Goal: Contribute content: Contribute content

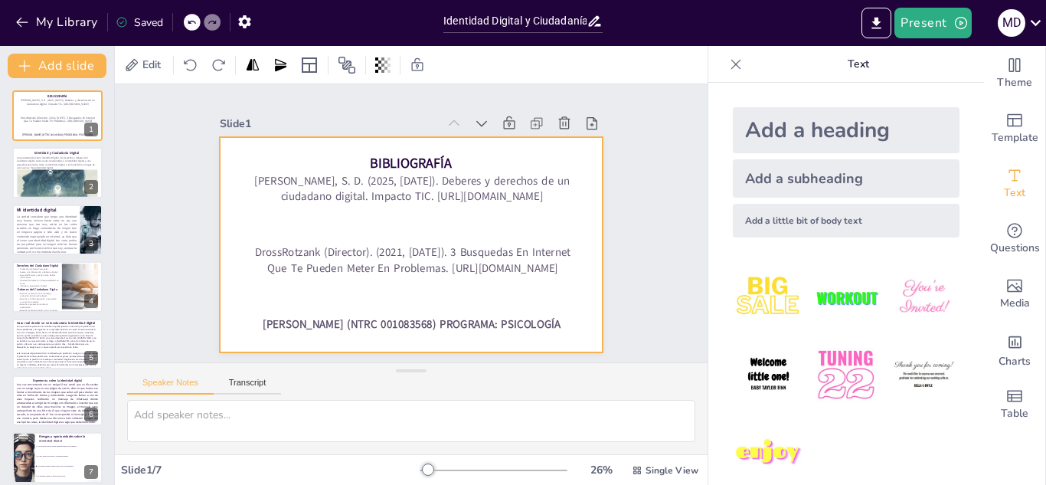
checkbox input "true"
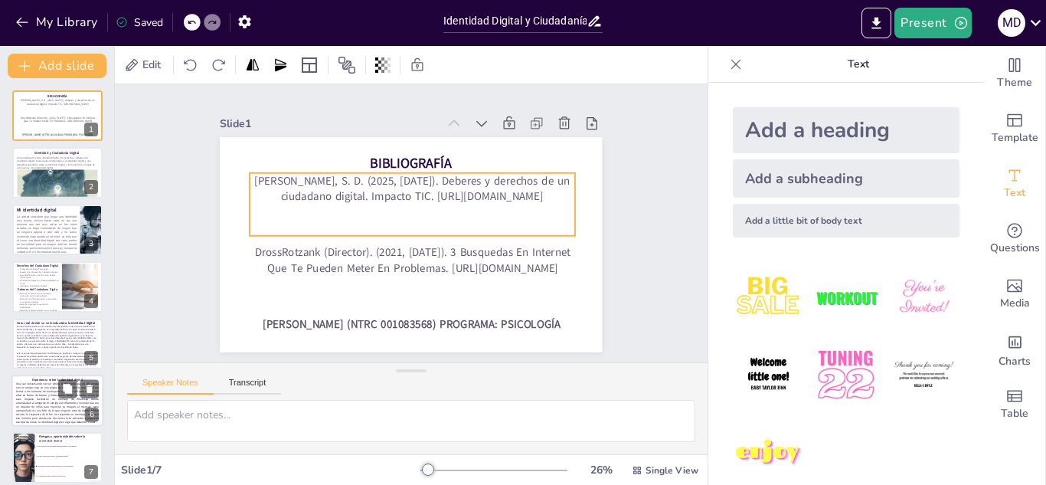
checkbox input "true"
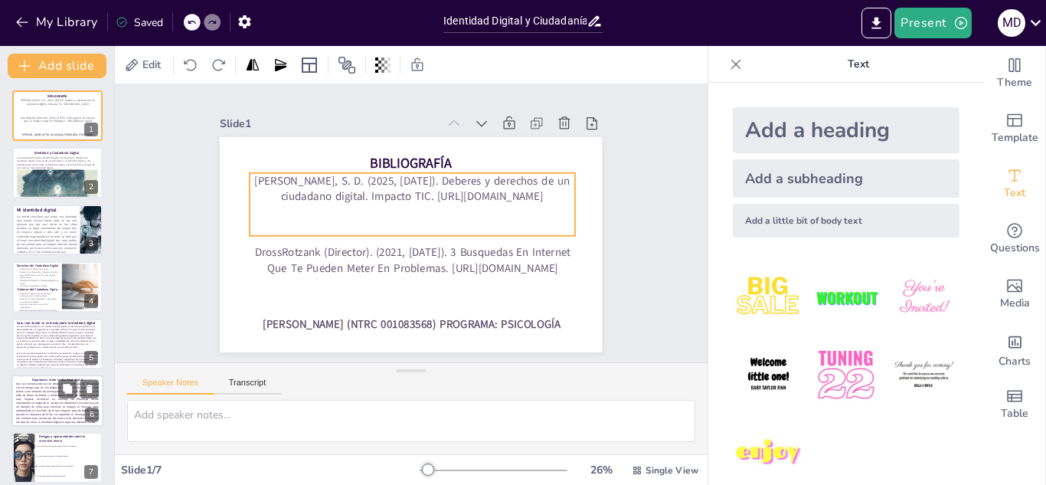
checkbox input "true"
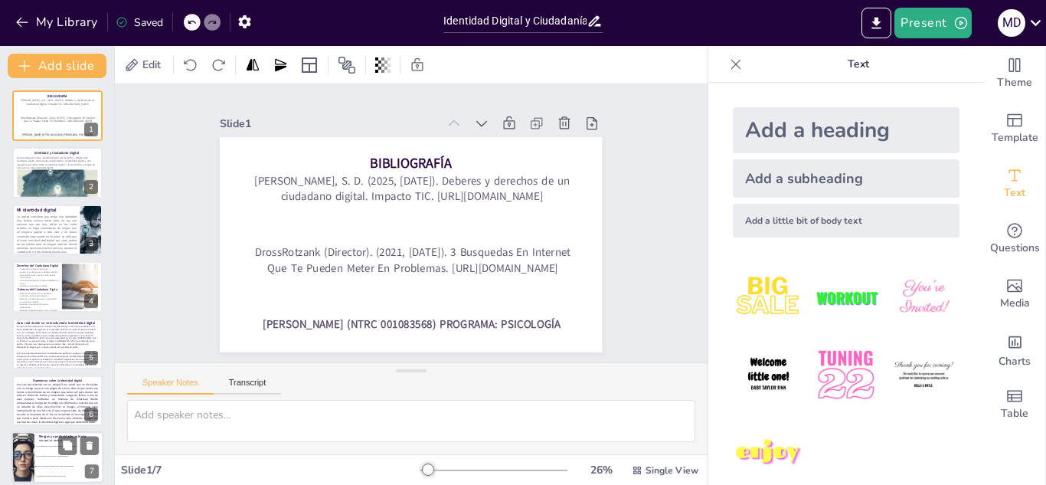
checkbox input "true"
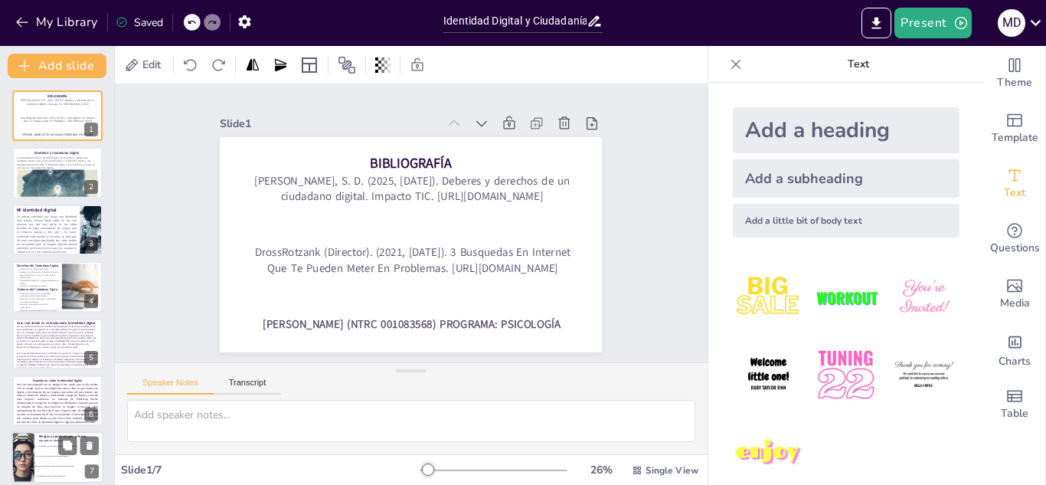
checkbox input "true"
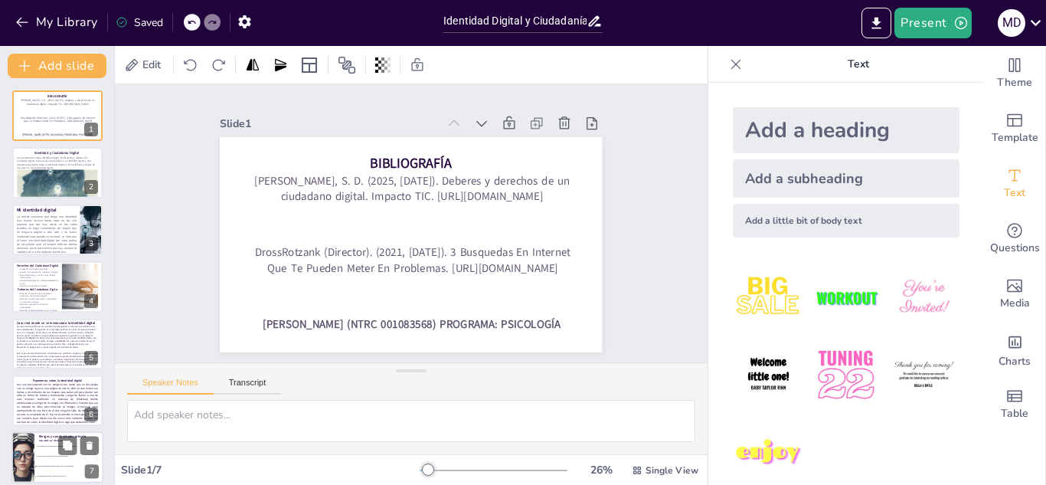
click at [46, 446] on span "Los beneficios de una buena identidad digital son limitados." at bounding box center [70, 447] width 66 height 2
checkbox input "true"
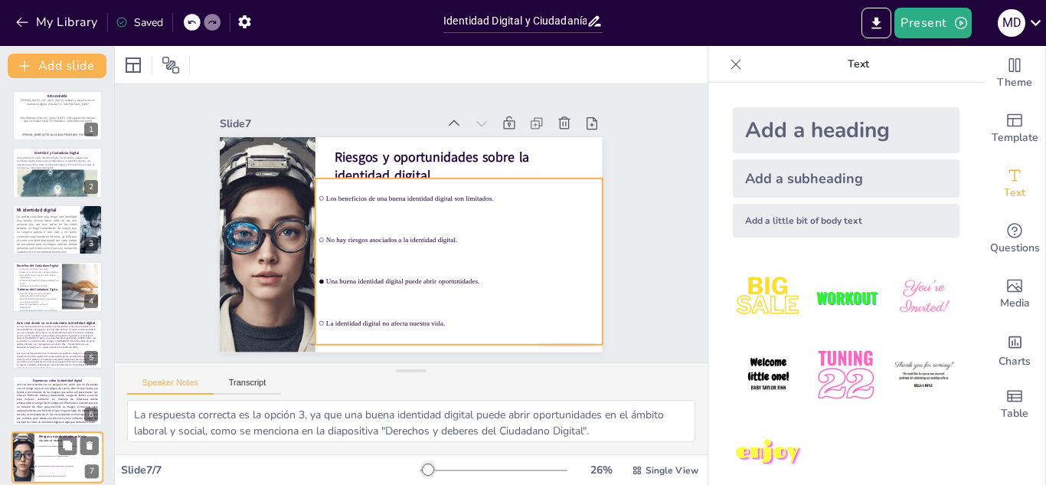
scroll to position [11, 0]
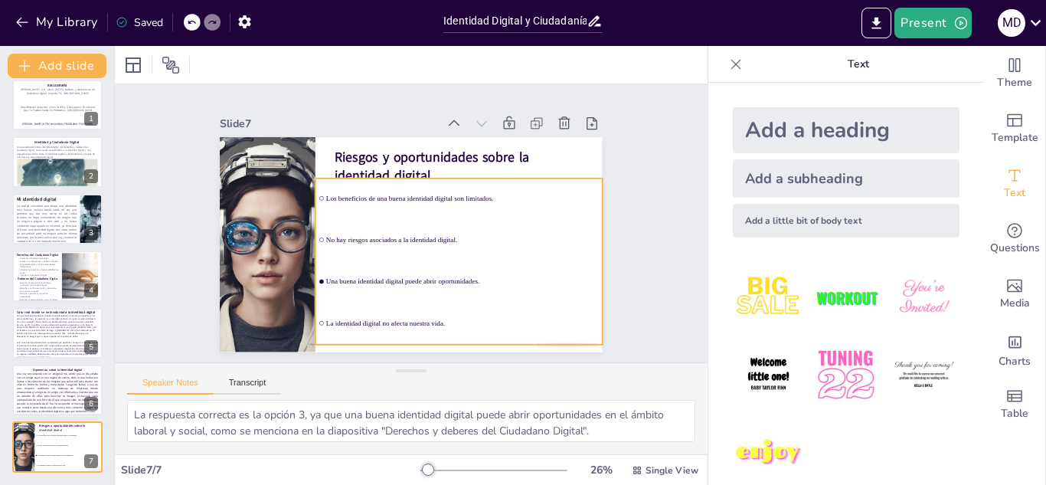
checkbox input "true"
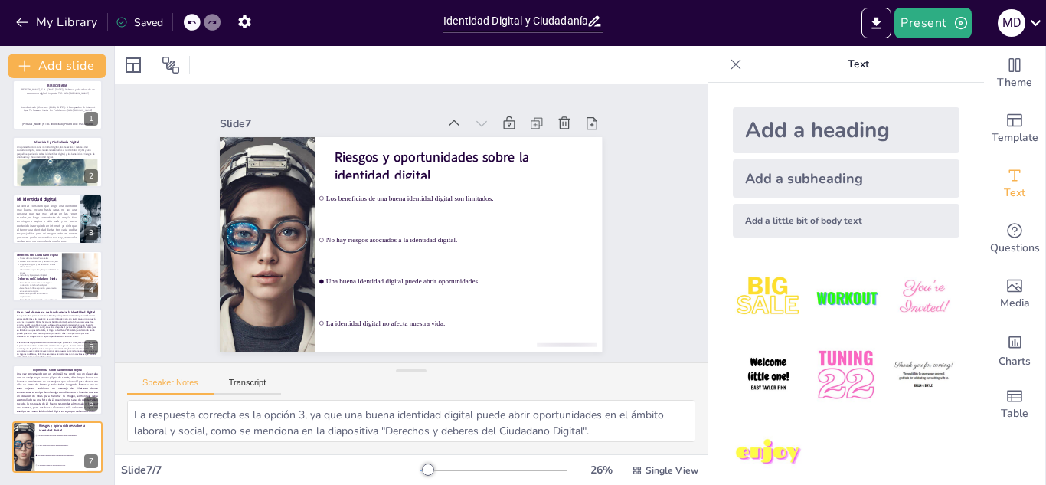
checkbox input "true"
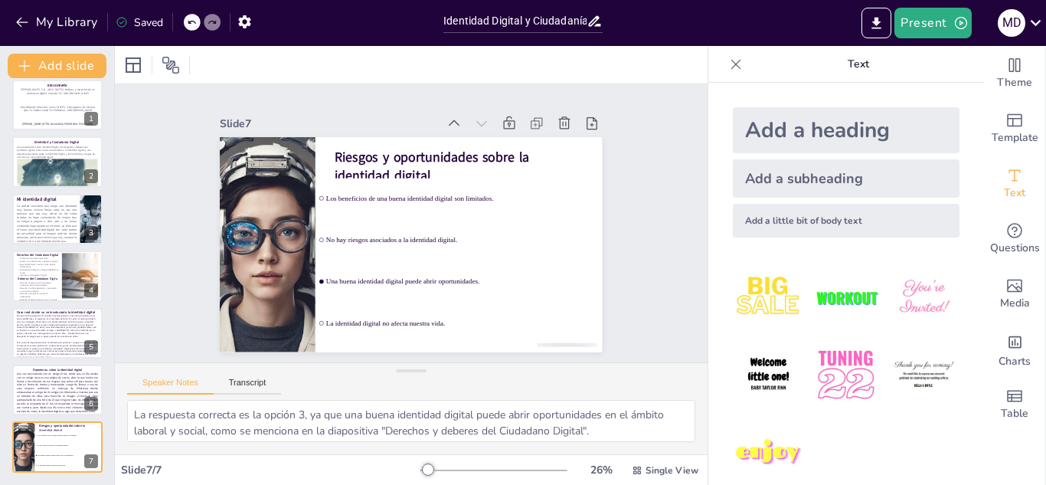
checkbox input "true"
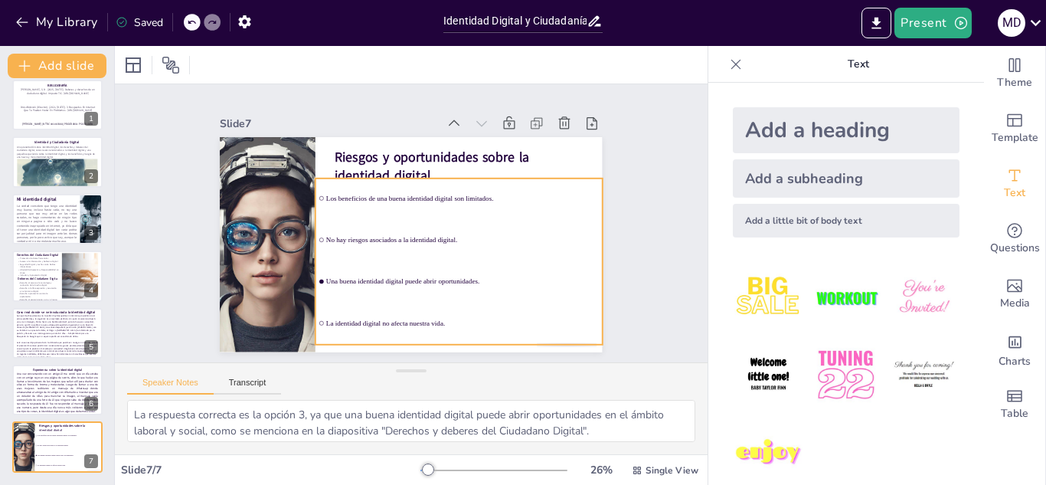
checkbox input "true"
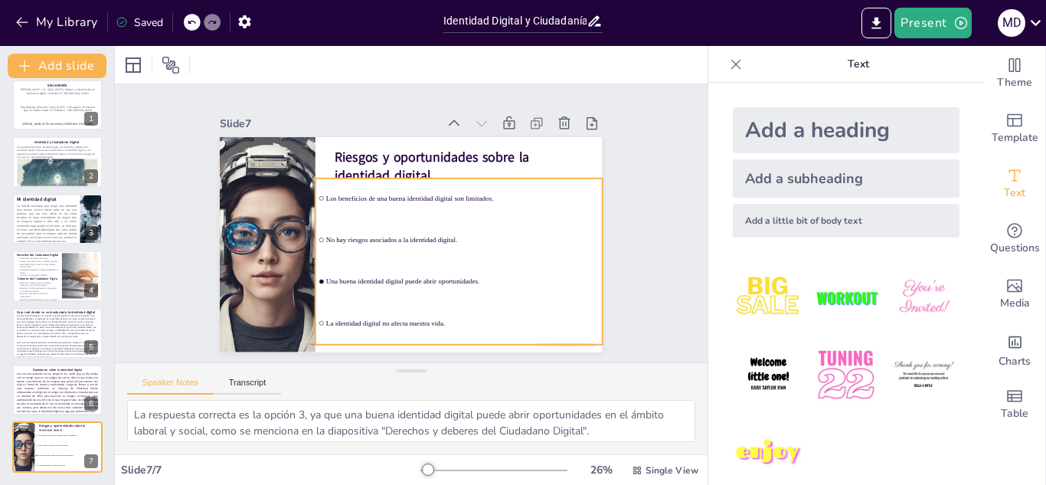
checkbox input "true"
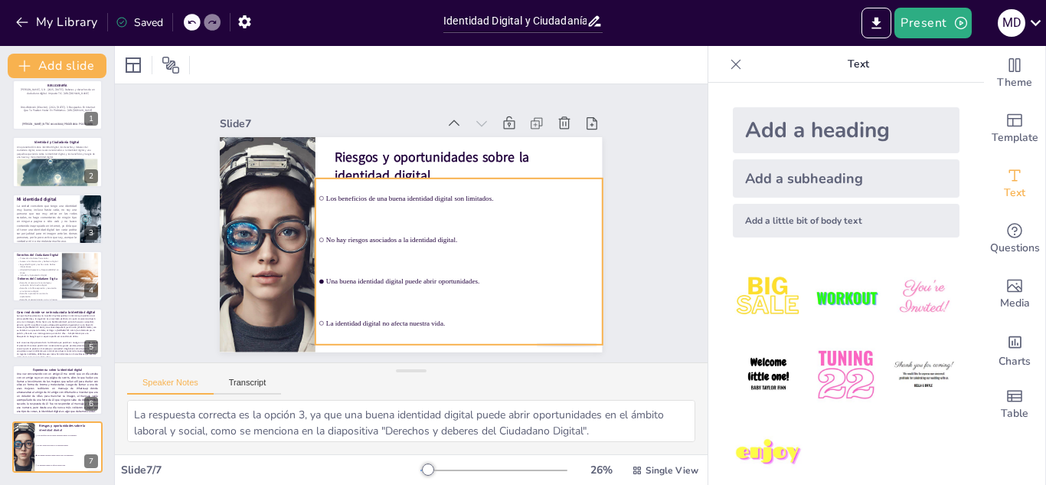
checkbox input "true"
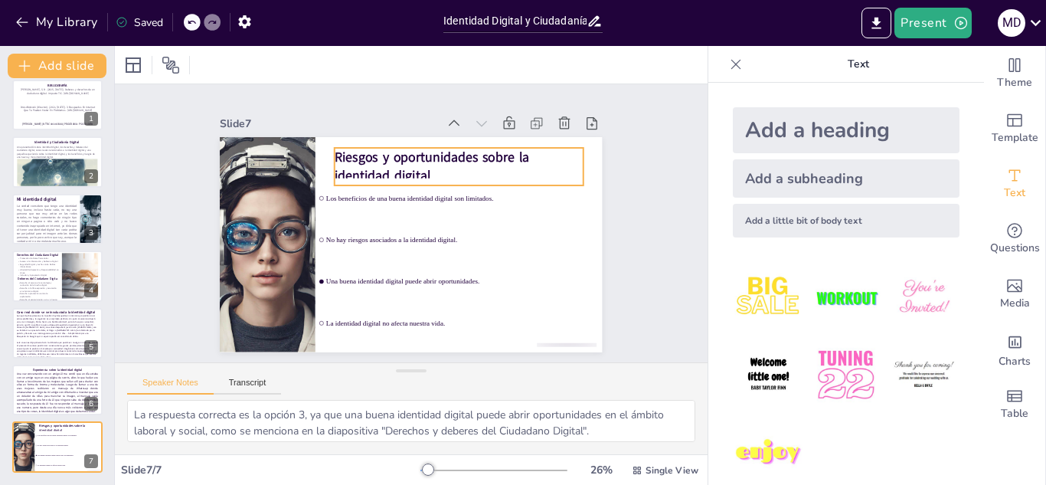
checkbox input "true"
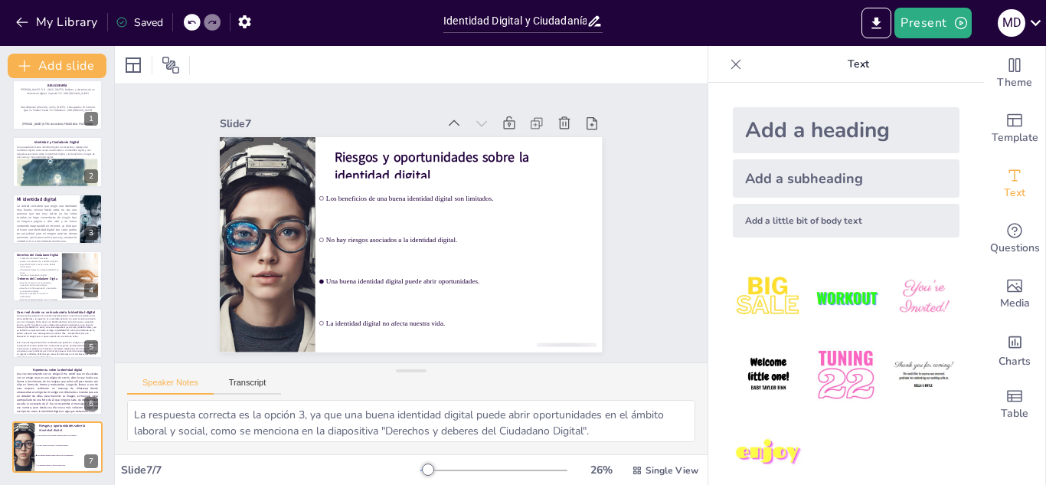
checkbox input "true"
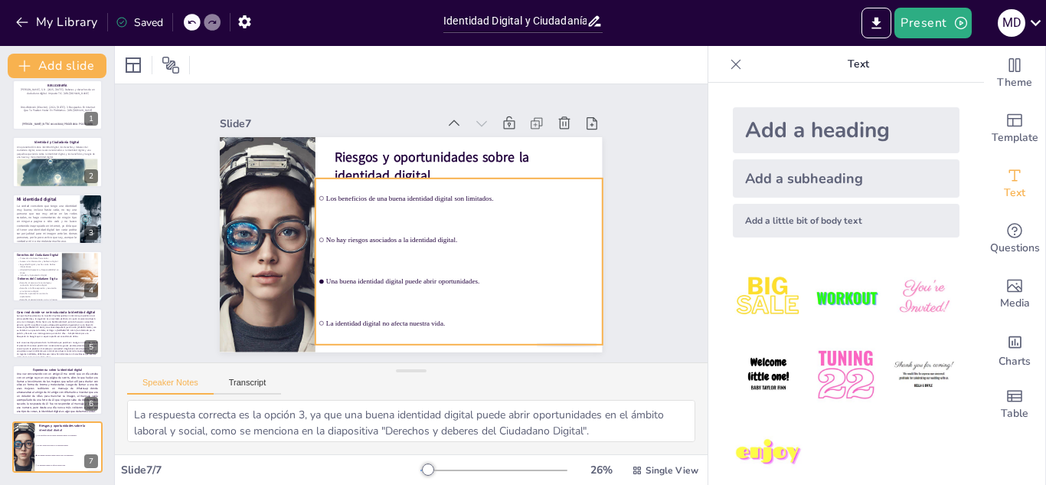
checkbox input "true"
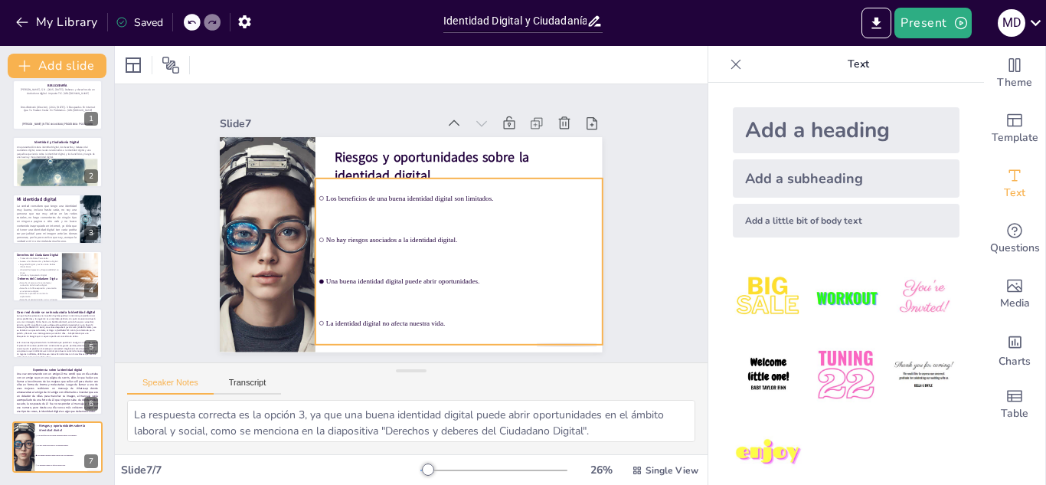
checkbox input "true"
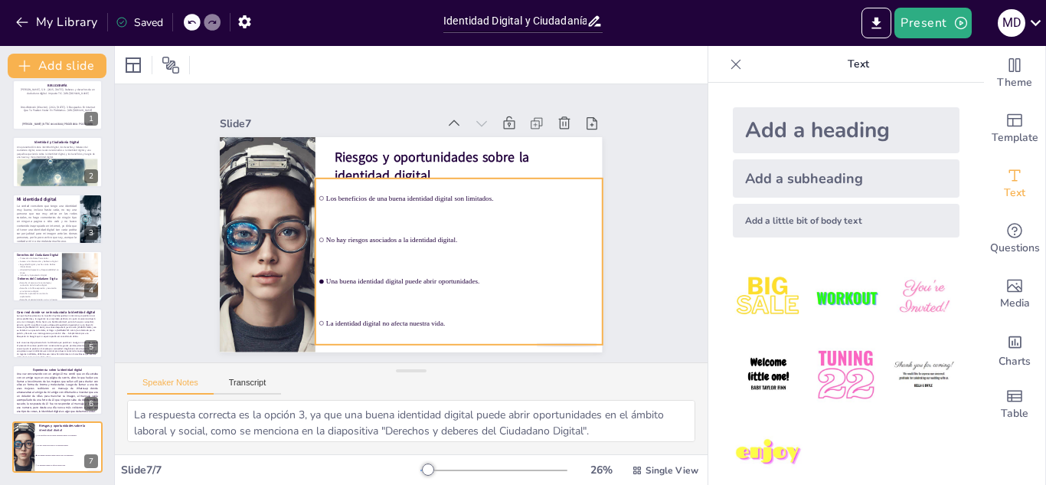
checkbox input "true"
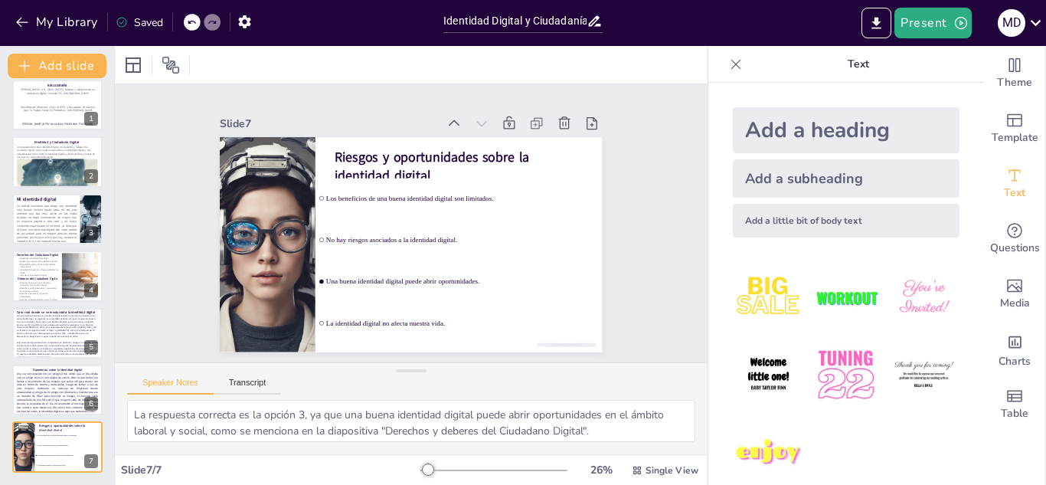
checkbox input "true"
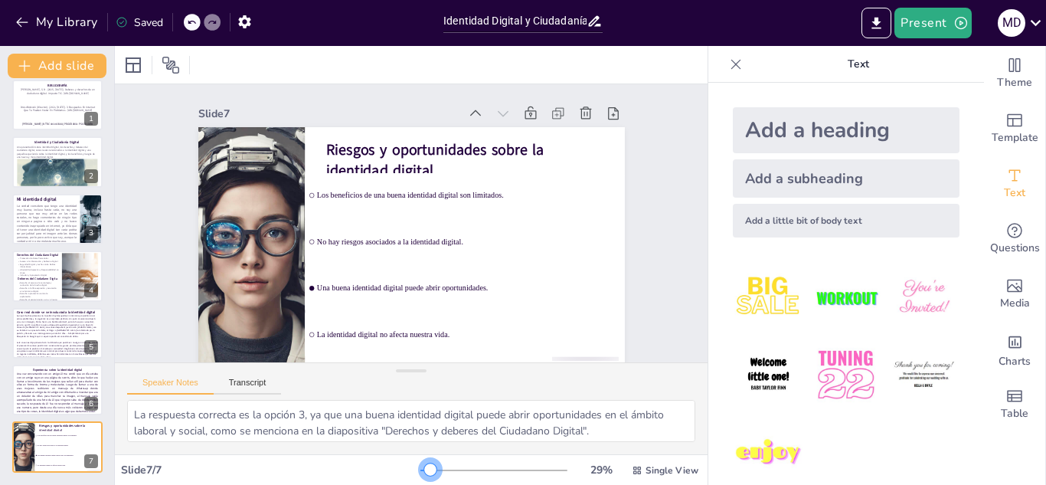
checkbox input "true"
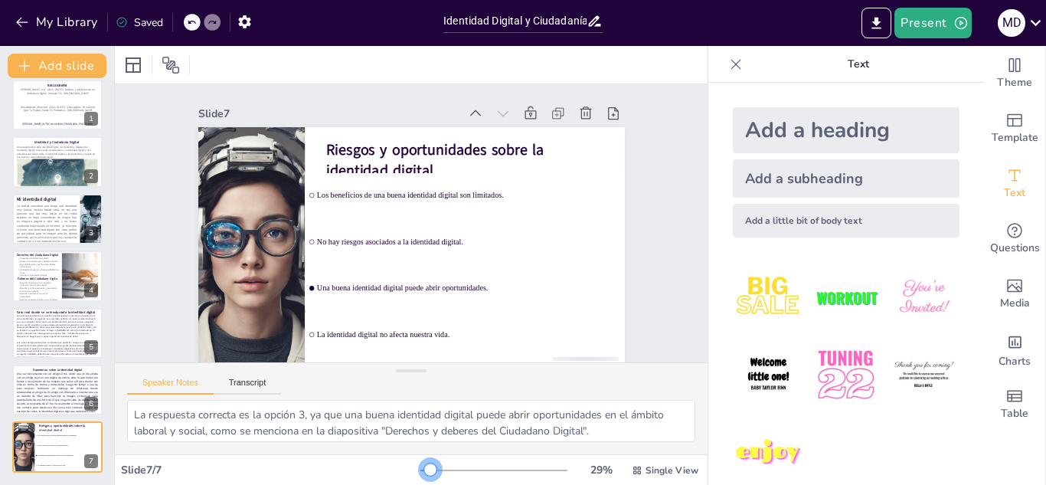
checkbox input "true"
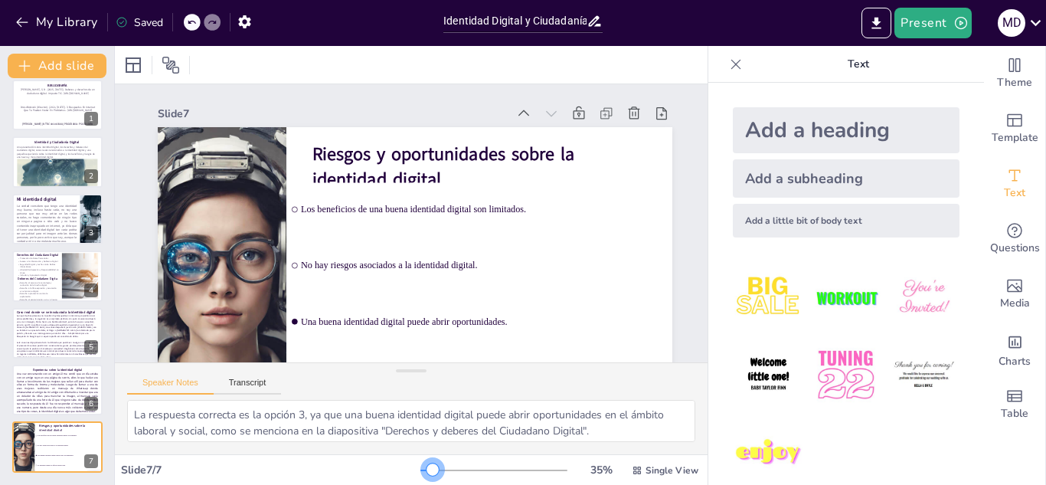
checkbox input "true"
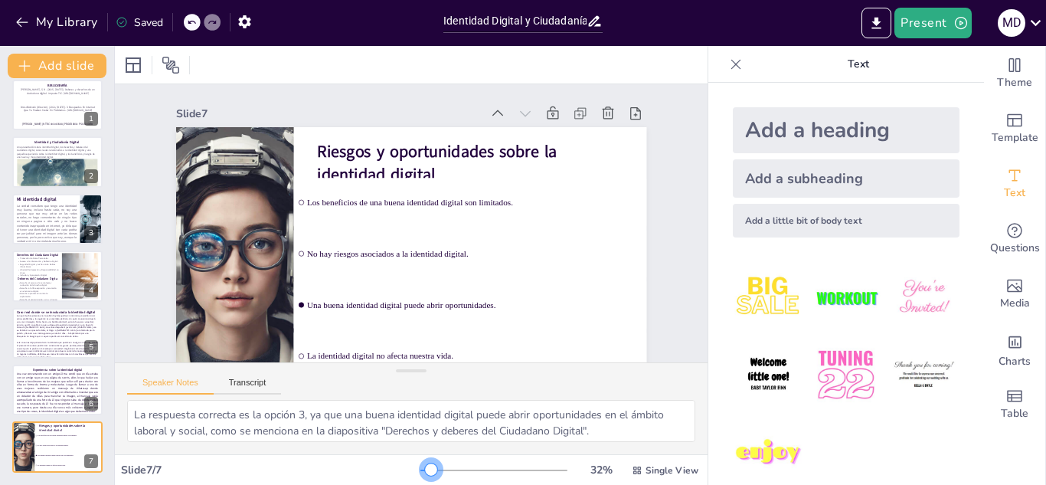
checkbox input "true"
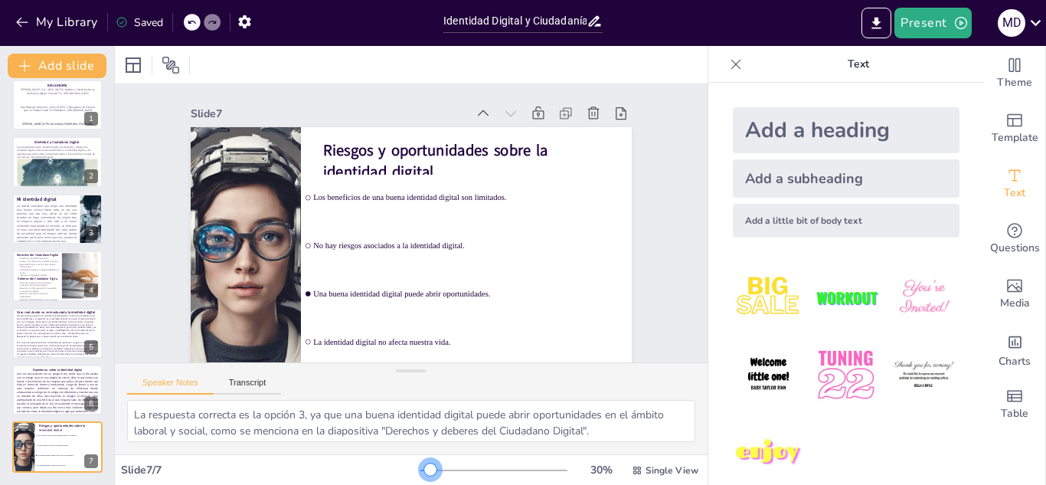
checkbox input "true"
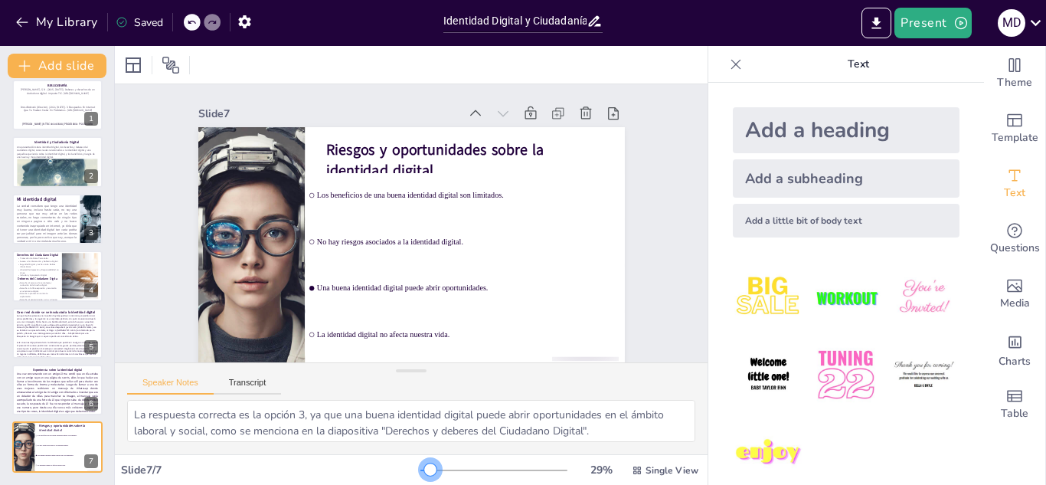
click at [424, 468] on div at bounding box center [430, 469] width 12 height 12
checkbox input "true"
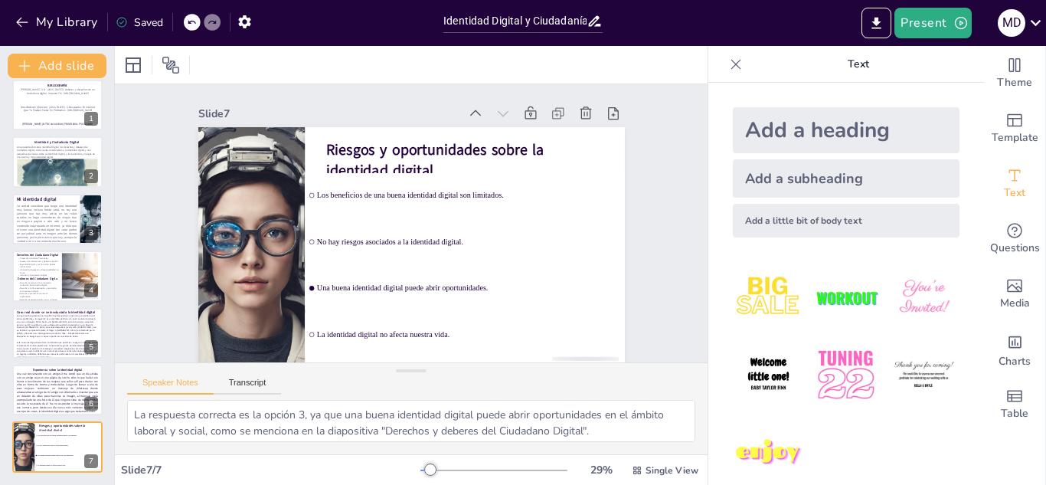
checkbox input "true"
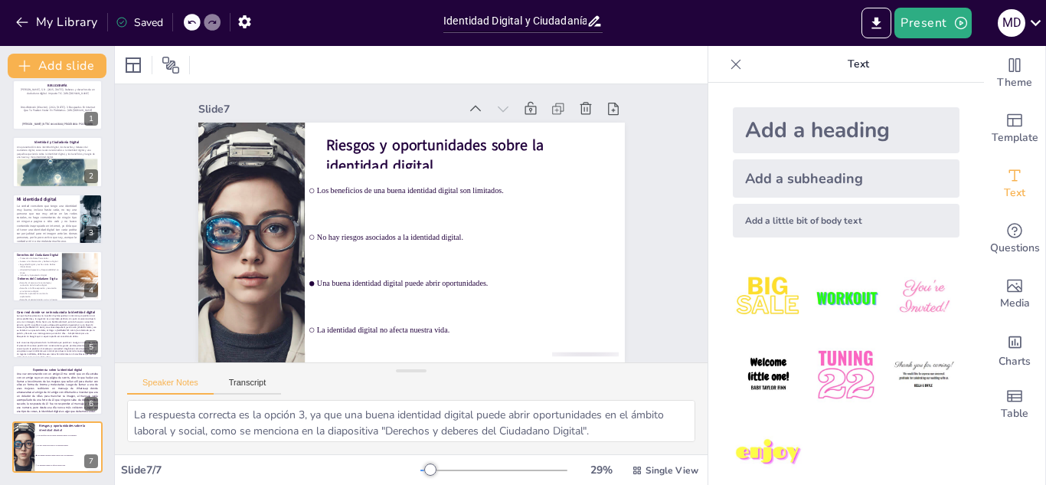
checkbox input "true"
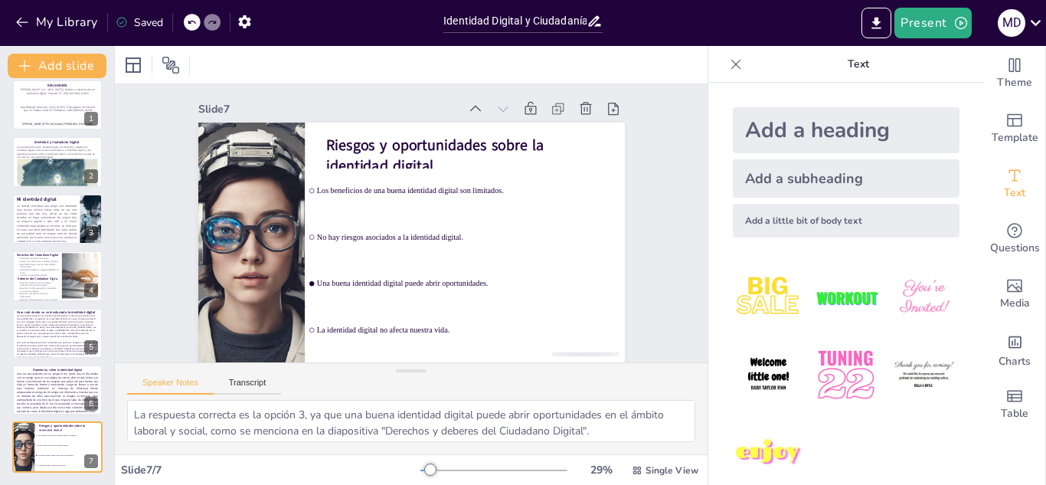
checkbox input "true"
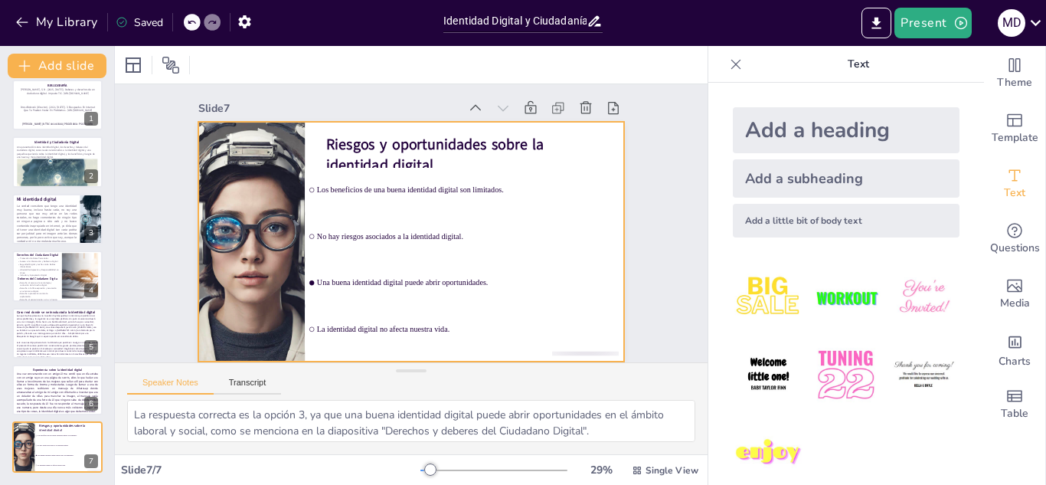
checkbox input "true"
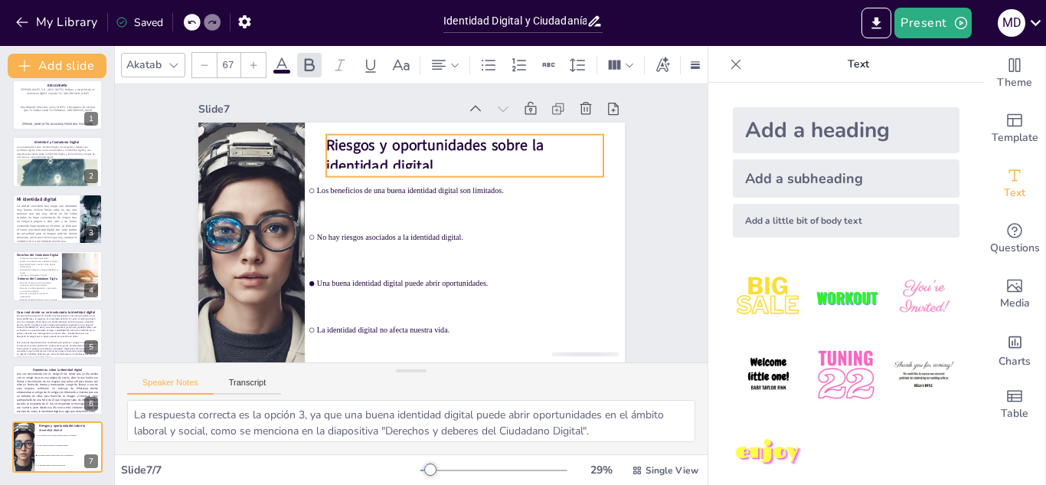
checkbox input "true"
click at [395, 135] on strong "Riesgos y oportunidades sobre la identidad digital" at bounding box center [434, 155] width 217 height 41
checkbox input "true"
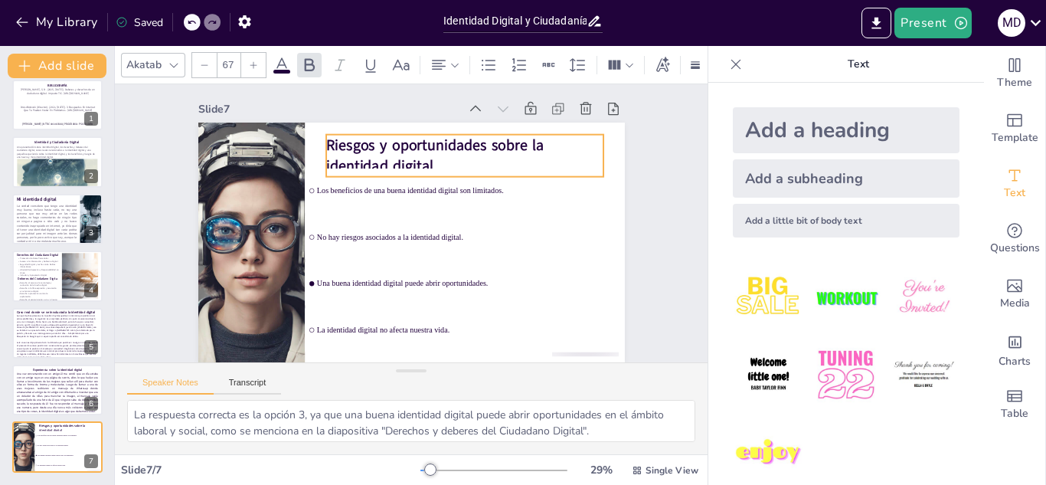
checkbox input "true"
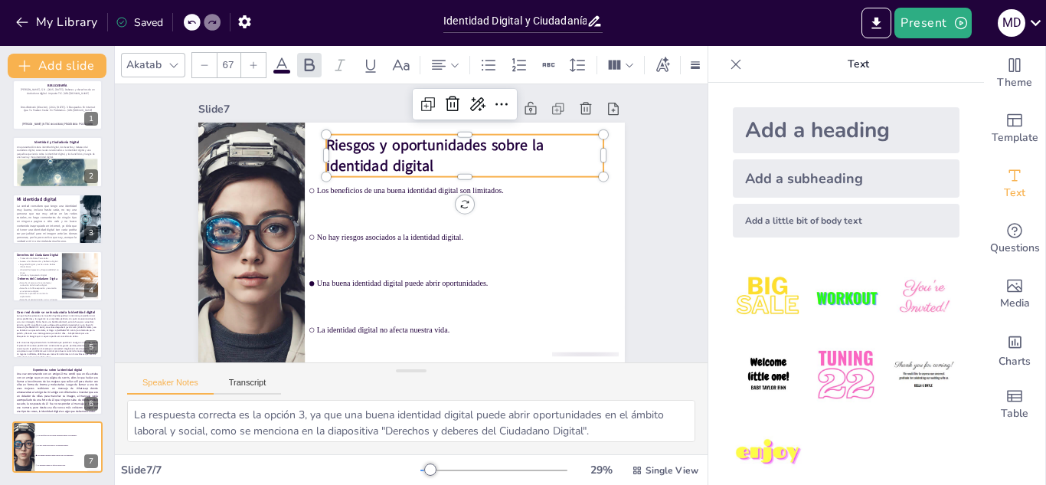
checkbox input "true"
click at [437, 146] on p "Riesgos y oportunidades sobre la identidad digital" at bounding box center [464, 155] width 277 height 41
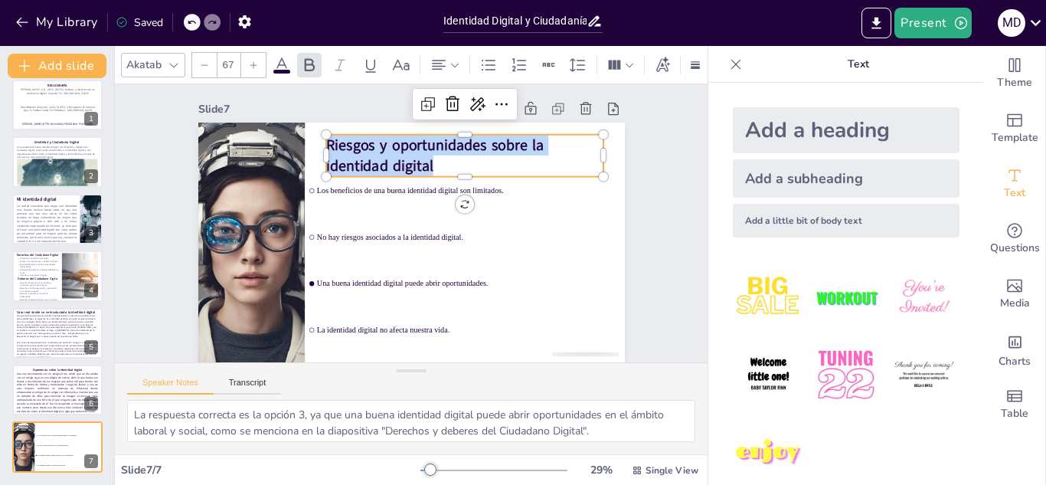
click at [437, 146] on p "Riesgos y oportunidades sobre la identidad digital" at bounding box center [464, 155] width 277 height 41
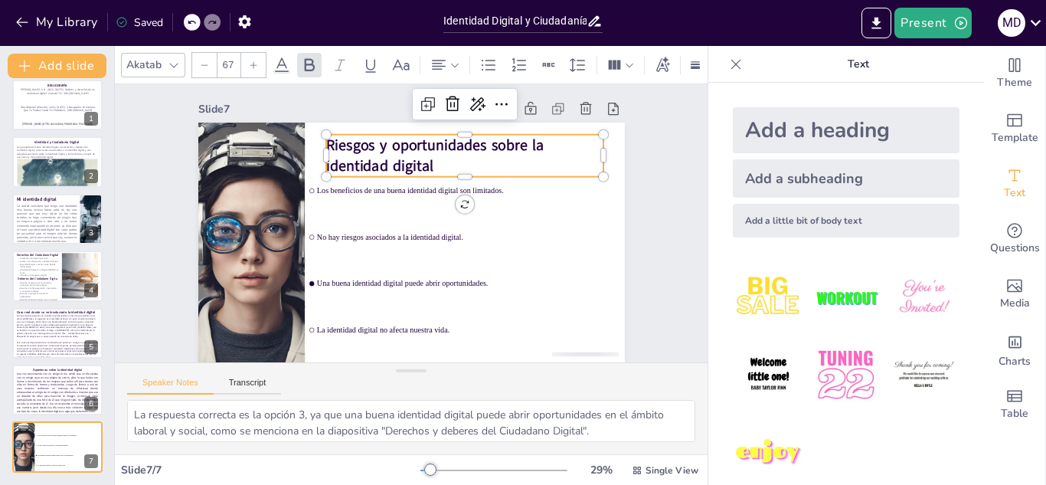
click at [381, 154] on strong "Riesgos y oportunidades sobre la identidad digital" at bounding box center [434, 155] width 217 height 41
checkbox input "true"
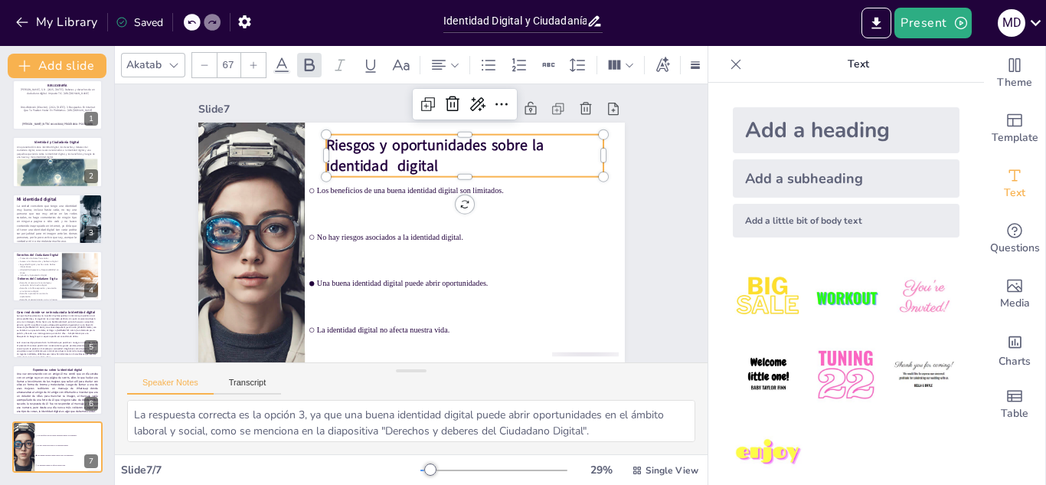
checkbox input "true"
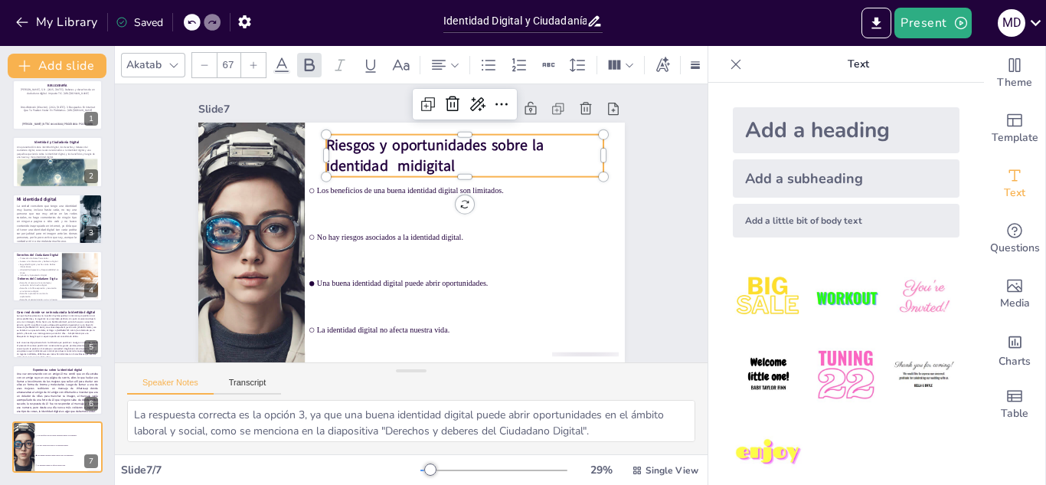
checkbox input "true"
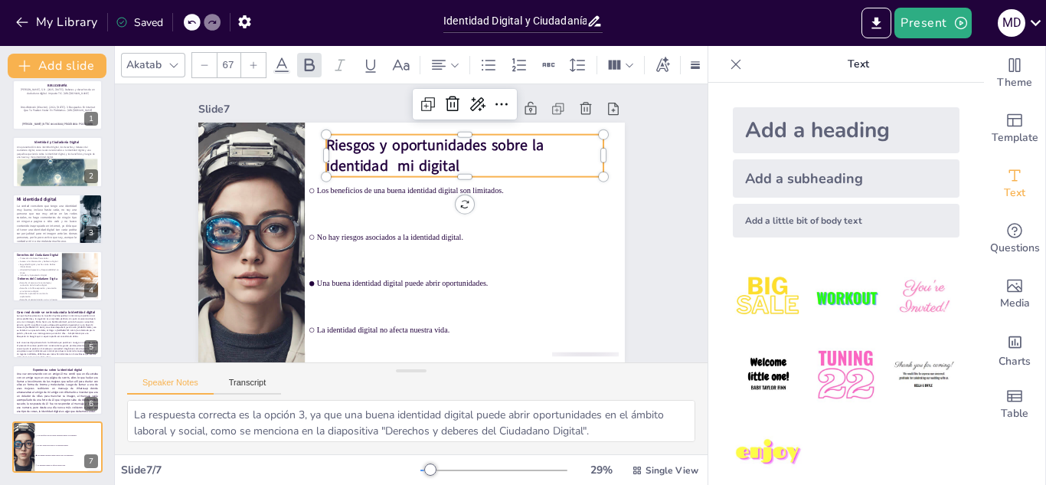
checkbox input "true"
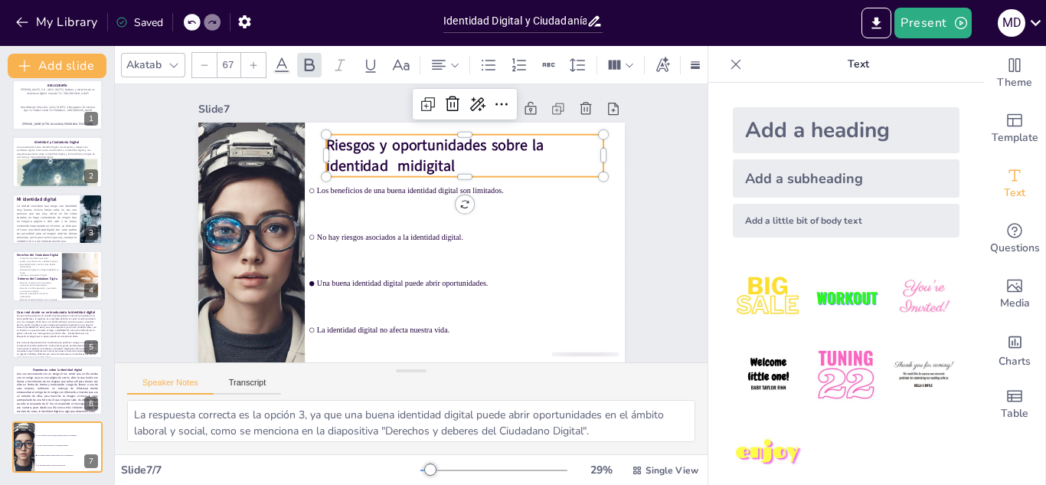
checkbox input "true"
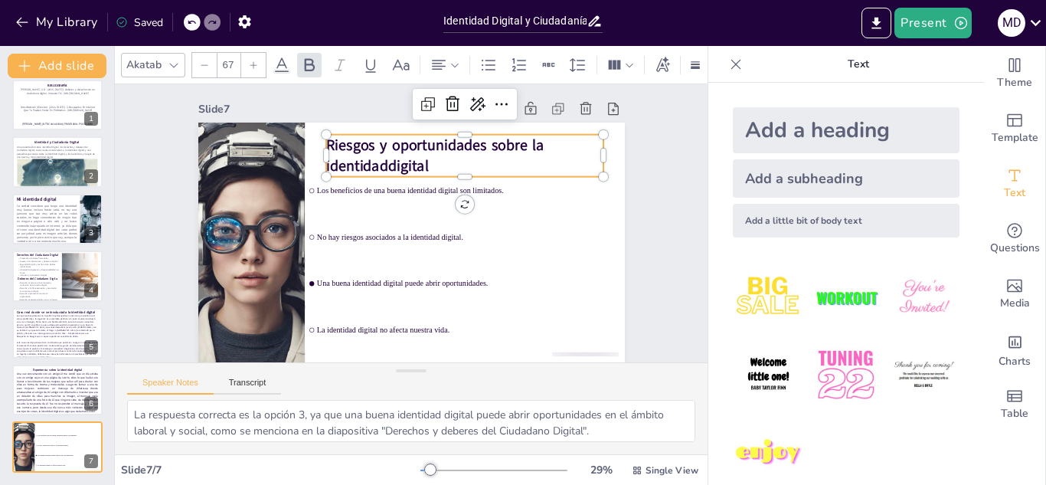
checkbox input "true"
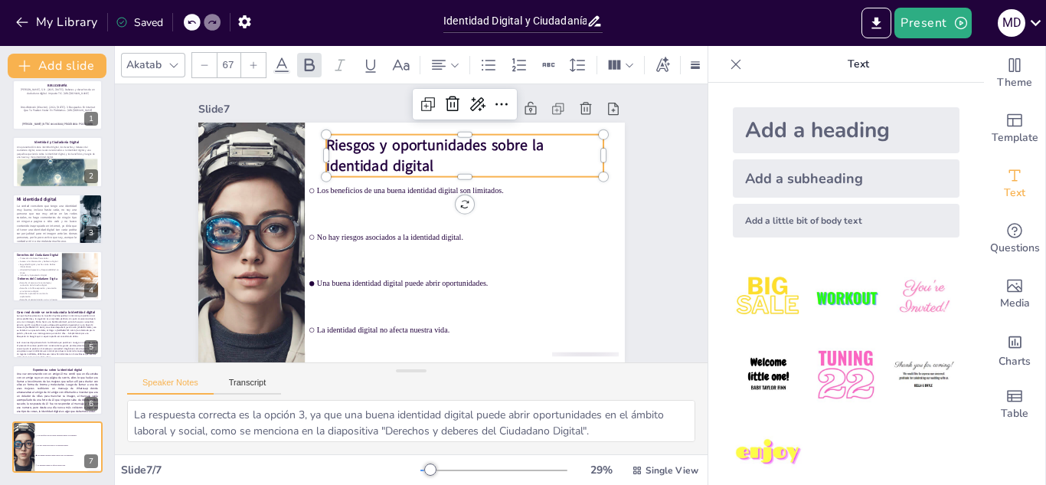
checkbox input "true"
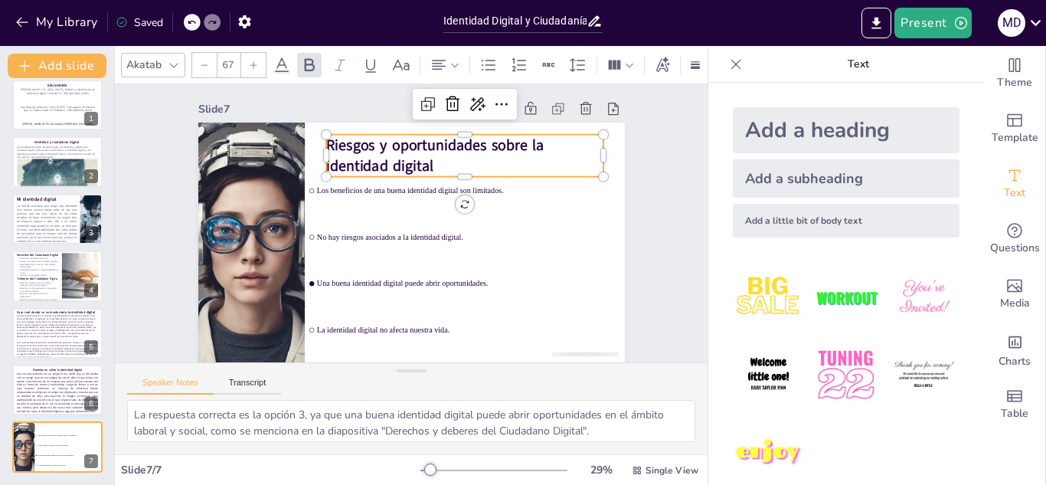
checkbox input "true"
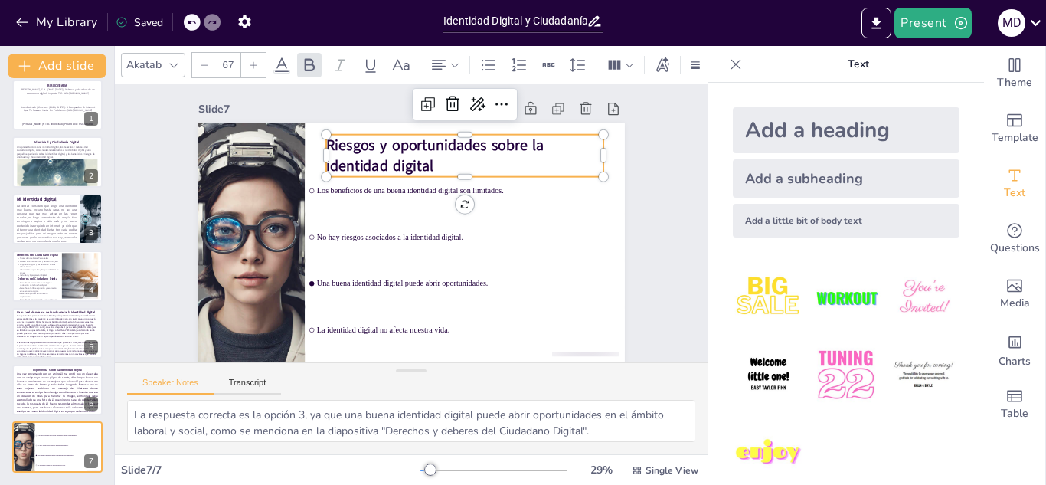
checkbox input "true"
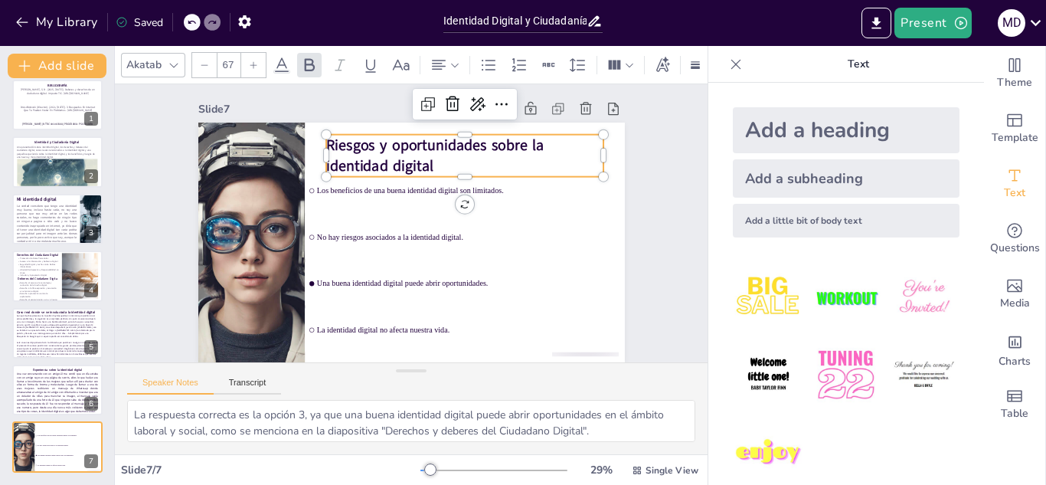
checkbox input "true"
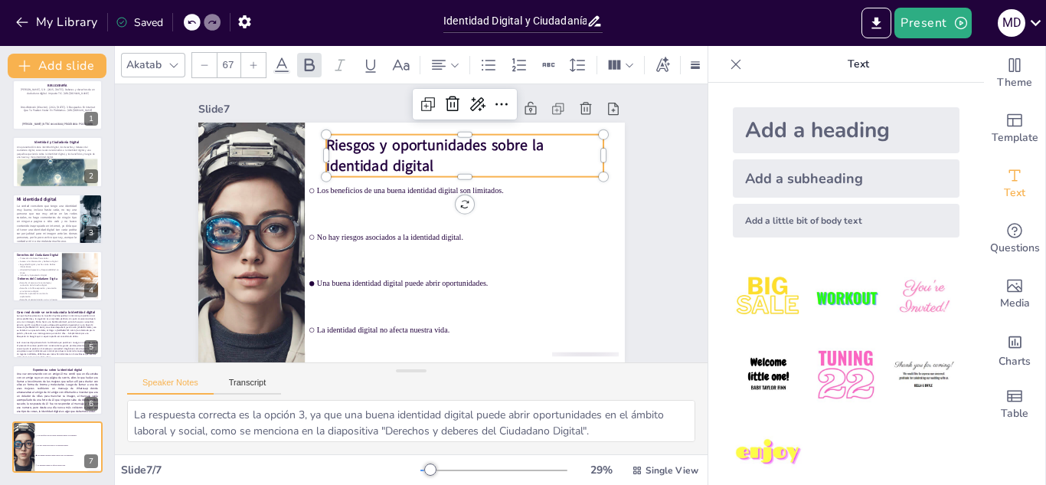
checkbox input "true"
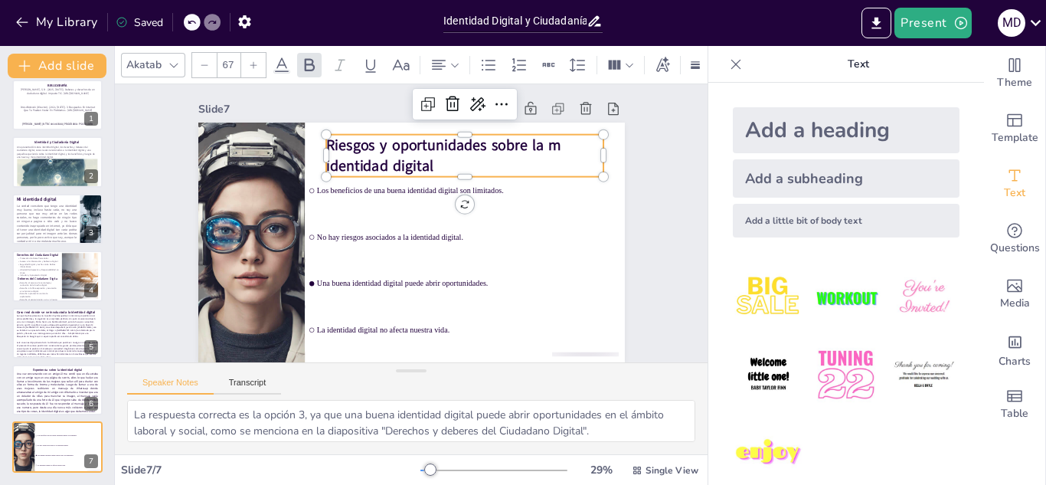
checkbox input "true"
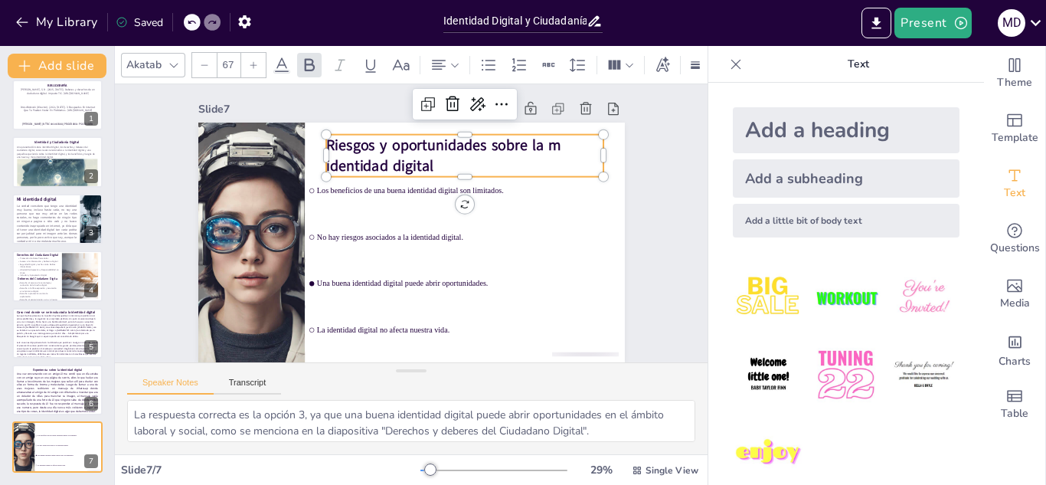
checkbox input "true"
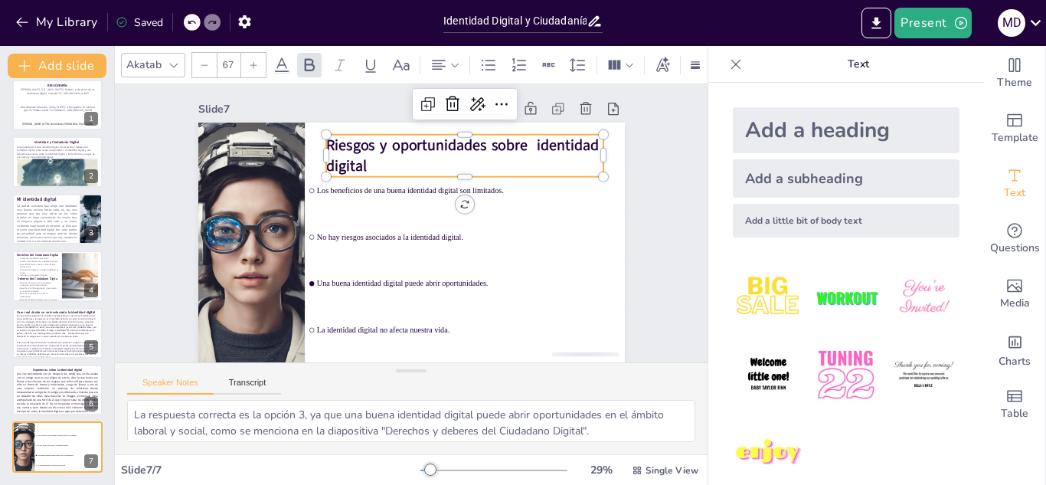
checkbox input "true"
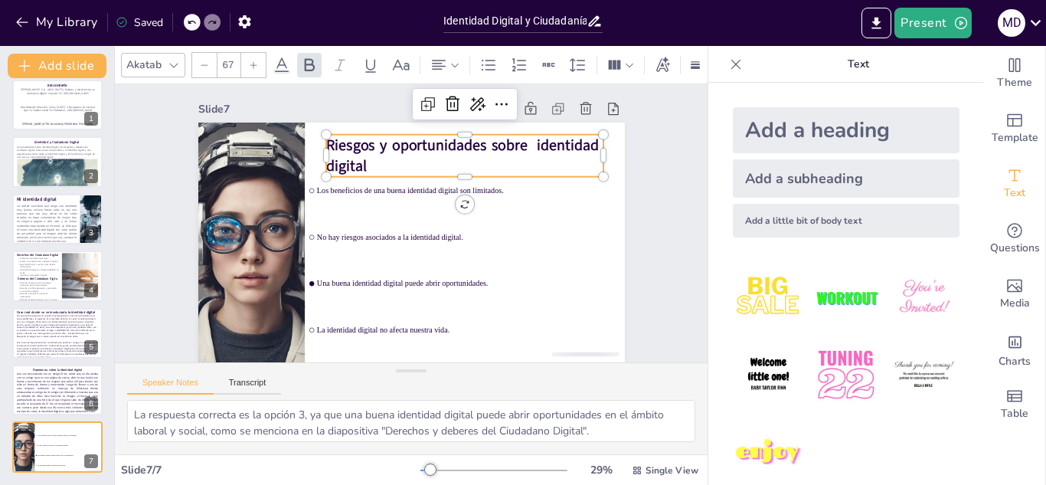
checkbox input "true"
click at [451, 56] on div at bounding box center [445, 65] width 31 height 18
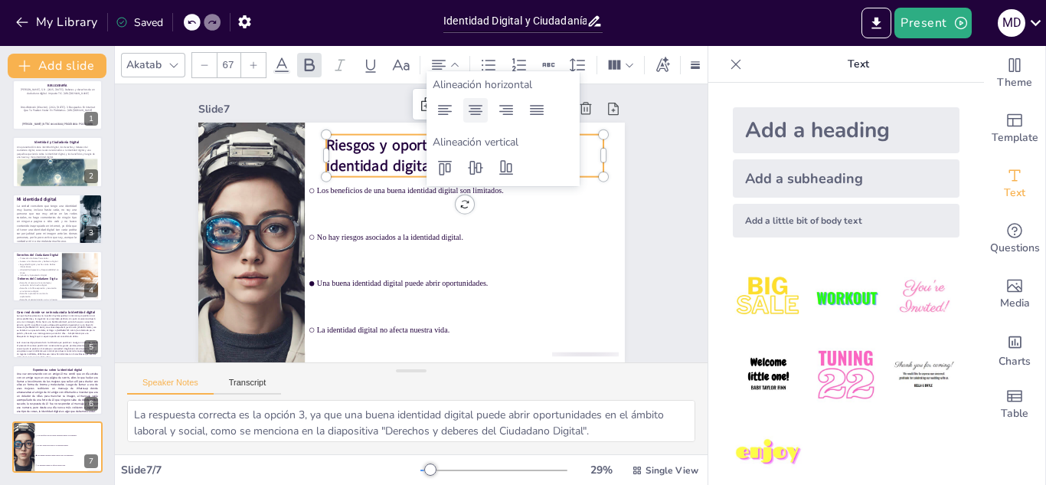
click at [476, 106] on icon at bounding box center [476, 110] width 14 height 10
checkbox input "true"
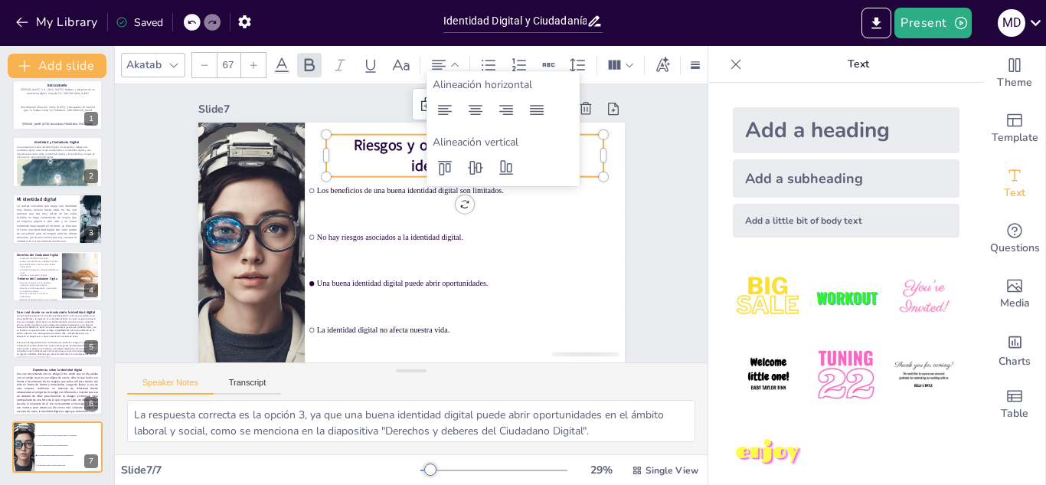
checkbox input "true"
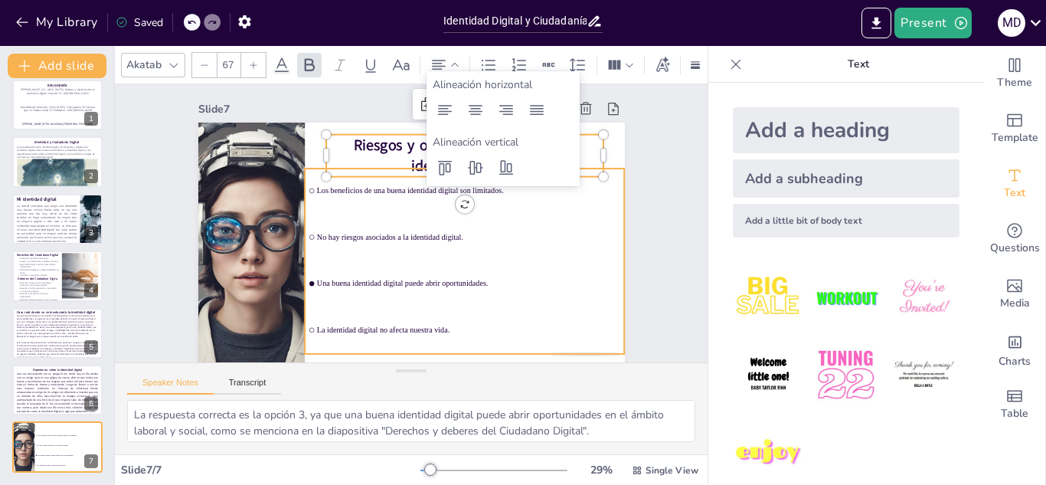
checkbox input "true"
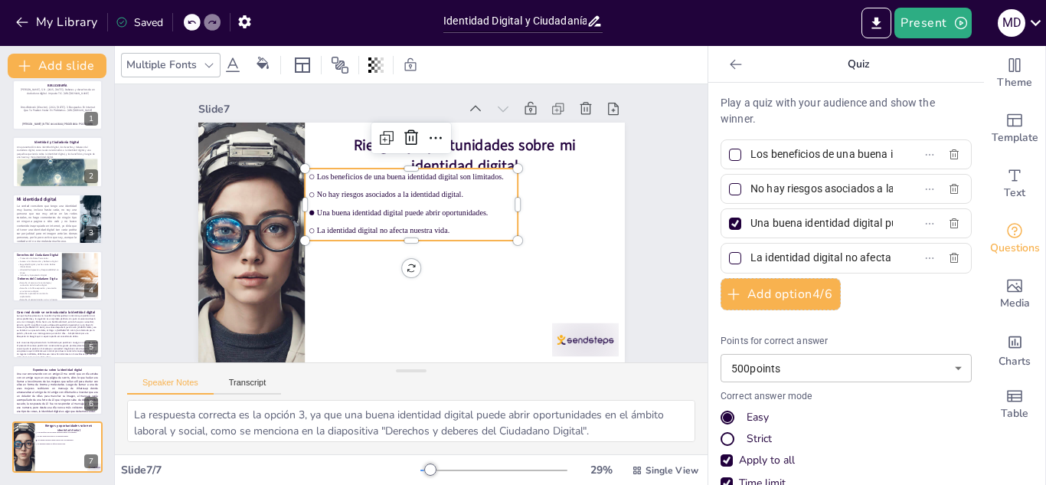
checkbox input "true"
click at [380, 208] on ul "Los beneficios de una buena identidad digital son limitados. No hay riesgos aso…" at bounding box center [411, 204] width 213 height 72
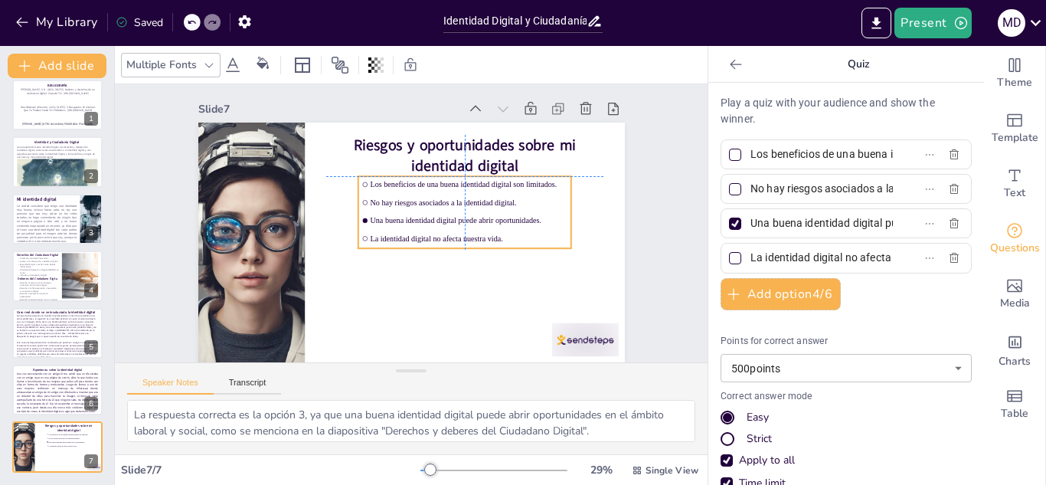
drag, startPoint x: 413, startPoint y: 185, endPoint x: 464, endPoint y: 194, distance: 52.1
click at [464, 198] on span "No hay riesgos asociados a la identidad digital." at bounding box center [469, 202] width 198 height 9
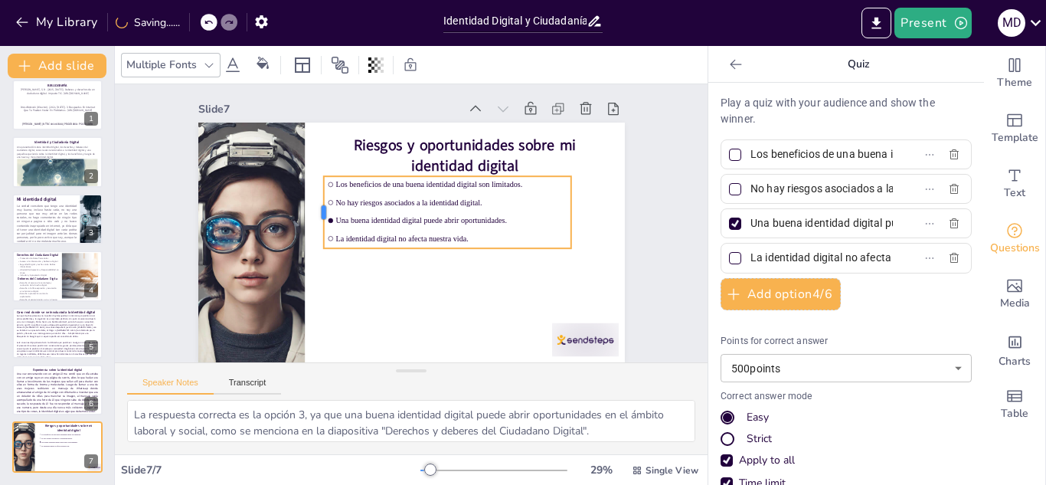
drag, startPoint x: 345, startPoint y: 200, endPoint x: 310, endPoint y: 204, distance: 34.7
click at [311, 204] on div at bounding box center [317, 212] width 12 height 72
drag, startPoint x: 559, startPoint y: 201, endPoint x: 592, endPoint y: 201, distance: 32.9
click at [604, 201] on div at bounding box center [610, 212] width 12 height 72
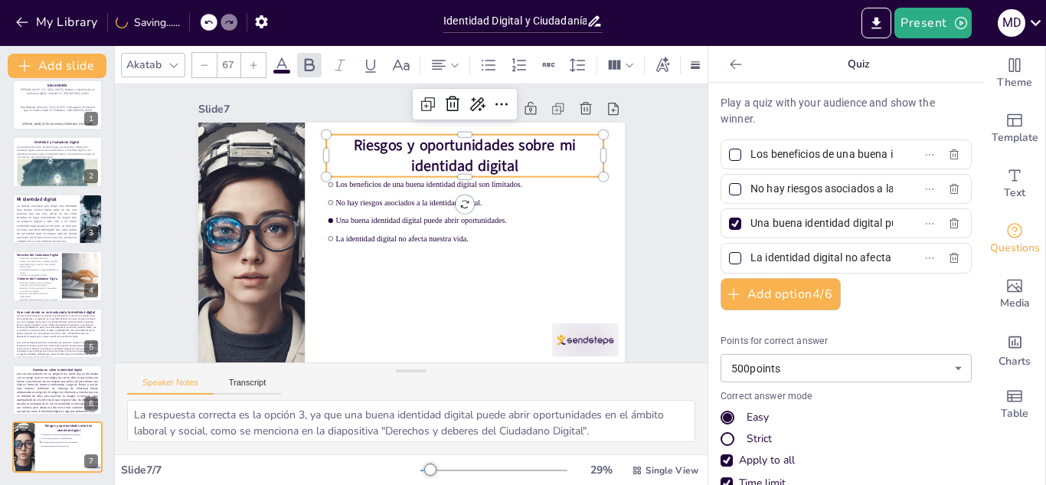
click at [555, 149] on p "Riesgos y oportunidades sobre mi identidad digital" at bounding box center [464, 155] width 277 height 41
click at [502, 212] on li "Una buena identidad digital puede abrir oportunidades." at bounding box center [463, 220] width 280 height 16
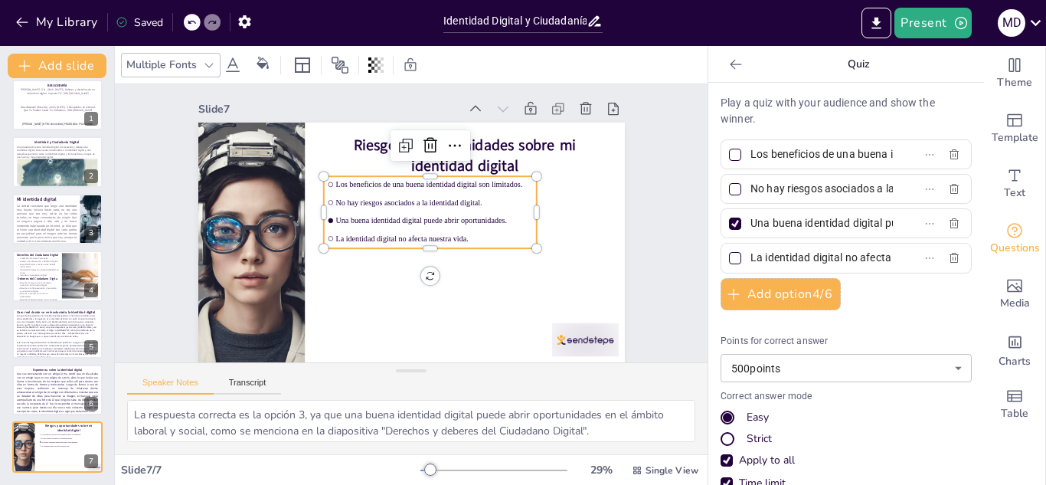
click at [373, 200] on ul "Los beneficios de una buena identidad digital son limitados. No hay riesgos aso…" at bounding box center [429, 212] width 213 height 72
click at [368, 198] on span "No hay riesgos asociados a la identidad digital." at bounding box center [434, 202] width 198 height 9
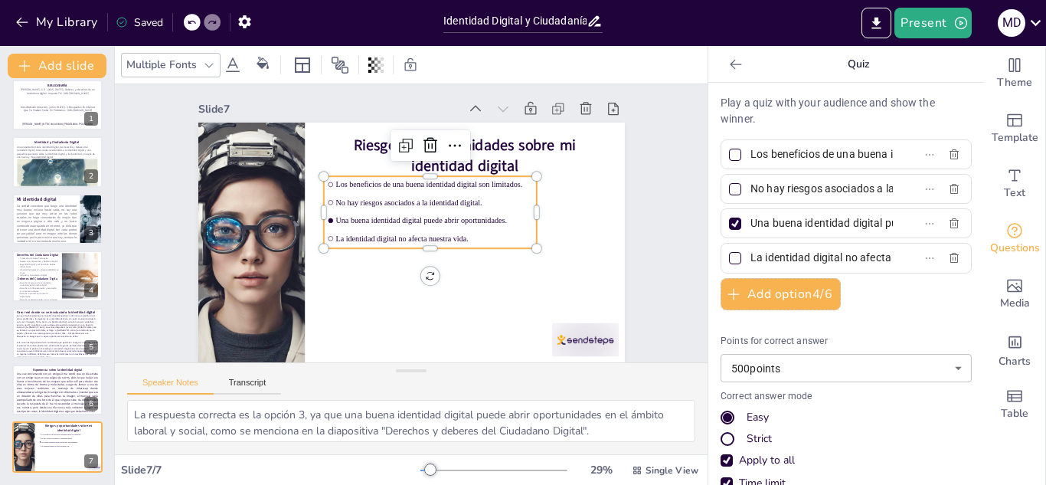
click at [368, 198] on span "No hay riesgos asociados a la identidad digital." at bounding box center [434, 202] width 198 height 9
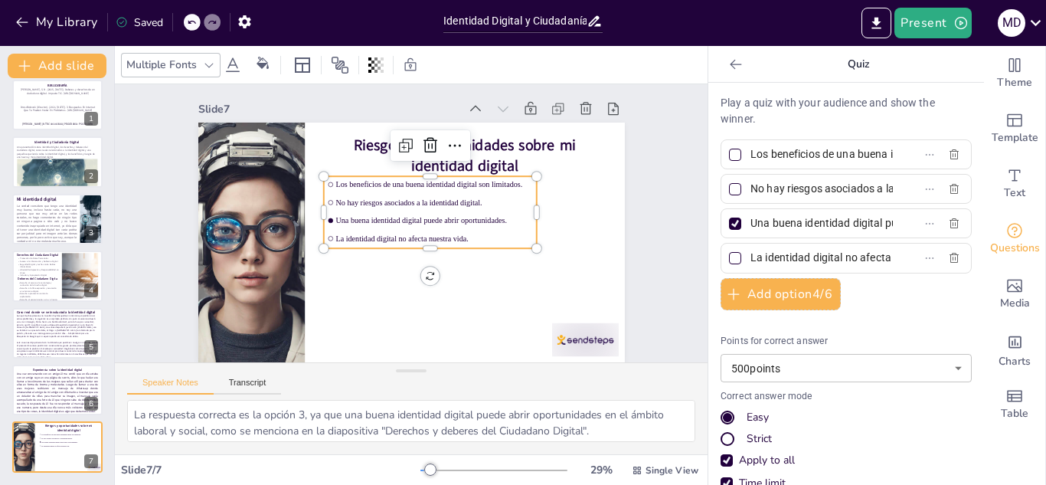
click at [480, 216] on span "Una buena identidad digital puede abrir oportunidades." at bounding box center [434, 220] width 198 height 9
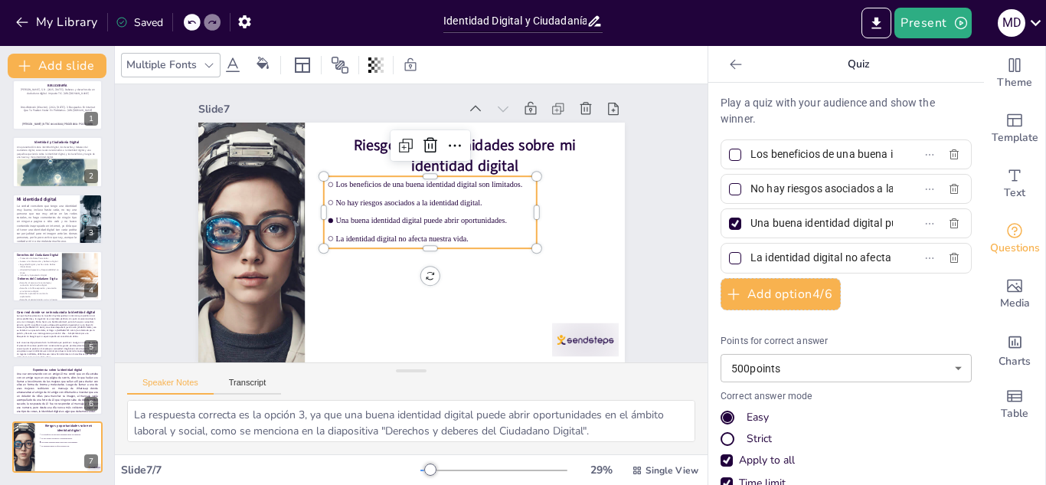
click at [480, 216] on span "Una buena identidad digital puede abrir oportunidades." at bounding box center [434, 220] width 198 height 9
click at [423, 138] on icon at bounding box center [430, 145] width 14 height 15
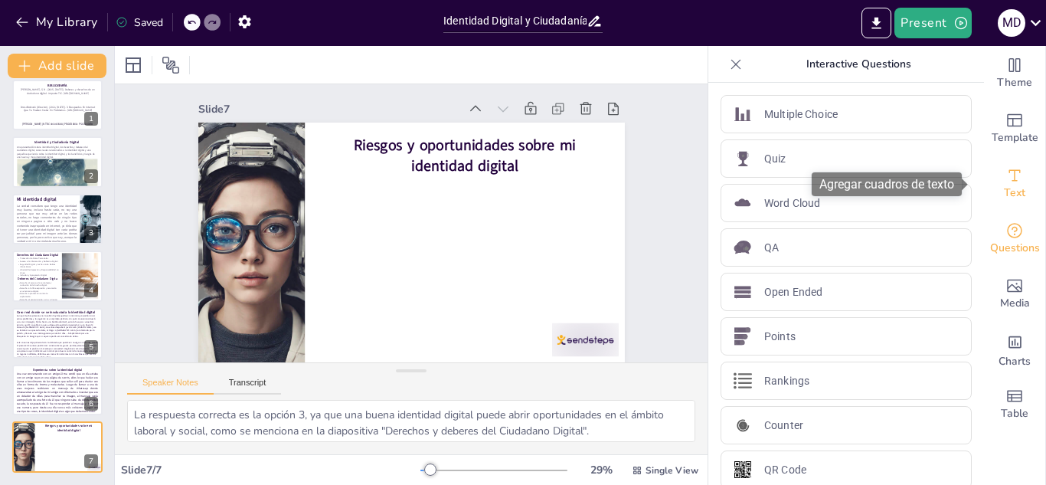
click at [1009, 193] on span "Text" at bounding box center [1014, 193] width 21 height 17
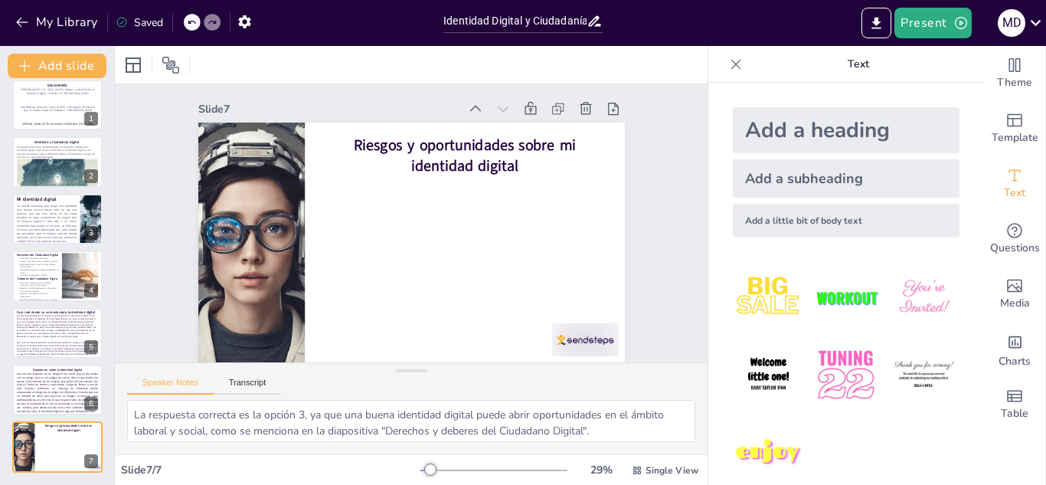
click at [843, 212] on div "Add a little bit of body text" at bounding box center [846, 221] width 227 height 34
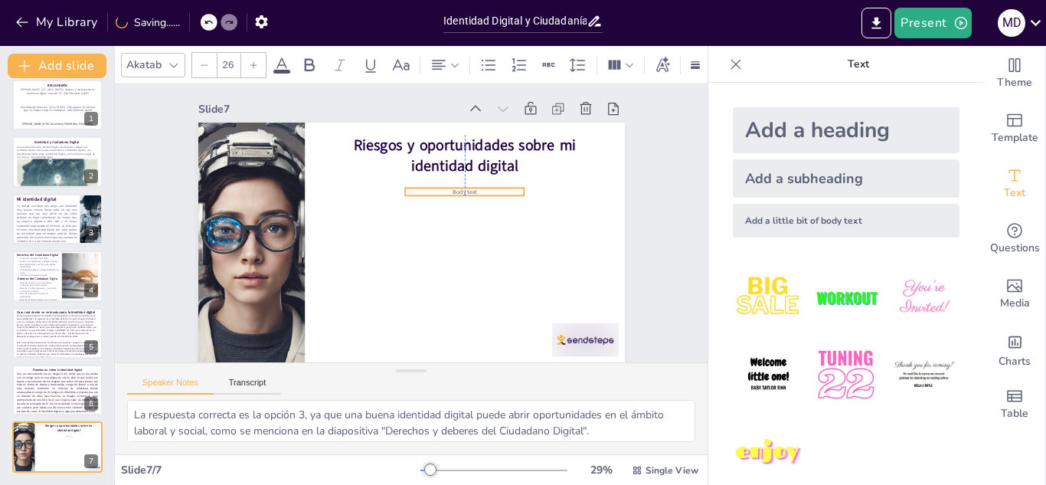
drag, startPoint x: 399, startPoint y: 232, endPoint x: 449, endPoint y: 181, distance: 70.9
click at [453, 188] on span "Body text" at bounding box center [465, 192] width 25 height 8
drag, startPoint x: 453, startPoint y: 185, endPoint x: 457, endPoint y: 240, distance: 55.3
click at [457, 251] on div at bounding box center [464, 257] width 119 height 12
drag, startPoint x: 391, startPoint y: 207, endPoint x: 314, endPoint y: 209, distance: 77.4
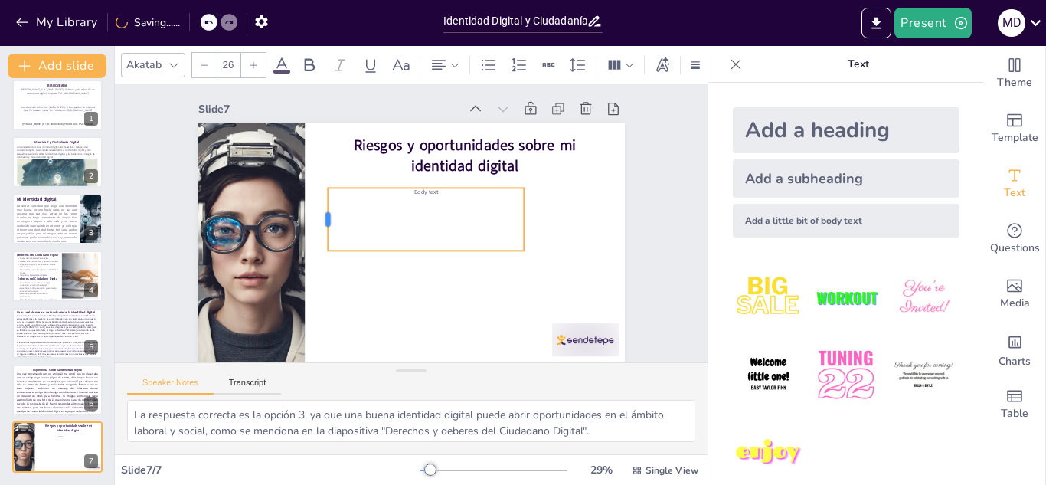
click at [316, 209] on div at bounding box center [322, 219] width 12 height 63
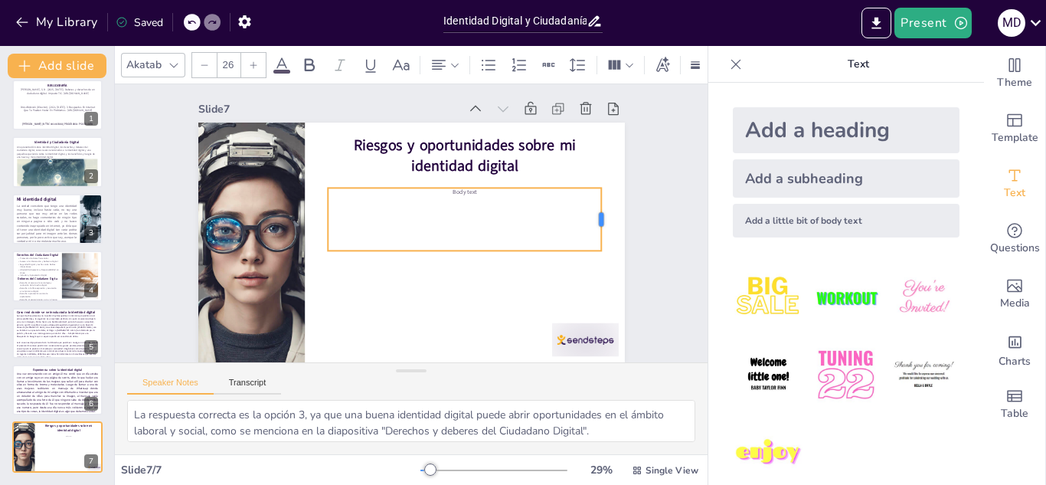
drag, startPoint x: 515, startPoint y: 201, endPoint x: 592, endPoint y: 201, distance: 77.4
click at [601, 201] on div at bounding box center [607, 219] width 12 height 63
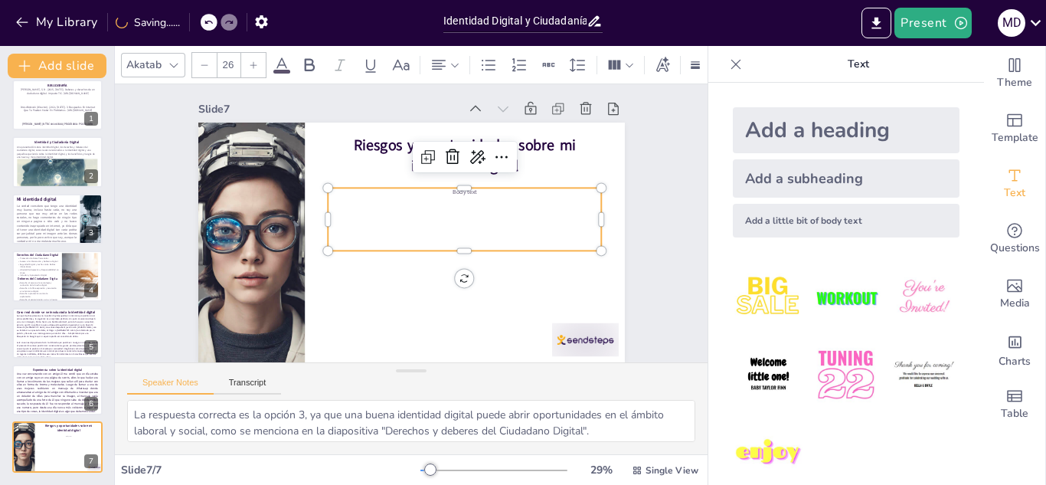
click at [517, 198] on div "Body text" at bounding box center [464, 219] width 273 height 63
click at [476, 215] on p "Body text" at bounding box center [464, 219] width 273 height 8
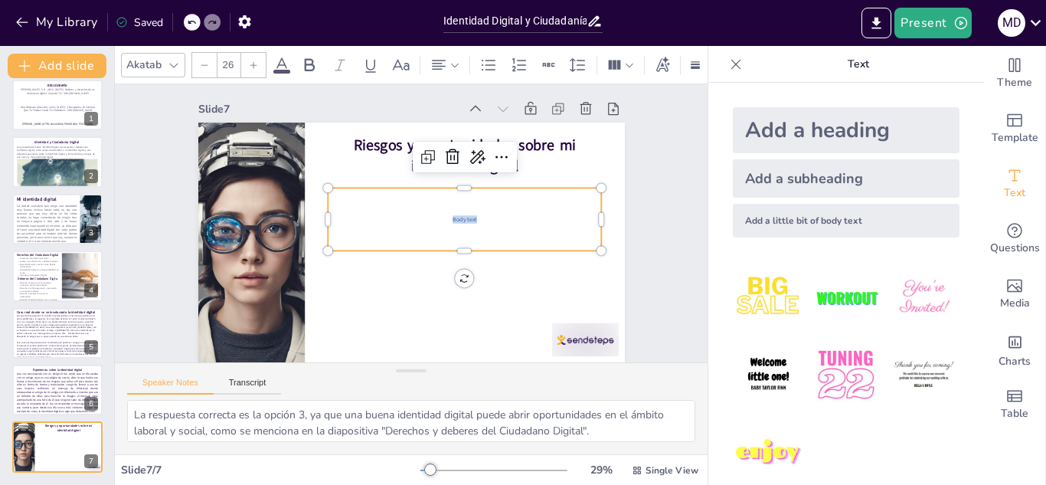
click at [476, 215] on p "Body text" at bounding box center [464, 219] width 273 height 8
click at [251, 64] on div at bounding box center [253, 65] width 25 height 25
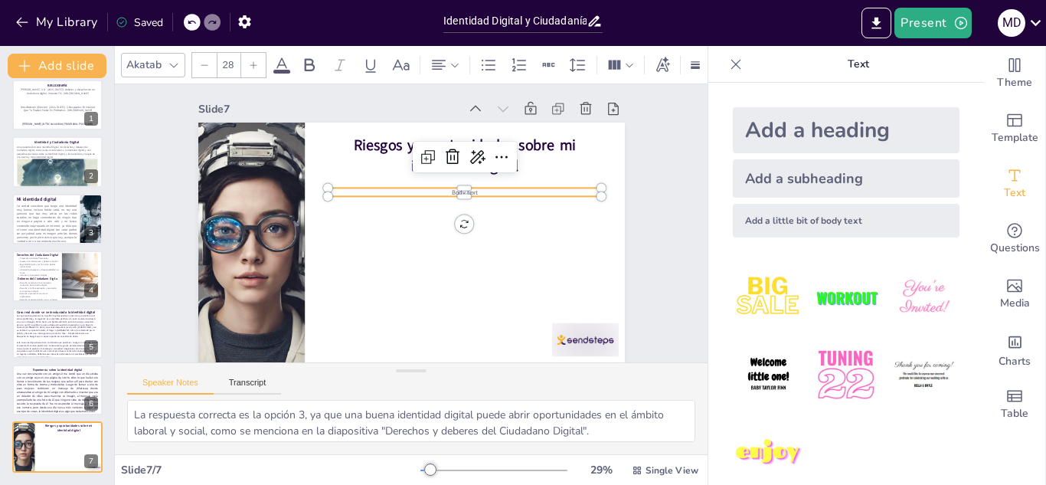
click at [251, 64] on div at bounding box center [253, 65] width 25 height 25
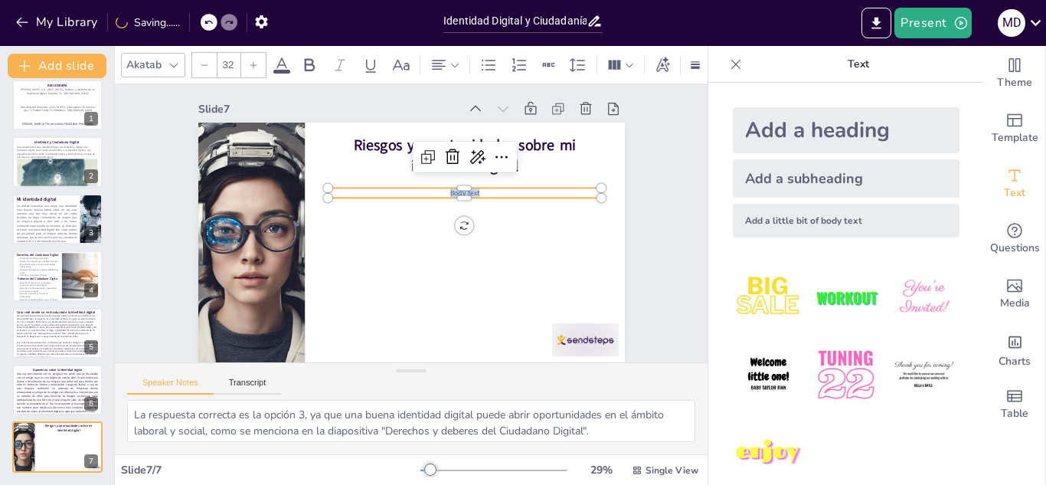
click at [251, 64] on div at bounding box center [253, 65] width 25 height 25
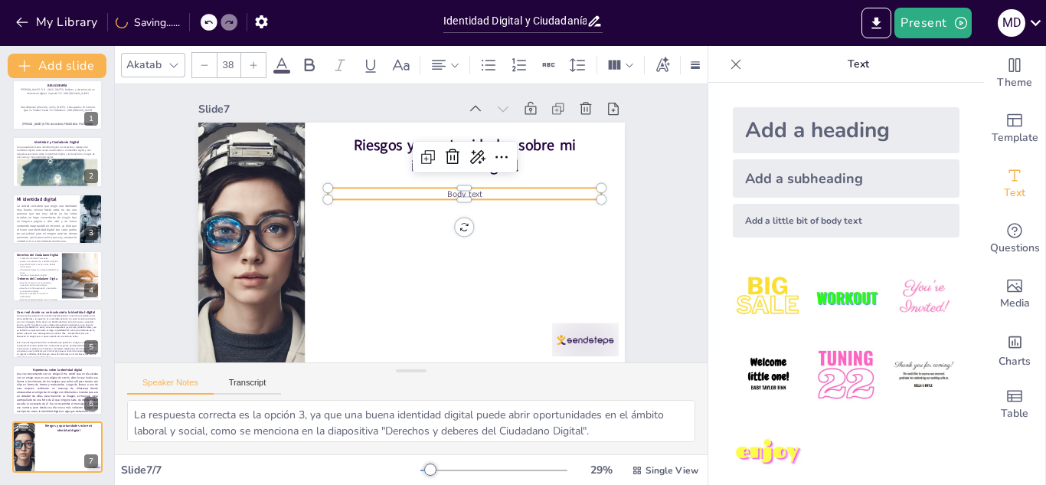
click at [251, 64] on div at bounding box center [253, 65] width 25 height 25
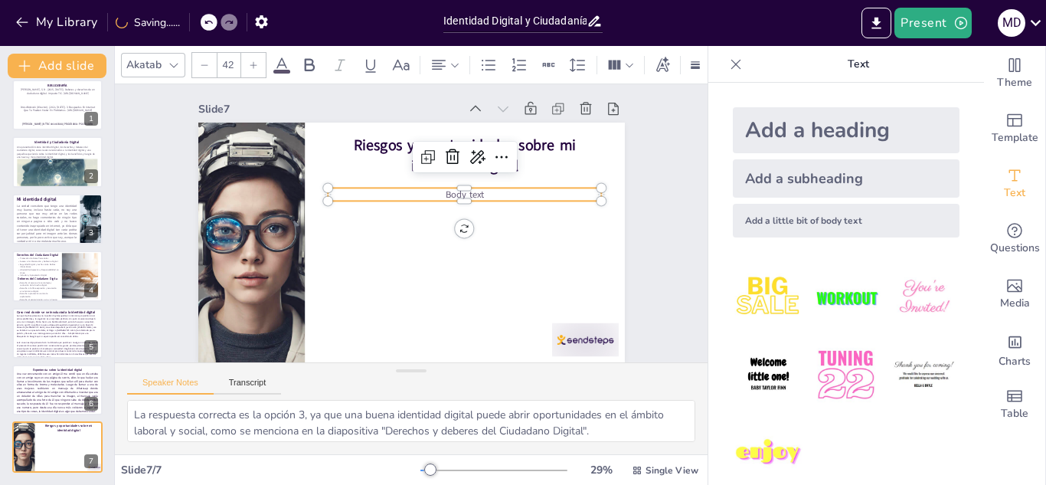
click at [251, 64] on div at bounding box center [253, 65] width 25 height 25
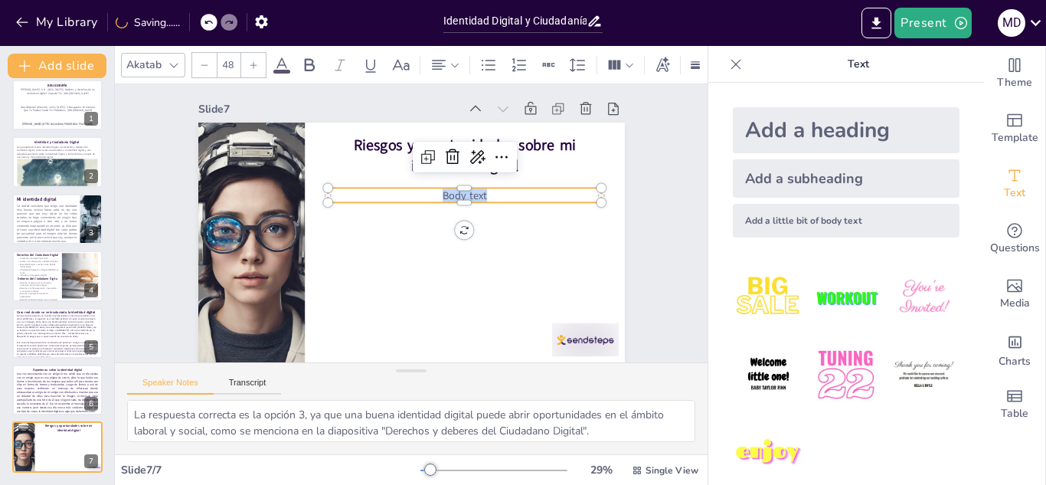
click at [251, 64] on div at bounding box center [253, 65] width 25 height 25
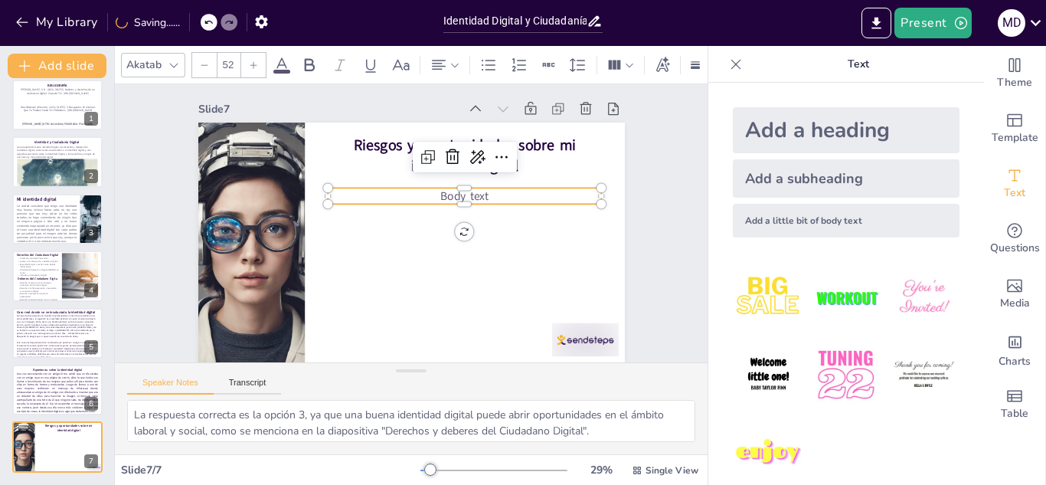
click at [251, 64] on div at bounding box center [253, 65] width 25 height 25
click at [494, 188] on p "Body text" at bounding box center [464, 197] width 273 height 18
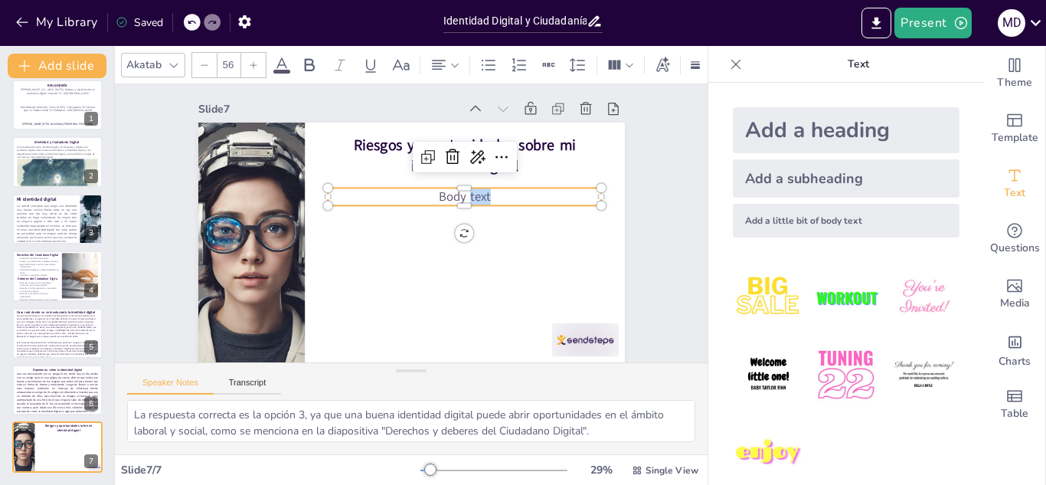
click at [494, 188] on p "Body text" at bounding box center [464, 197] width 273 height 18
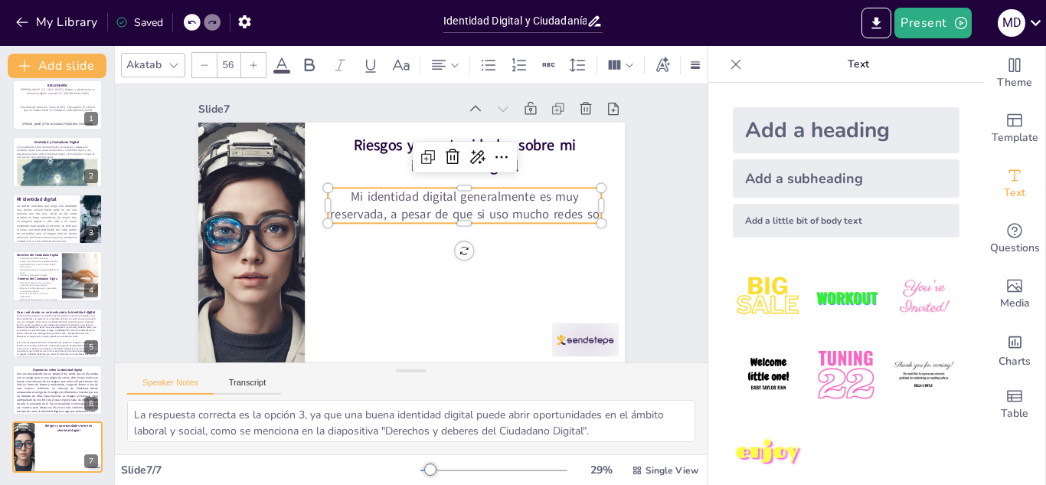
scroll to position [0, 0]
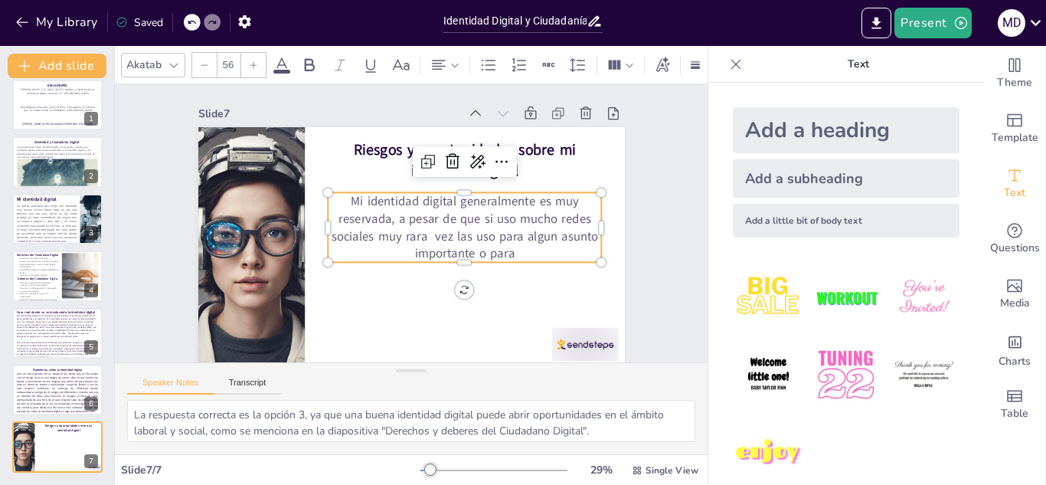
click at [423, 236] on span "Mi identidad digital generalmente es muy reservada, a pesar de que si uso mucho…" at bounding box center [464, 227] width 267 height 69
click at [511, 256] on p "Mi identidad digital generalmente es muy reservada, a pesar de que si uso mucho…" at bounding box center [464, 227] width 273 height 70
click at [488, 235] on span "Mi identidad digital generalmente es muy reservada, a pesar de que si uso mucho…" at bounding box center [464, 227] width 259 height 69
click at [531, 257] on p "Mi identidad digital generalmente es muy reservada, a pesar de que si uso mucho…" at bounding box center [464, 227] width 273 height 70
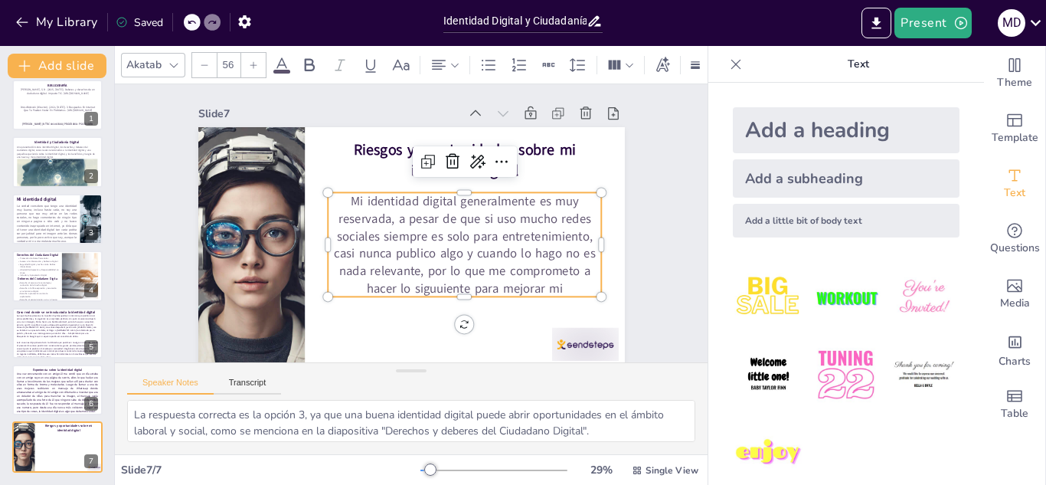
click at [426, 285] on span "Mi identidad digital generalmente es muy reservada, a pesar de que si uso mucho…" at bounding box center [464, 245] width 261 height 104
click at [552, 285] on p "Mi identidad digital generalmente es muy reservada, a pesar de que si uso mucho…" at bounding box center [464, 244] width 273 height 104
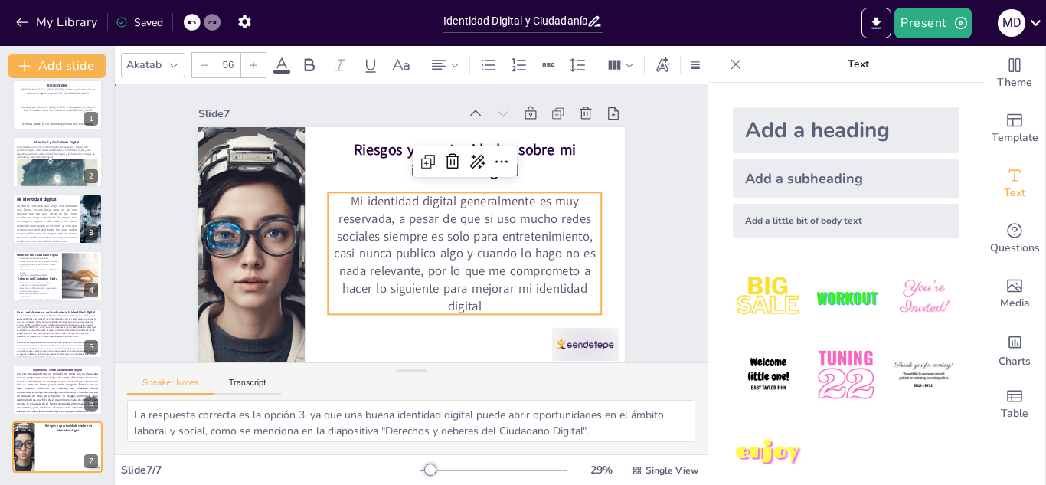
click at [629, 235] on div "Slide 1 BIBLIOGRAFÍA DrossRotzank (Director). (2021, [DATE]). 3 Busquedas En In…" at bounding box center [411, 225] width 512 height 283
click at [503, 243] on span "Mi identidad digital generalmente es muy reservada, a pesar de que si uso mucho…" at bounding box center [464, 253] width 261 height 121
click at [206, 60] on icon at bounding box center [204, 64] width 9 height 9
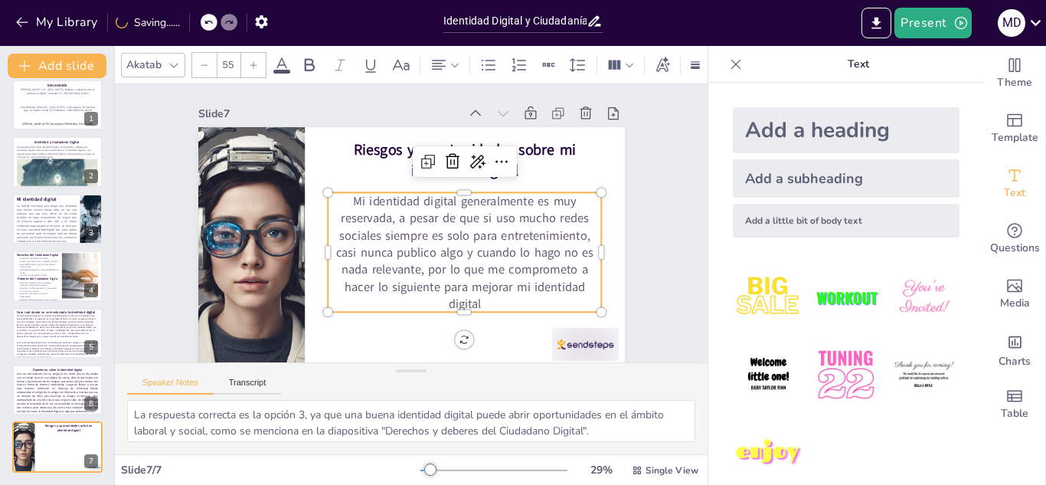
click at [206, 60] on icon at bounding box center [204, 64] width 9 height 9
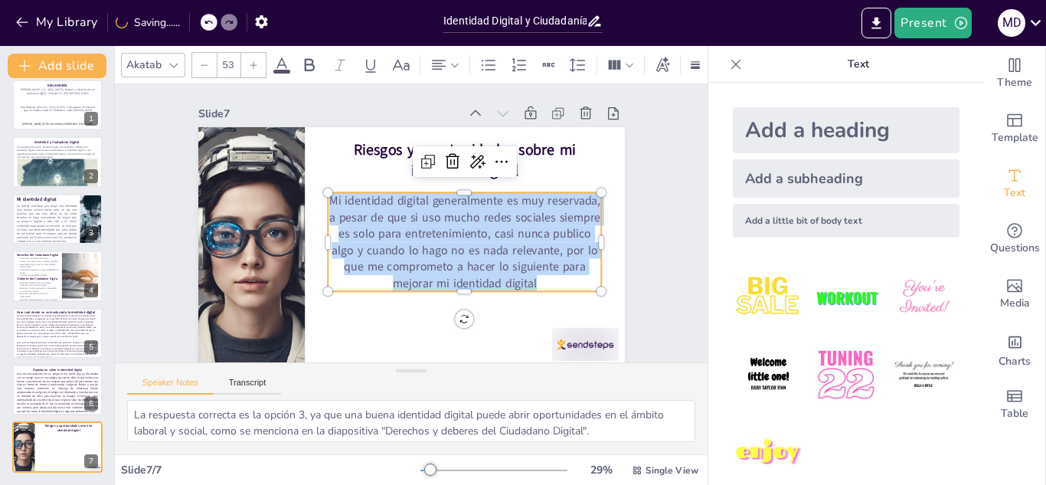
click at [206, 60] on icon at bounding box center [204, 64] width 9 height 9
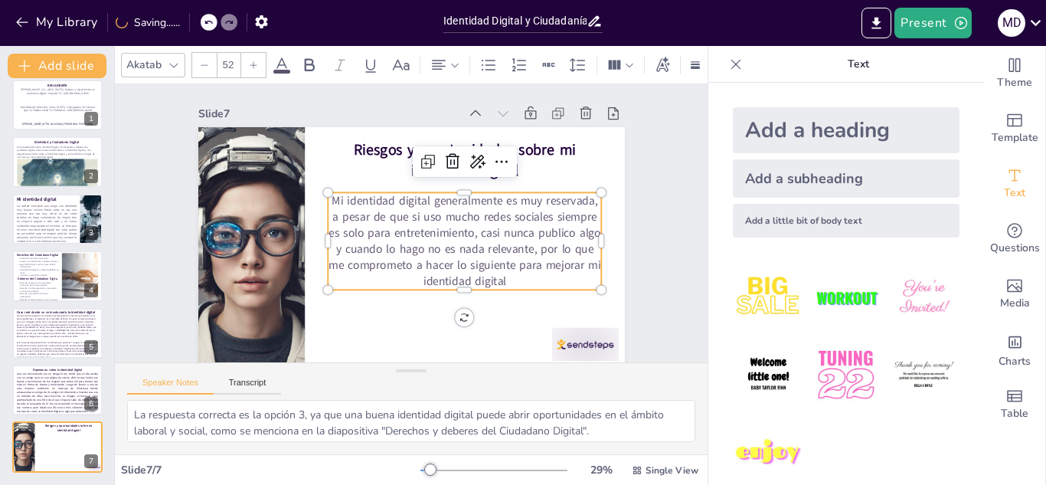
click at [206, 60] on icon at bounding box center [204, 64] width 9 height 9
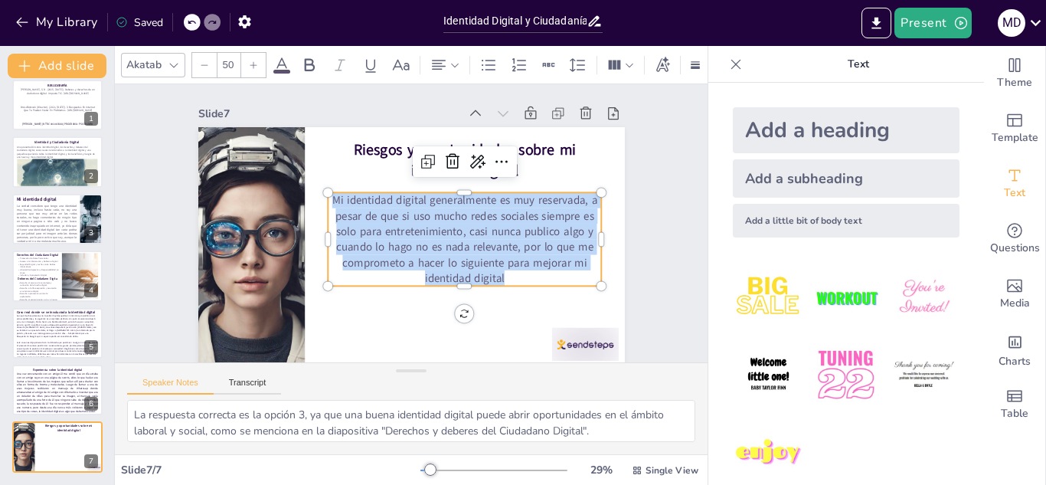
click at [529, 275] on p "Mi identidad digital generalmente es muy reservada, a pesar de que si uso mucho…" at bounding box center [464, 238] width 273 height 93
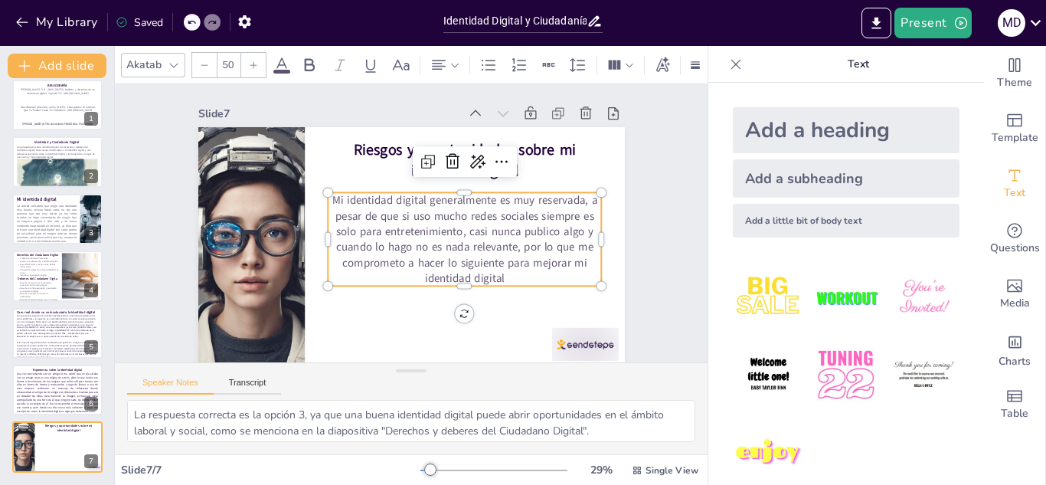
click at [529, 275] on p "Mi identidad digital generalmente es muy reservada, a pesar de que si uso mucho…" at bounding box center [464, 238] width 273 height 93
click at [447, 57] on icon at bounding box center [439, 65] width 18 height 18
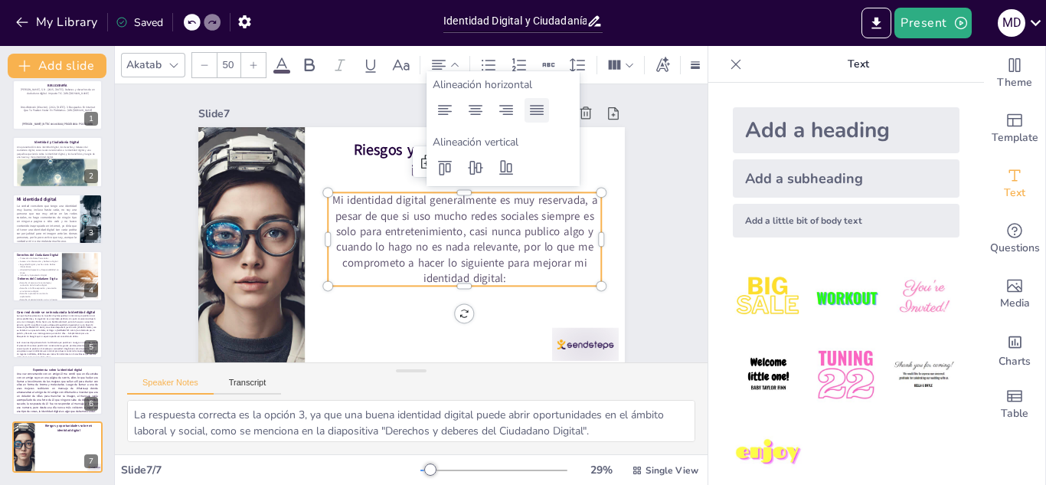
click at [538, 111] on icon at bounding box center [537, 110] width 14 height 10
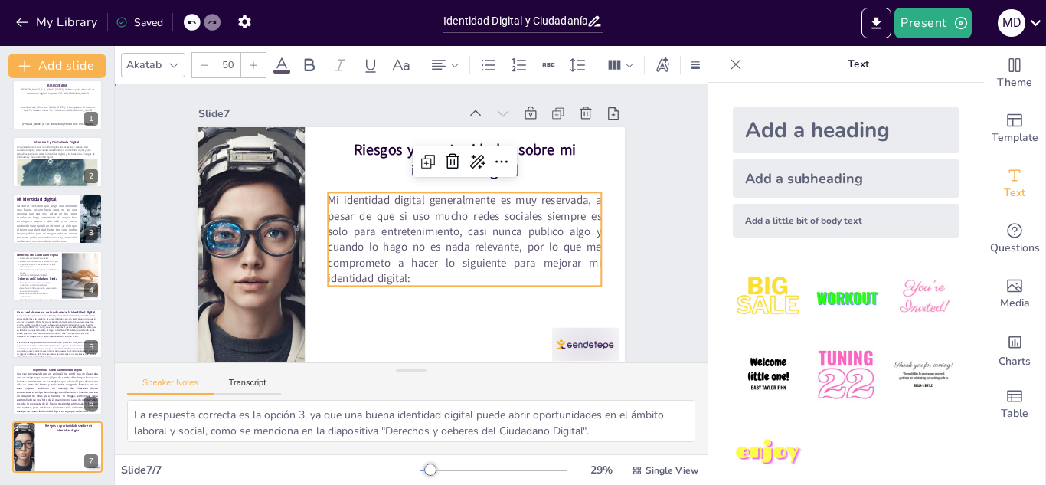
click at [671, 312] on div "Slide 1 BIBLIOGRAFÍA DrossRotzank (Director). (2021, [DATE]). 3 Busquedas En In…" at bounding box center [411, 225] width 593 height 283
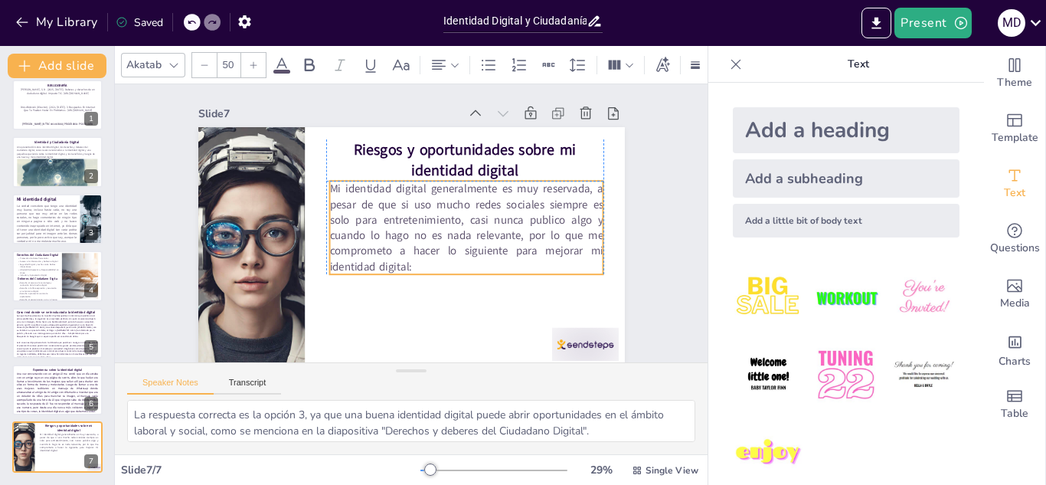
drag, startPoint x: 472, startPoint y: 250, endPoint x: 472, endPoint y: 239, distance: 10.7
click at [472, 239] on span "Mi identidad digital generalmente es muy reservada, a pesar de que si uso mucho…" at bounding box center [465, 227] width 273 height 93
click at [414, 260] on p "Mi identidad digital generalmente es muy reservada, a pesar de que si uso mucho…" at bounding box center [465, 227] width 273 height 93
click at [407, 264] on p "Mi identidad digital generalmente es muy reservada, a pesar de que si uso mucho…" at bounding box center [465, 227] width 273 height 93
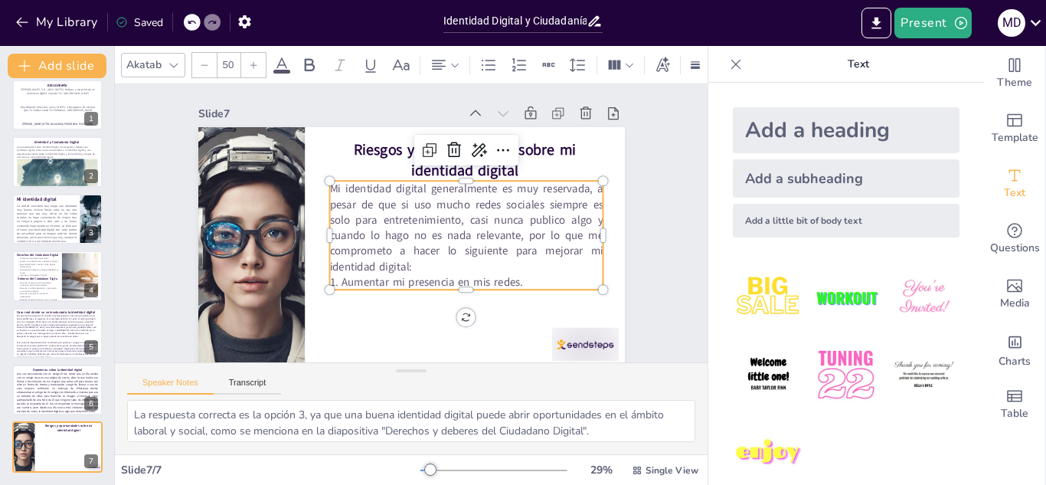
click at [407, 264] on p "Mi identidad digital generalmente es muy reservada, a pesar de que si uso mucho…" at bounding box center [465, 227] width 273 height 93
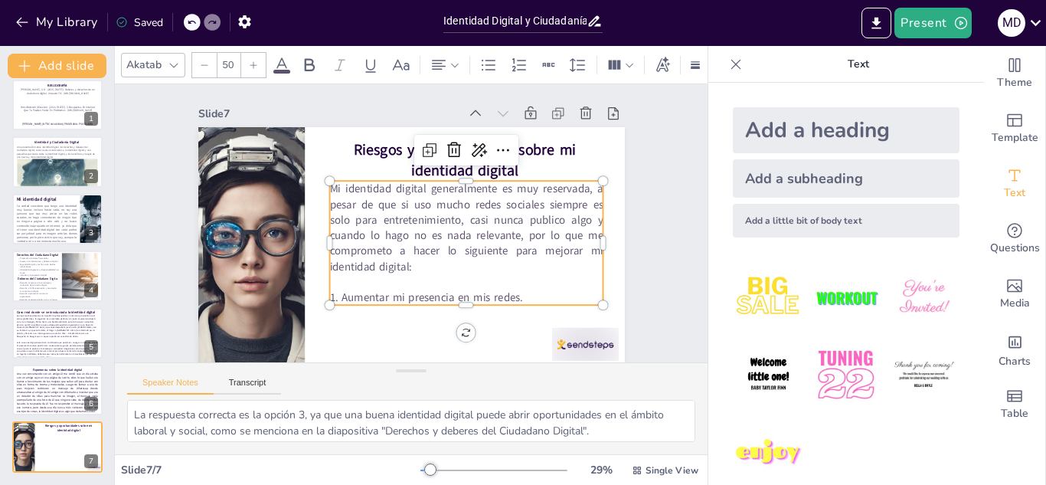
click at [531, 293] on p "1. Aumentar mi presencia en mis redes." at bounding box center [465, 296] width 273 height 15
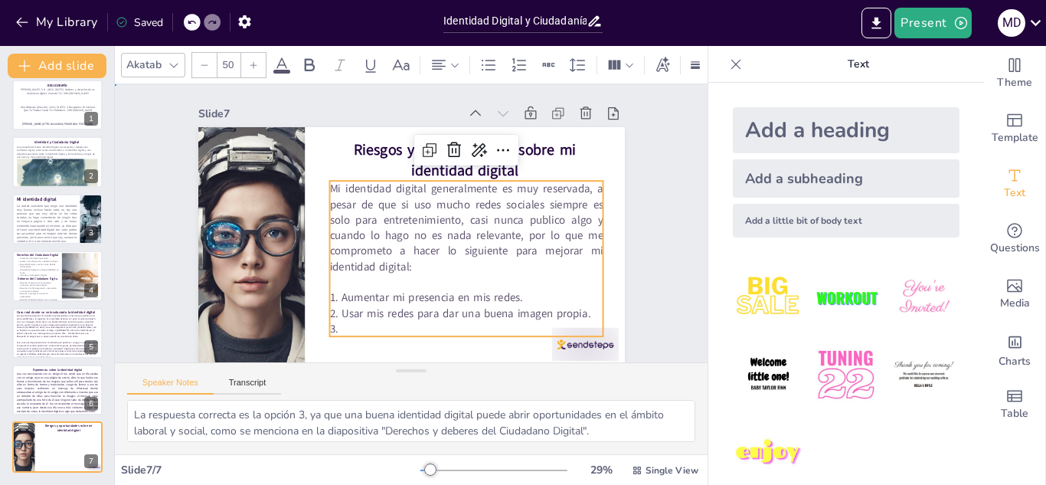
click at [644, 332] on div "Slide 1 BIBLIOGRAFÍA DrossRotzank (Director). (2021, [DATE]). 3 Busquedas En In…" at bounding box center [411, 225] width 512 height 283
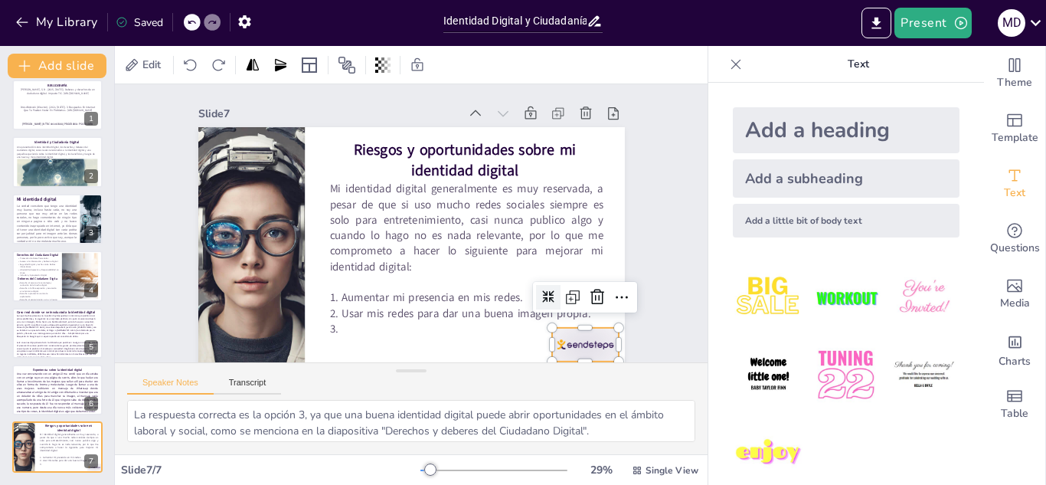
click at [600, 338] on div at bounding box center [585, 345] width 67 height 34
click at [588, 296] on icon at bounding box center [597, 297] width 18 height 18
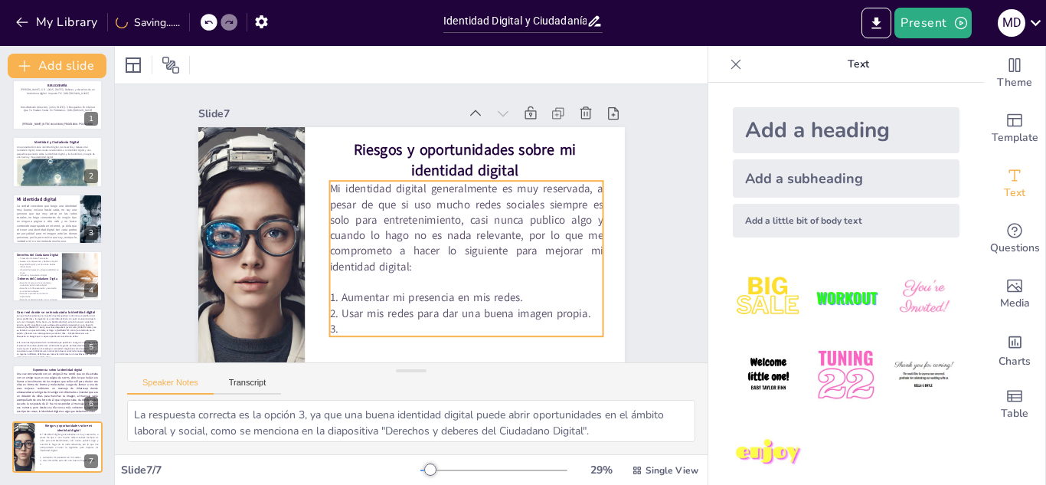
click at [436, 324] on p "3." at bounding box center [465, 328] width 273 height 15
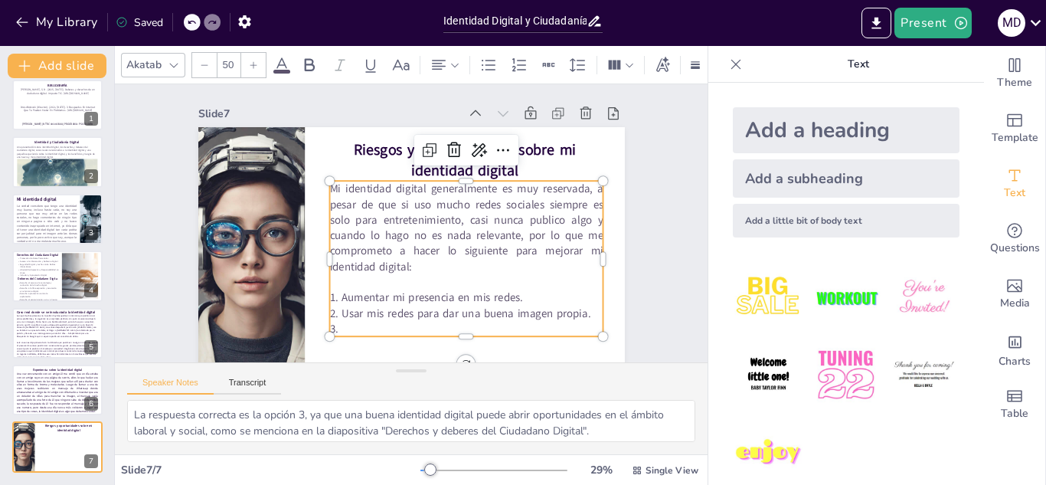
click at [392, 294] on span "1. Aumentar mi presencia en mis redes." at bounding box center [425, 297] width 193 height 15
click at [476, 324] on p "3." at bounding box center [465, 328] width 273 height 15
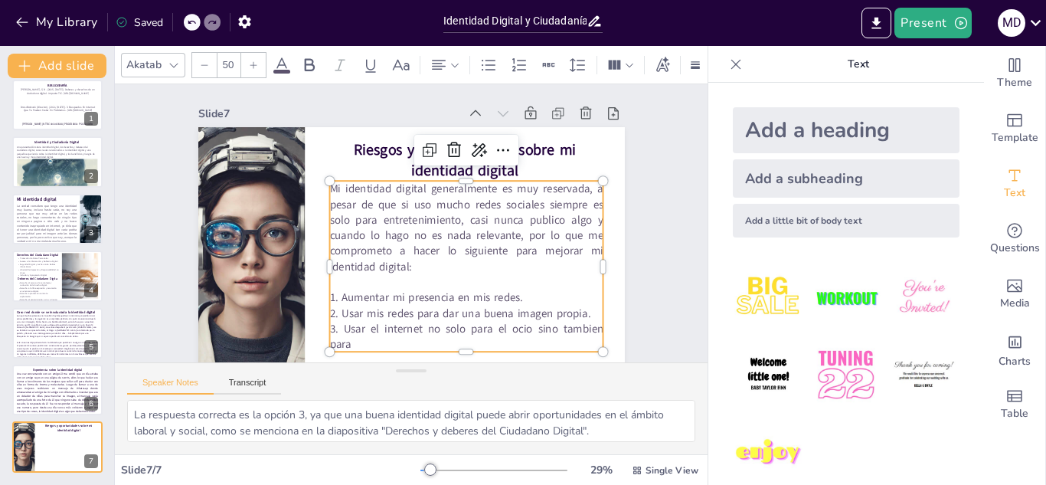
scroll to position [2, 0]
click at [449, 335] on span "3. Usar el internet no solo para el ocio sino tambien para estudiar, aprender y…" at bounding box center [465, 334] width 273 height 31
click at [450, 338] on p "3. Usar el internet no solo para el ocio sino tambien para estudiar, mejorar mi" at bounding box center [465, 334] width 273 height 31
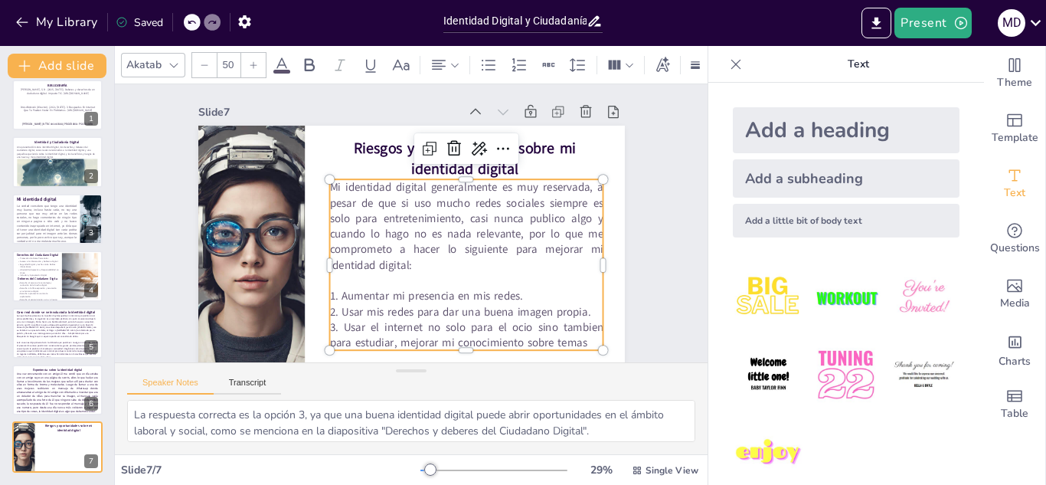
click at [386, 344] on span "3. Usar el internet no solo para el ocio sino tambien para estudiar, mejorar mi…" at bounding box center [465, 334] width 273 height 31
click at [548, 340] on p "3. Usar el internet no solo para el ocio sino tambien para mejorar mi conocimie…" at bounding box center [465, 334] width 273 height 31
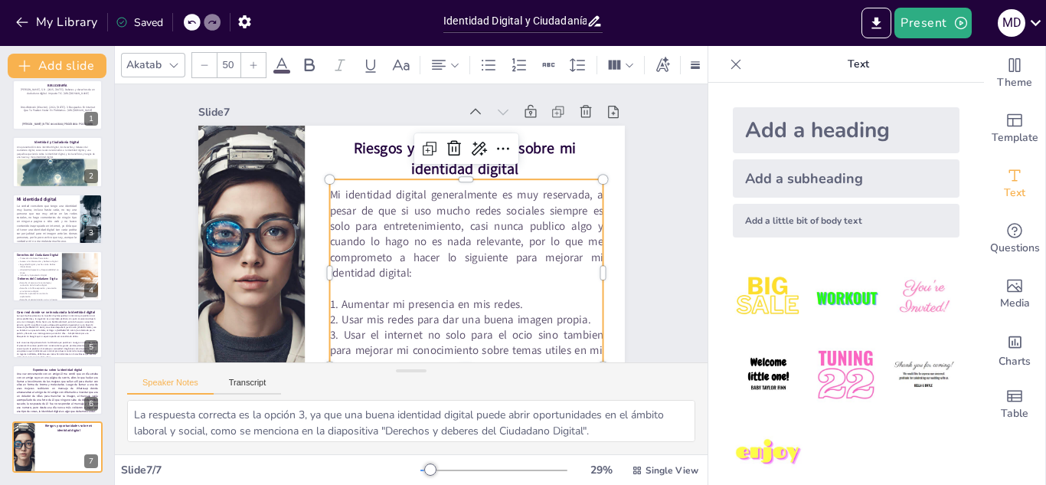
scroll to position [17, 0]
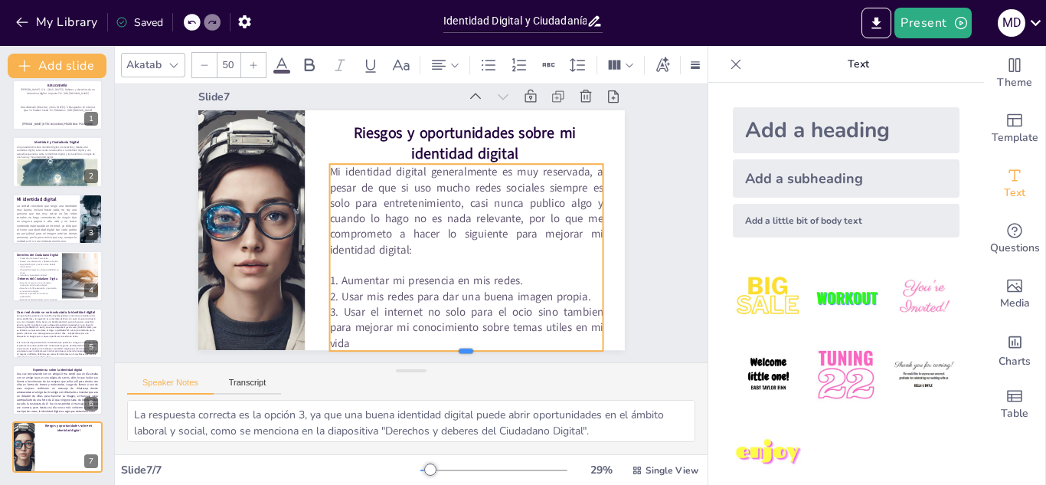
drag, startPoint x: 454, startPoint y: 350, endPoint x: 454, endPoint y: 341, distance: 9.2
click at [454, 341] on div "Riesgos y oportunidades sobre mi identidad digital Mi identidad digital general…" at bounding box center [411, 230] width 427 height 240
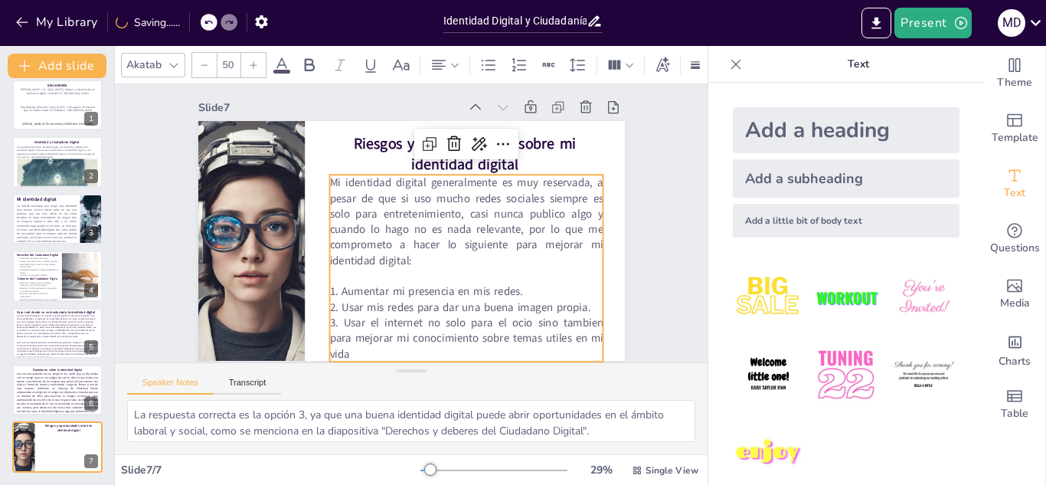
click at [644, 143] on div "Slide 1 BIBLIOGRAFÍA DrossRotzank (Director). (2021, [DATE]). 3 Busquedas En In…" at bounding box center [411, 219] width 512 height 283
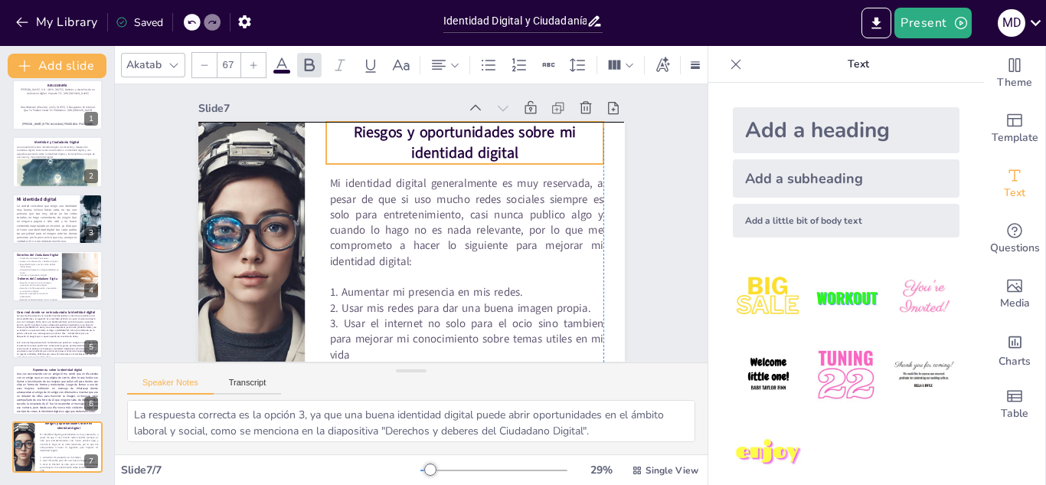
drag, startPoint x: 486, startPoint y: 146, endPoint x: 481, endPoint y: 139, distance: 8.3
click at [481, 139] on strong "Riesgos y oportunidades sobre mi identidad digital" at bounding box center [464, 142] width 222 height 41
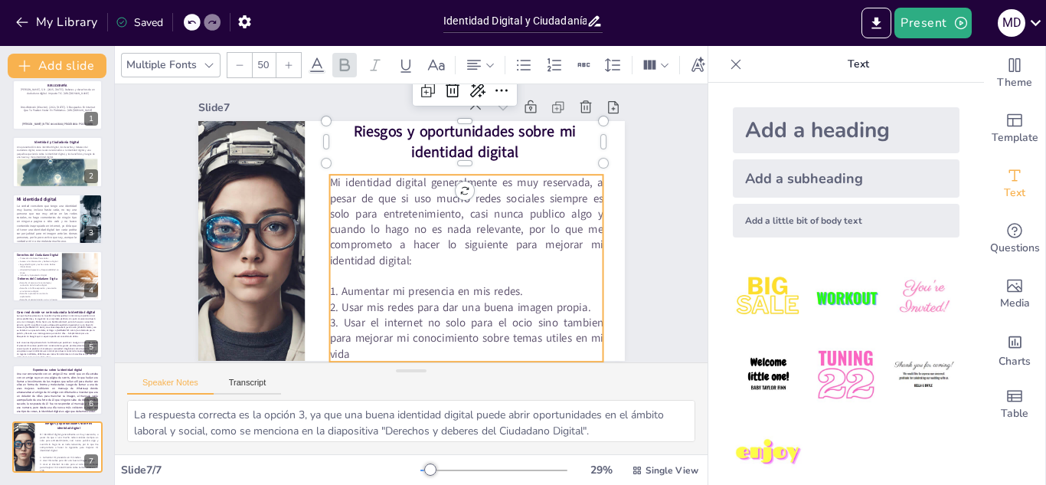
click at [470, 224] on span "Mi identidad digital generalmente es muy reservada, a pesar de que si uso mucho…" at bounding box center [465, 221] width 273 height 93
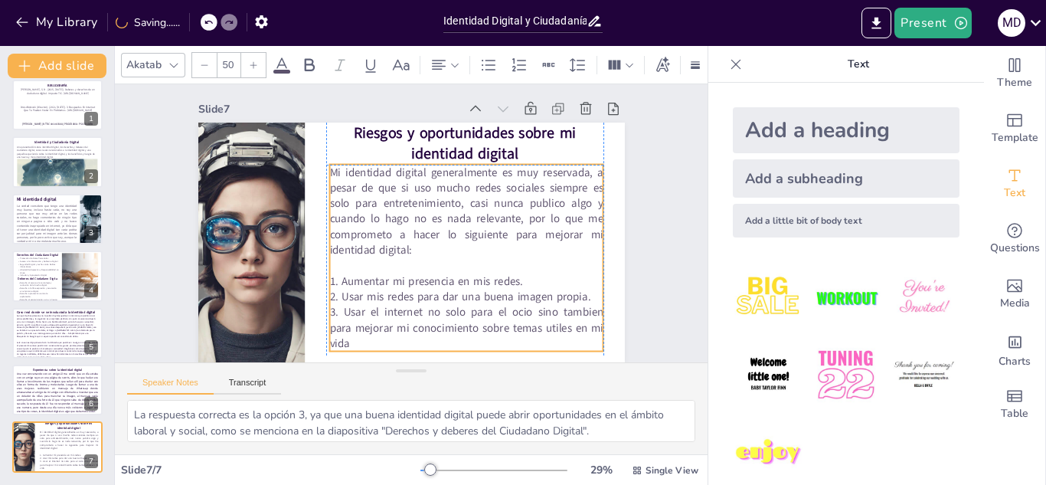
scroll to position [16, 0]
drag, startPoint x: 470, startPoint y: 224, endPoint x: 469, endPoint y: 215, distance: 9.2
click at [469, 215] on span "Mi identidad digital generalmente es muy reservada, a pesar de que si uso mucho…" at bounding box center [465, 211] width 273 height 93
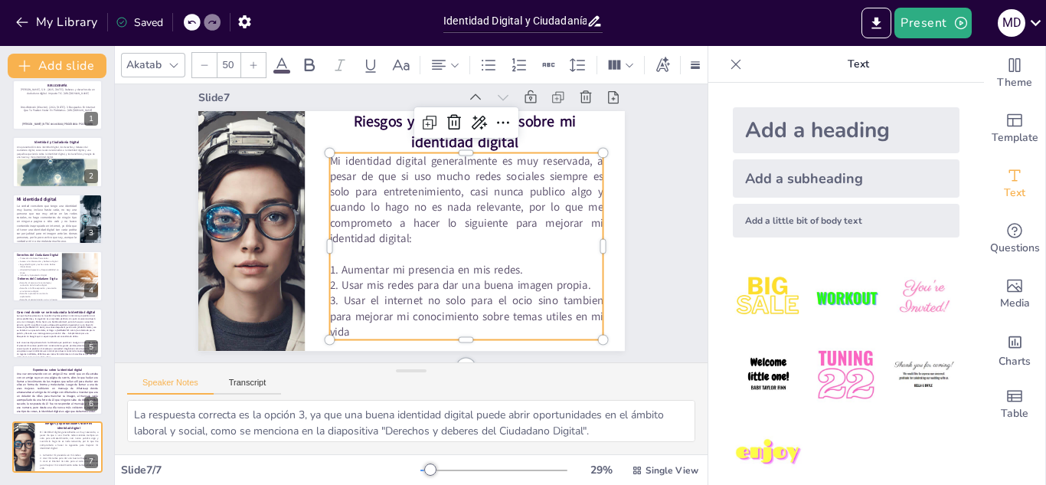
scroll to position [17, 0]
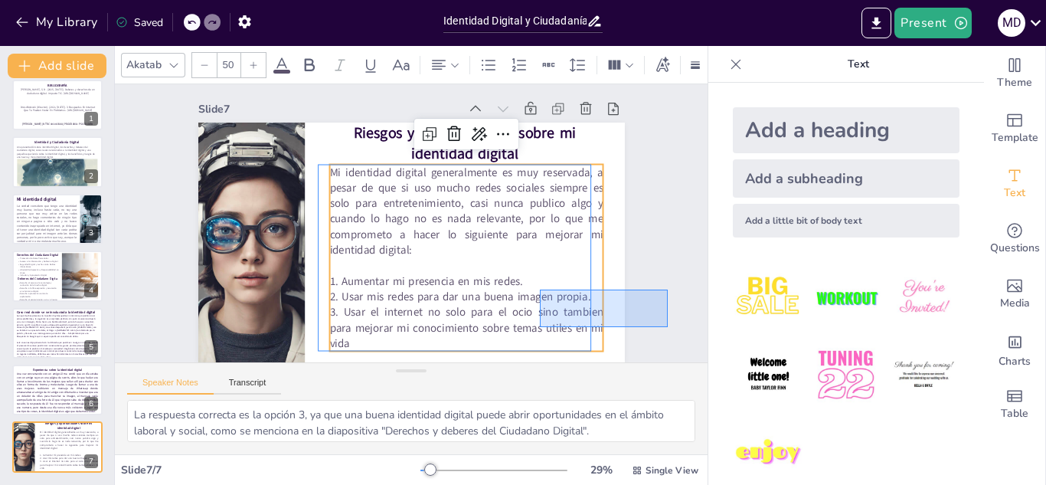
click at [668, 277] on div "Slide 1 BIBLIOGRAFÍA DrossRotzank (Director). (2021, [DATE]). 3 Busquedas En In…" at bounding box center [411, 221] width 593 height 283
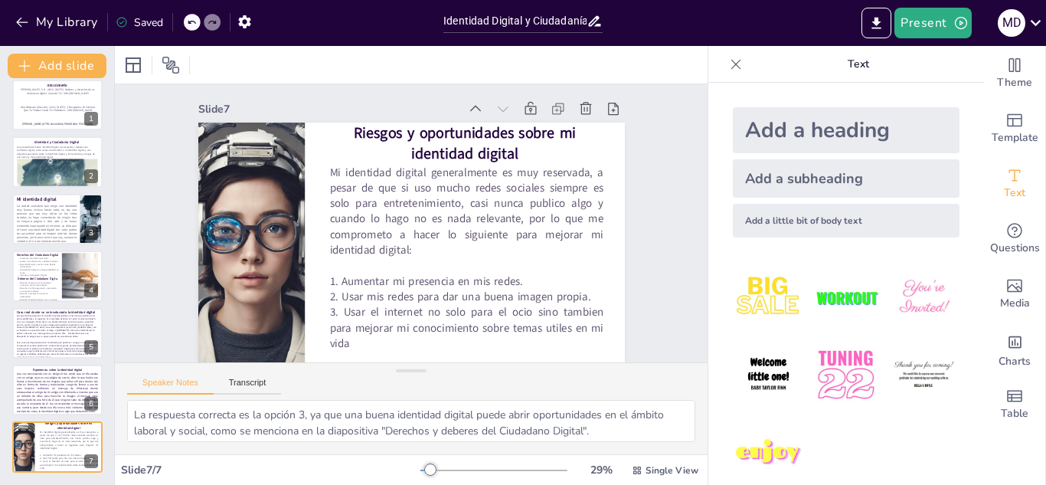
scroll to position [16, 0]
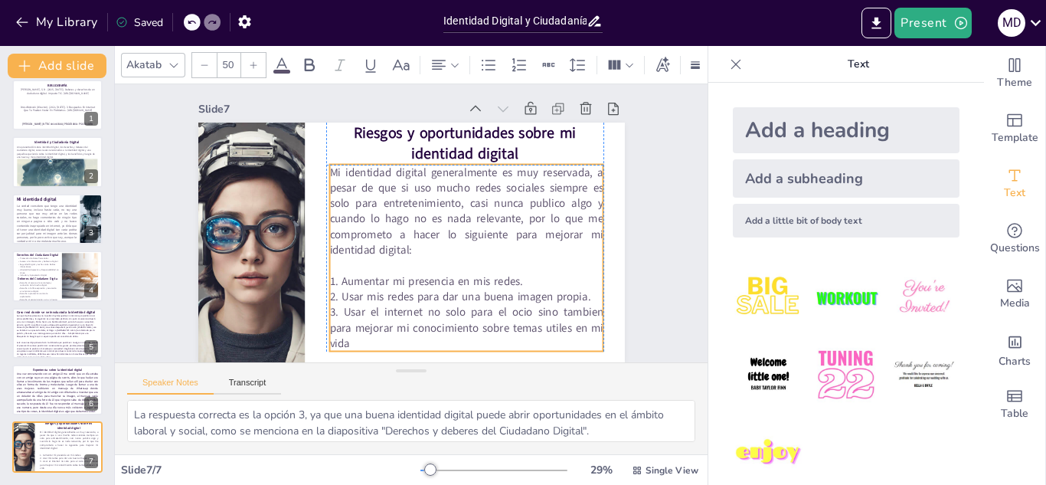
click at [361, 329] on p "3. Usar el internet no solo para el ocio sino tambien para mejorar mi conocimie…" at bounding box center [465, 327] width 273 height 47
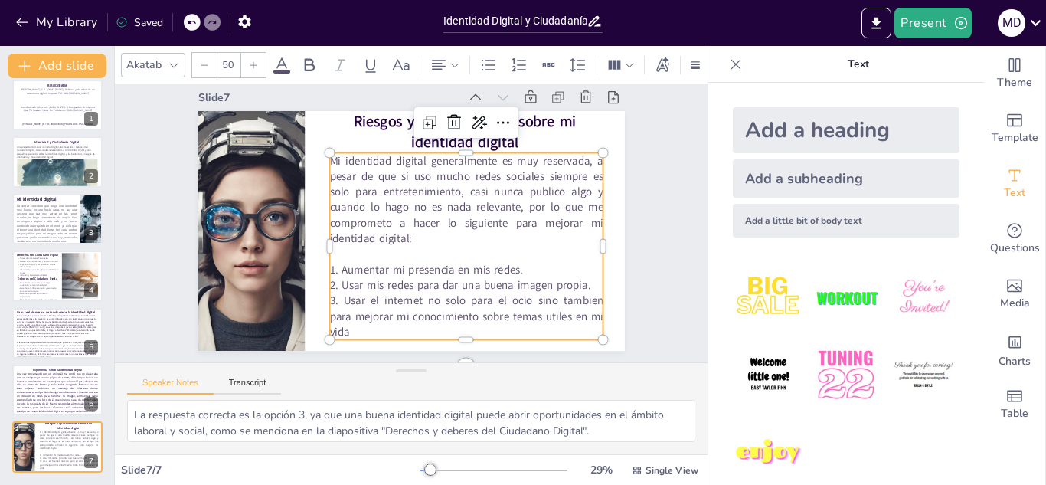
scroll to position [17, 0]
click at [345, 329] on p "3. Usar el internet no solo para el ocio sino tambien para mejorar mi conocimie…" at bounding box center [465, 315] width 273 height 47
click at [36, 404] on p "Una vez conversando con un amigo él me contó que un día estaba con un amigo suy…" at bounding box center [57, 392] width 83 height 42
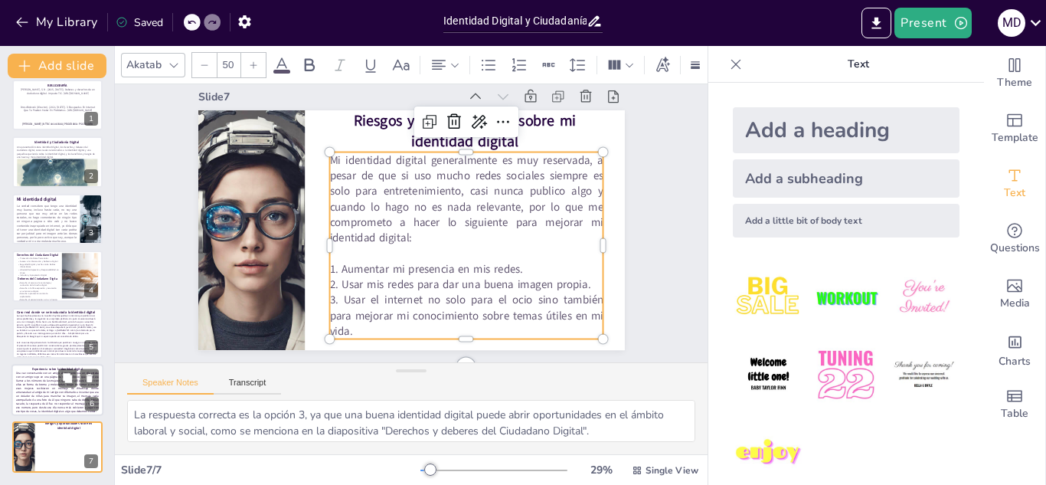
scroll to position [0, 0]
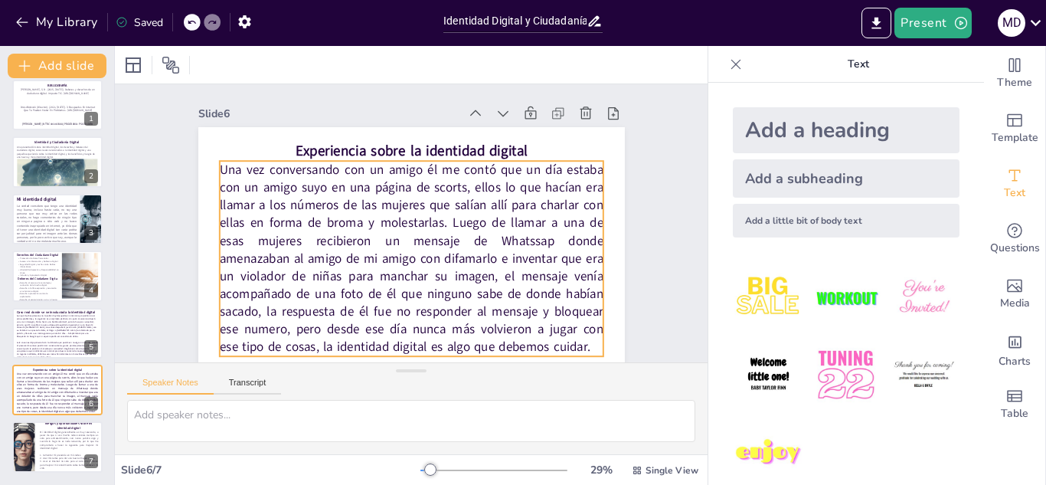
click at [362, 227] on p "Una vez conversando con un amigo él me contó que un día estaba con un amigo suy…" at bounding box center [411, 258] width 384 height 195
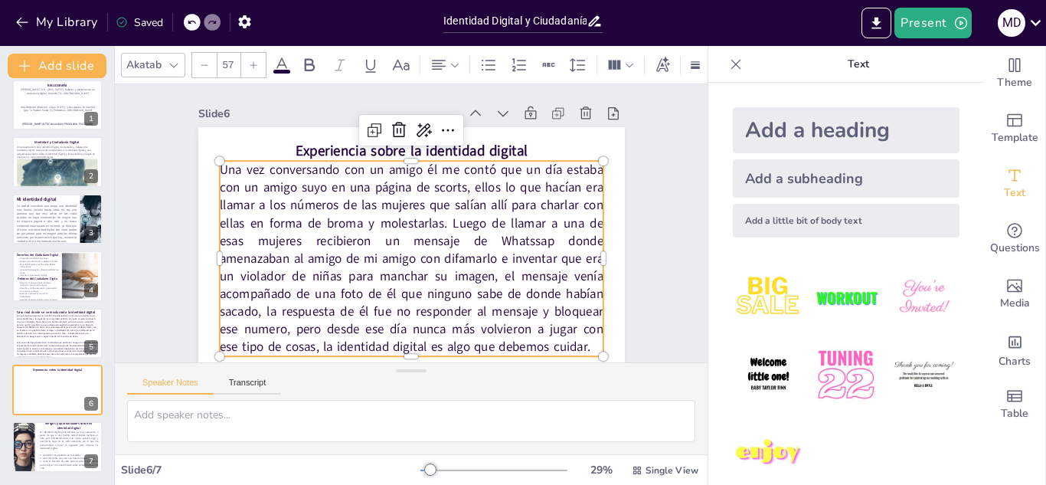
scroll to position [42, 0]
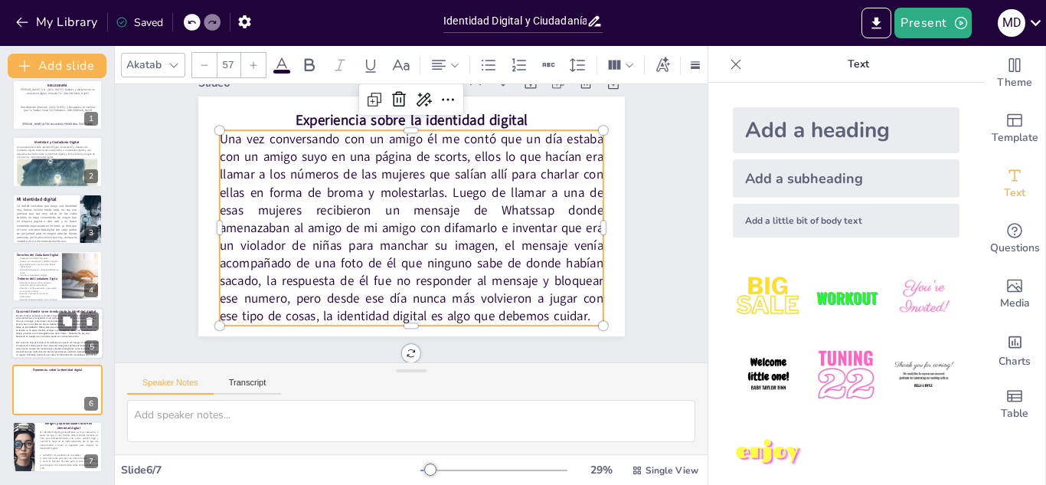
click at [25, 319] on p "Aunque muchas personas no lo saben hay búsquedas en internet que podrían traer …" at bounding box center [57, 325] width 83 height 25
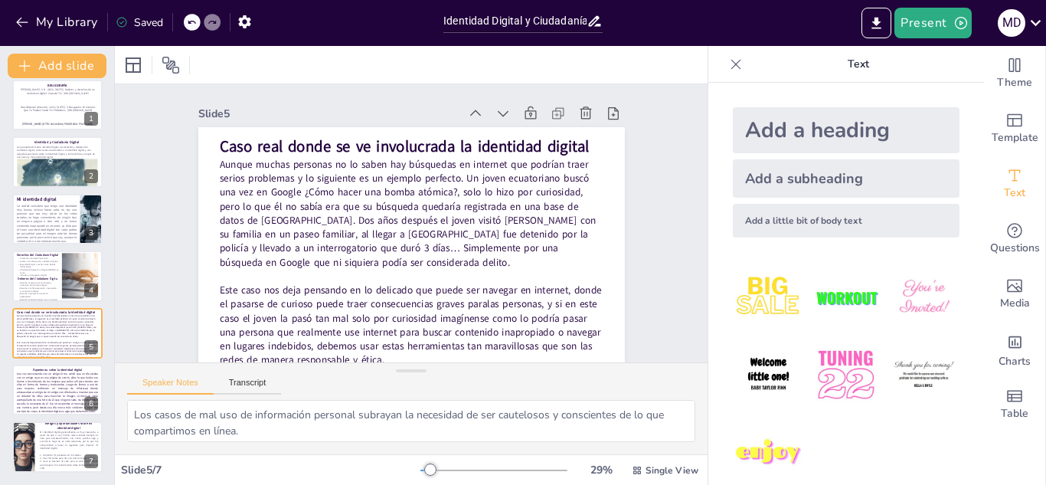
scroll to position [16, 0]
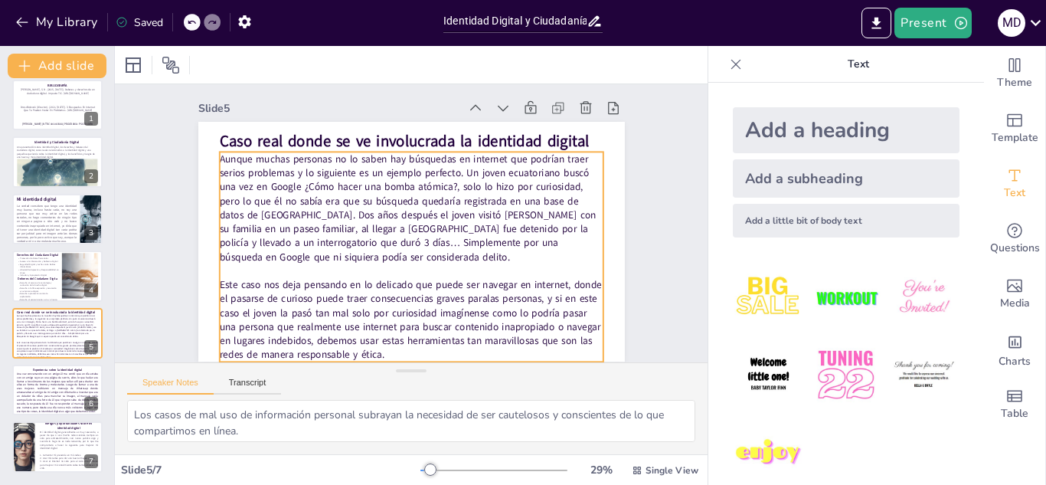
click at [484, 224] on p "Aunque muchas personas no lo saben hay búsquedas en internet que podrían traer …" at bounding box center [411, 208] width 384 height 112
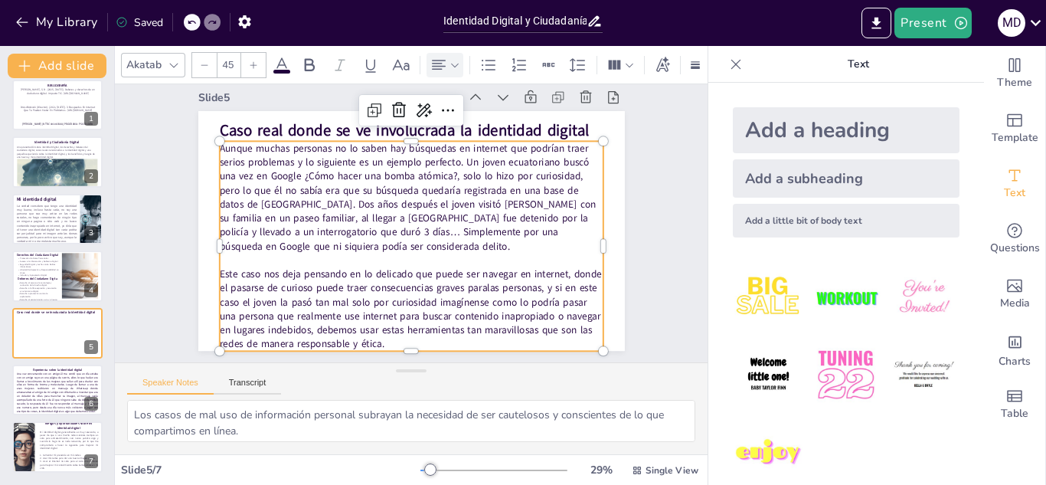
click at [459, 60] on icon at bounding box center [455, 65] width 11 height 11
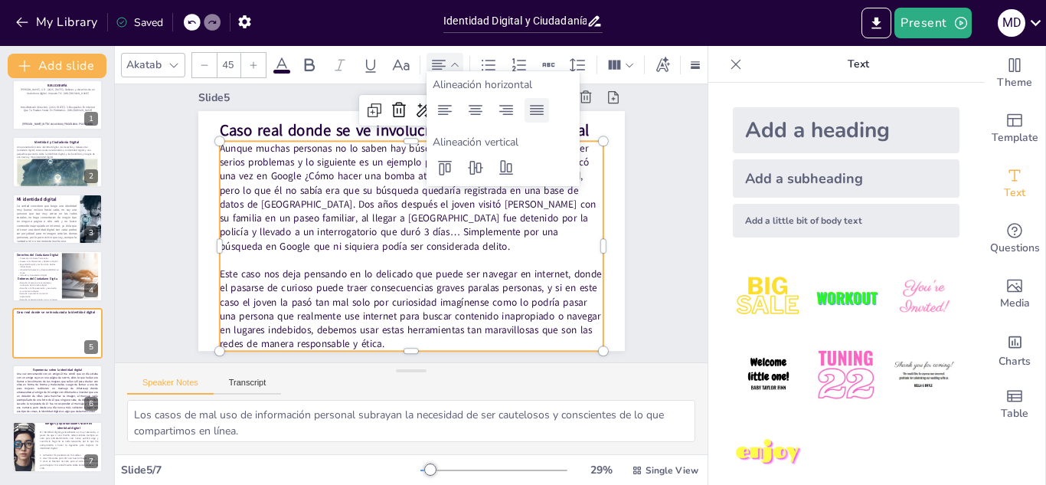
click at [535, 107] on icon at bounding box center [537, 110] width 18 height 18
click at [489, 221] on p "Aunque muchas personas no lo saben hay búsquedas en internet que podrían traer …" at bounding box center [411, 197] width 384 height 112
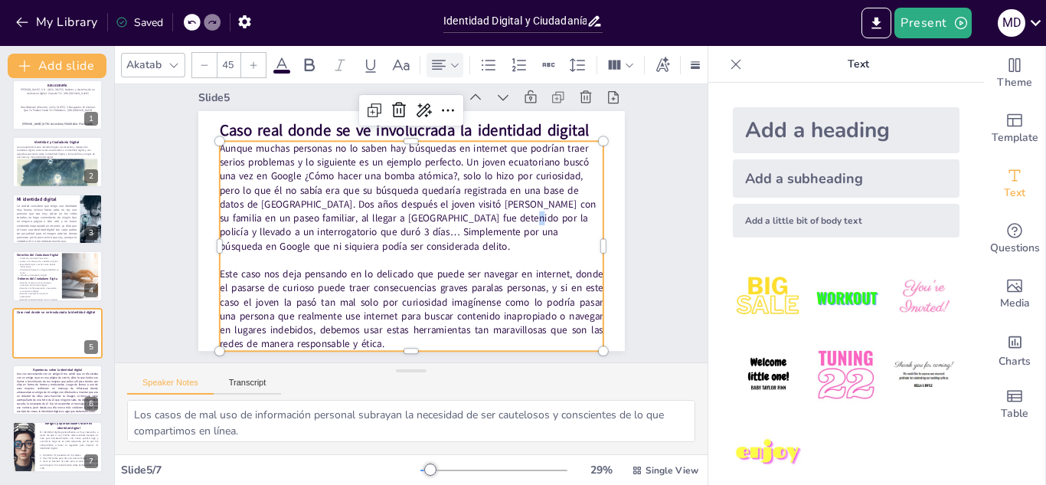
click at [489, 221] on p "Aunque muchas personas no lo saben hay búsquedas en internet que podrían traer …" at bounding box center [411, 197] width 384 height 112
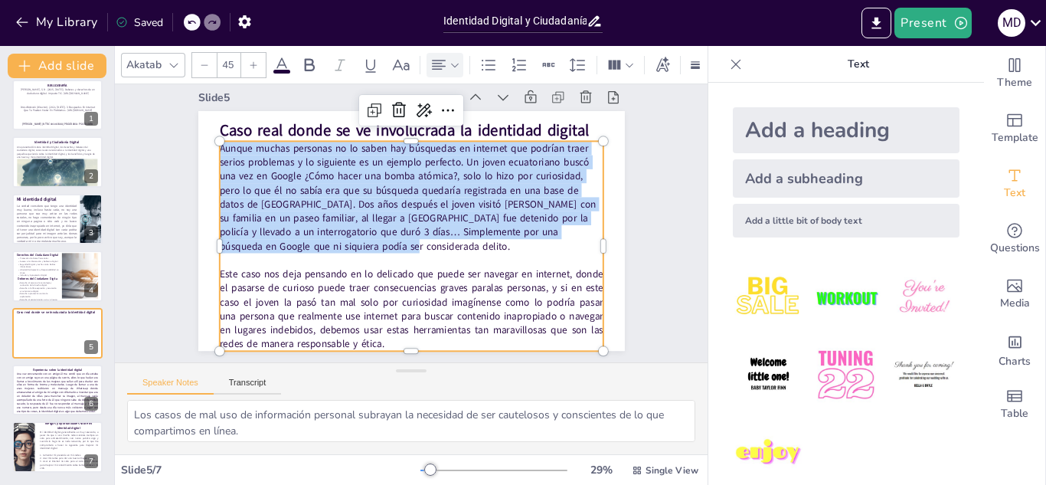
click at [489, 221] on p "Aunque muchas personas no lo saben hay búsquedas en internet que podrían traer …" at bounding box center [411, 197] width 384 height 112
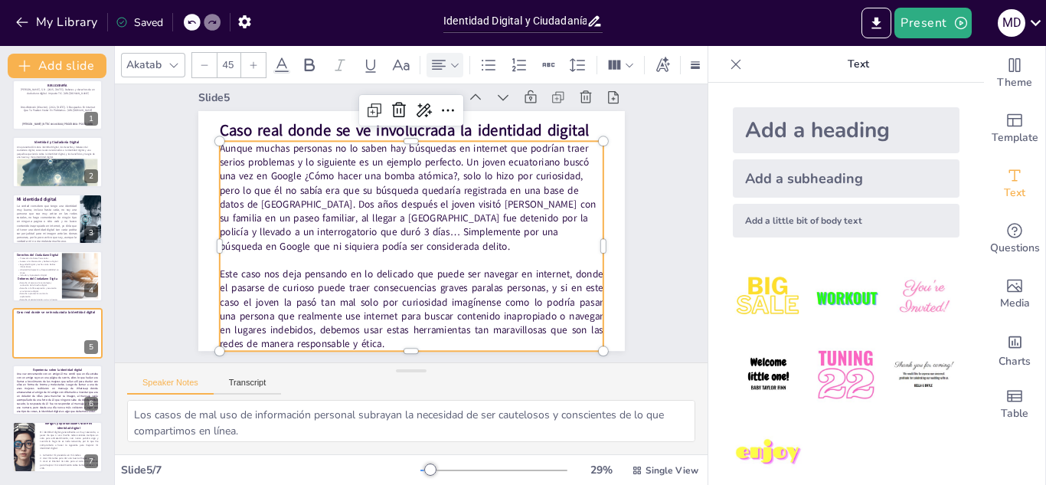
click at [457, 200] on p "Aunque muchas personas no lo saben hay búsquedas en internet que podrían traer …" at bounding box center [411, 197] width 384 height 112
click at [454, 60] on icon at bounding box center [455, 65] width 11 height 11
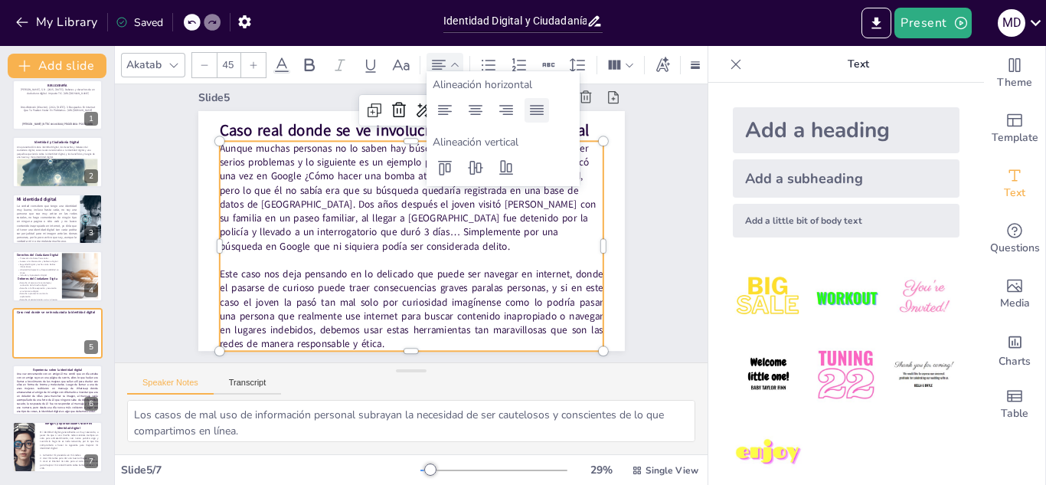
click at [541, 110] on icon at bounding box center [537, 110] width 18 height 18
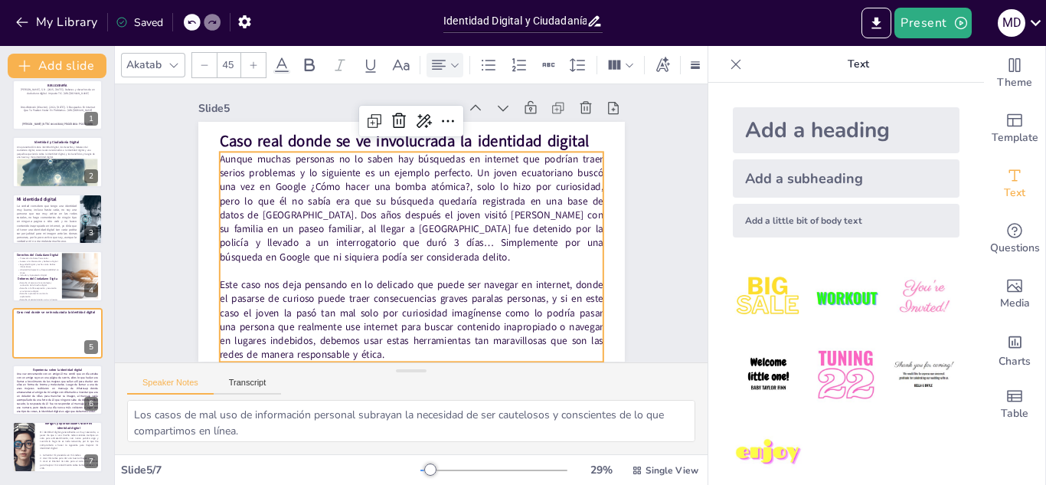
click at [629, 255] on div "Slide 1 BIBLIOGRAFÍA DrossRotzank (Director). (2021, [DATE]). 3 Busquedas En In…" at bounding box center [411, 220] width 512 height 283
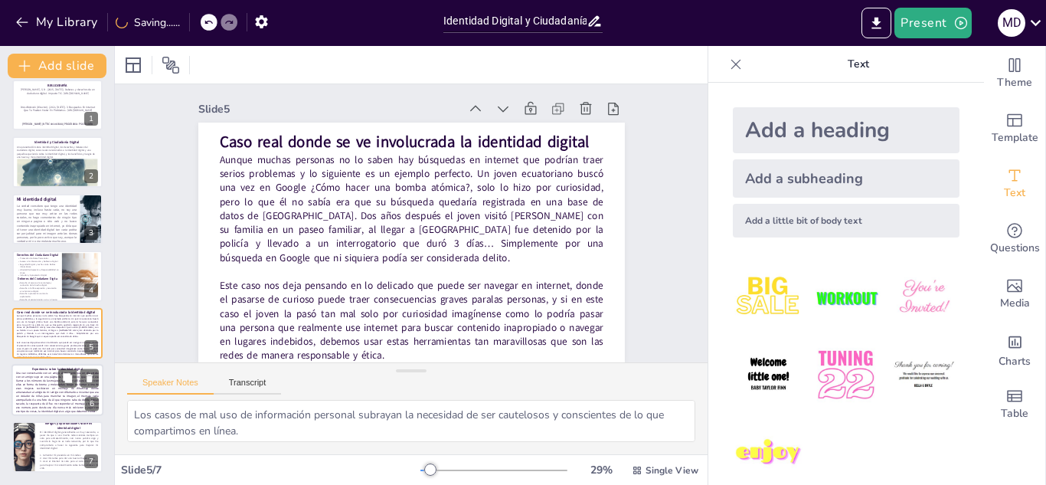
click at [28, 386] on p "Una vez conversando con un amigo él me contó que un día estaba con un amigo suy…" at bounding box center [57, 392] width 83 height 42
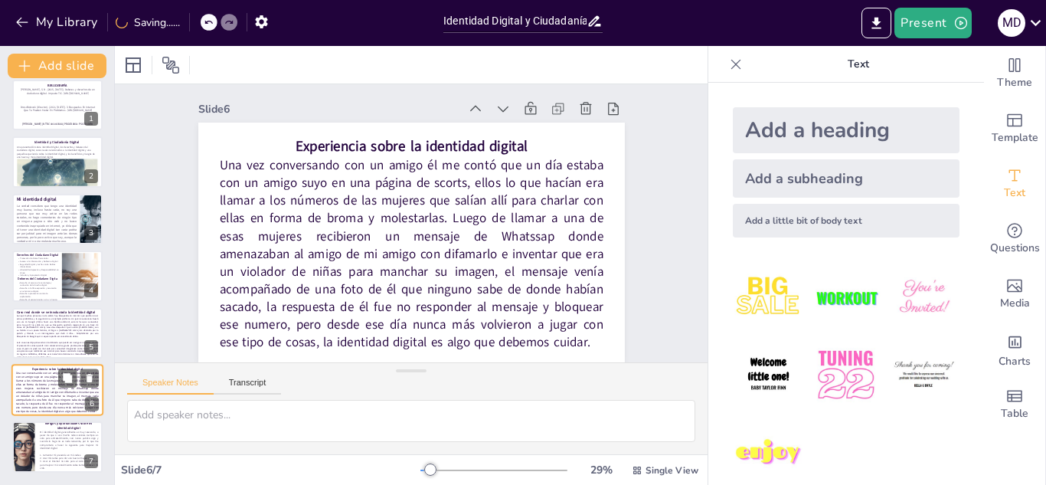
scroll to position [0, 0]
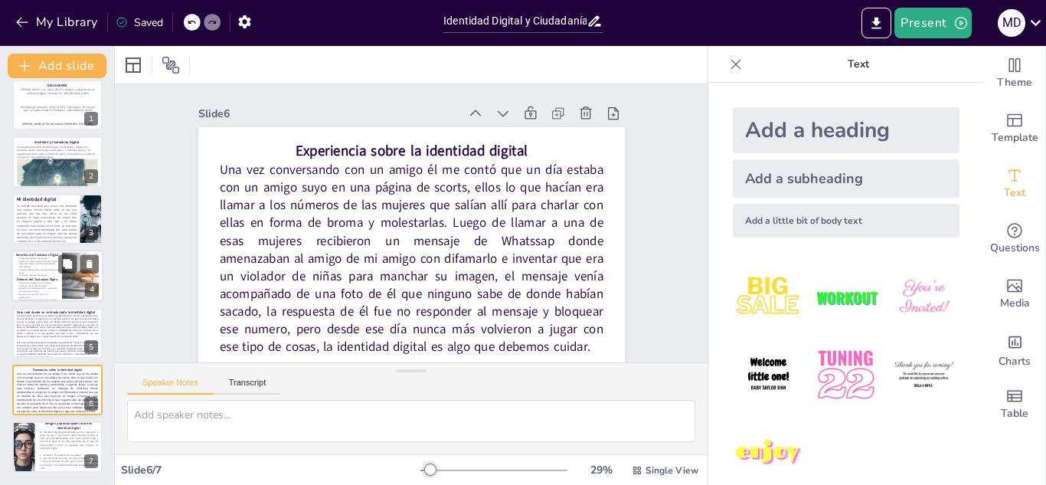
click at [34, 290] on p "Derecho a la libre expresión y asociación en el entorno digital." at bounding box center [37, 289] width 41 height 5
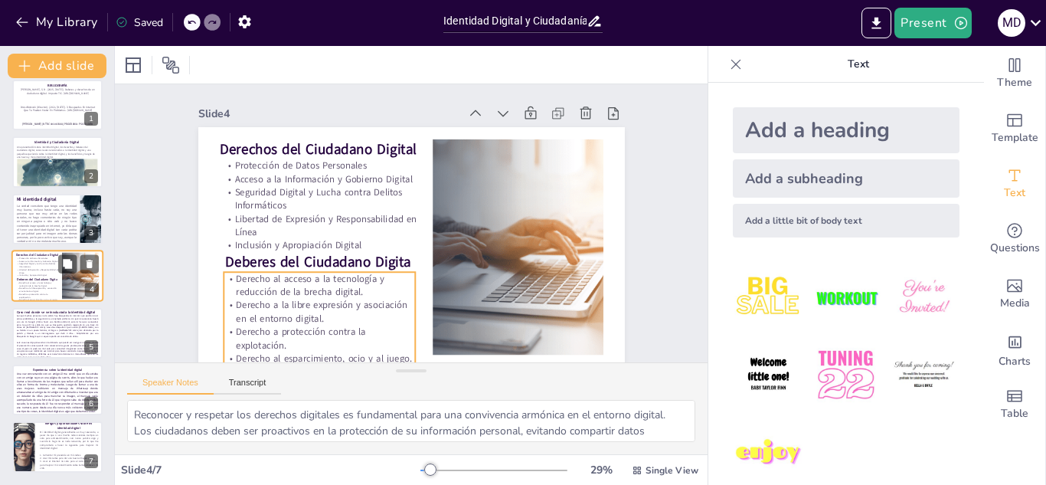
scroll to position [5, 0]
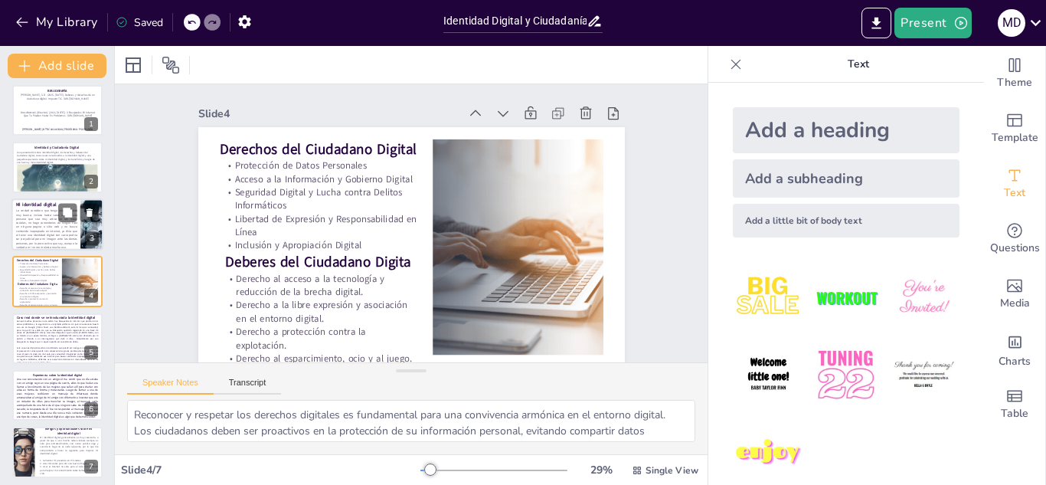
click at [51, 204] on strong "Mi identidad digital" at bounding box center [36, 204] width 40 height 6
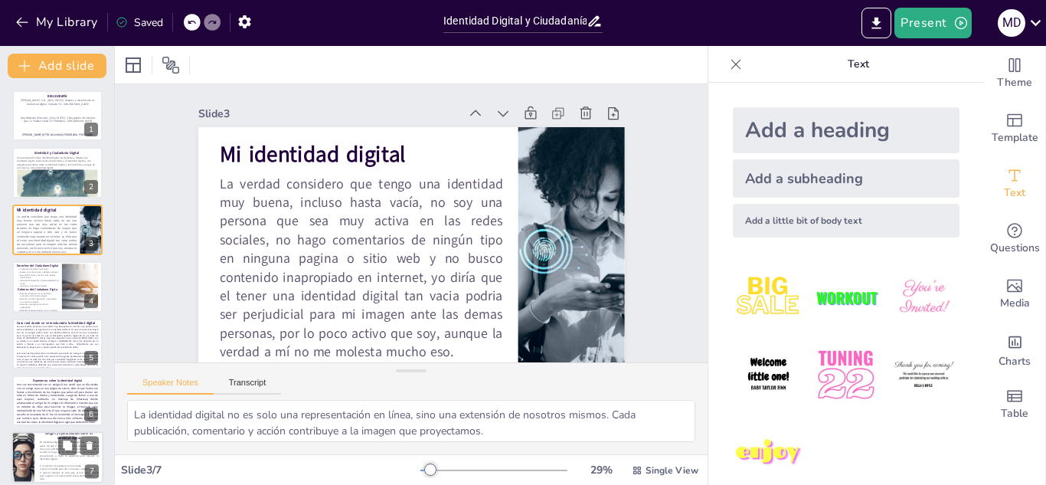
click at [54, 458] on span "Mi identidad digital generalmente es muy reservada, a pesar de que si uso mucho…" at bounding box center [69, 450] width 59 height 20
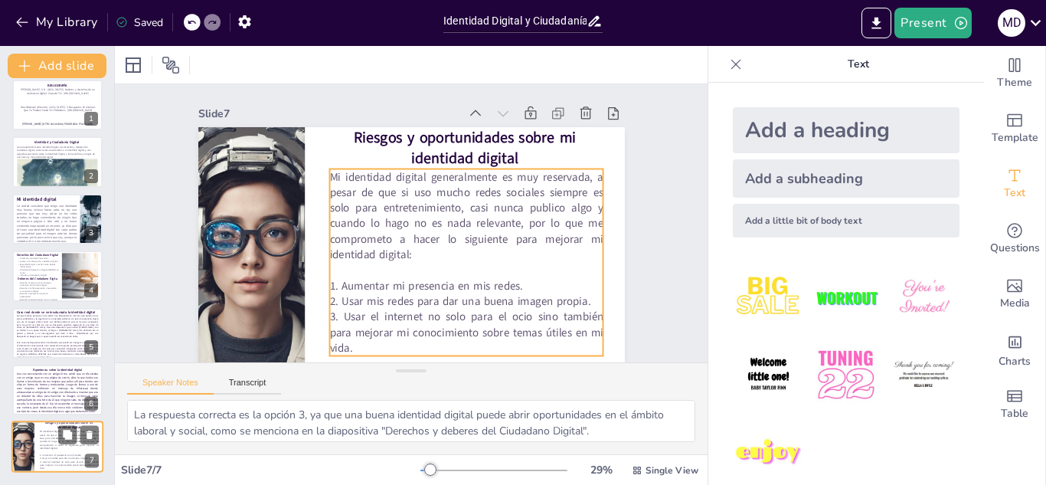
scroll to position [16, 0]
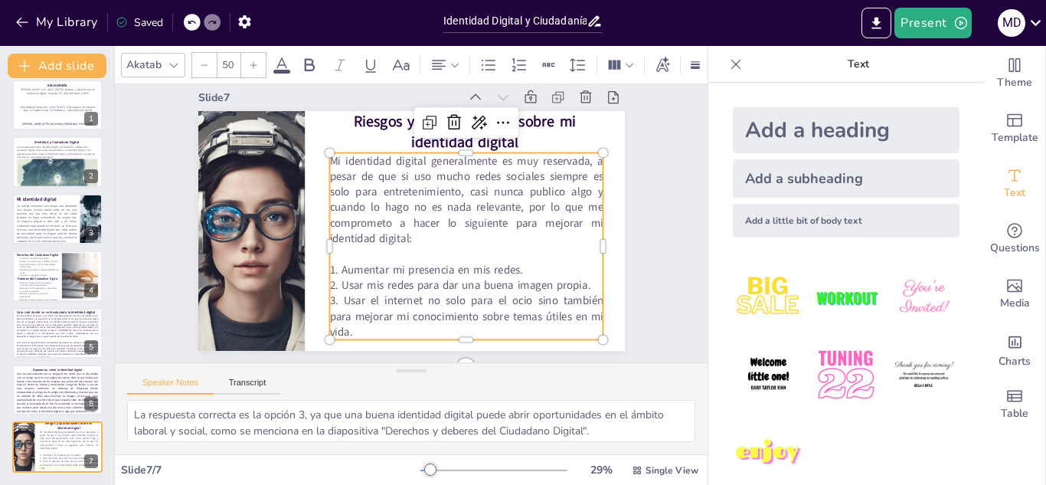
click at [329, 271] on span "1. Aumentar mi presencia en mis redes." at bounding box center [425, 269] width 193 height 15
click at [329, 270] on span "1. Aumentar mi presencia en mis redes." at bounding box center [425, 269] width 193 height 15
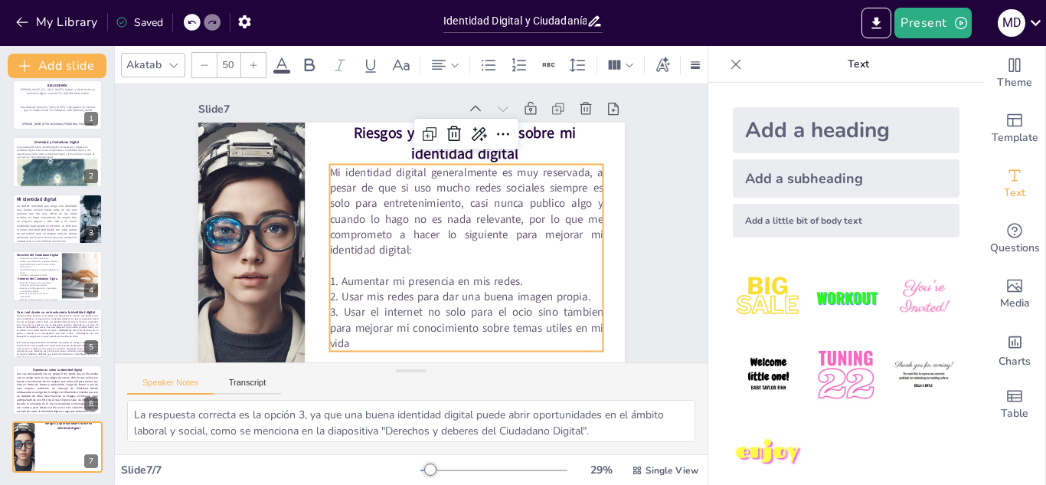
click at [657, 237] on div "Slide 1 BIBLIOGRAFÍA DrossRotzank (Director). (2021, [DATE]). 3 Busquedas En In…" at bounding box center [411, 221] width 593 height 283
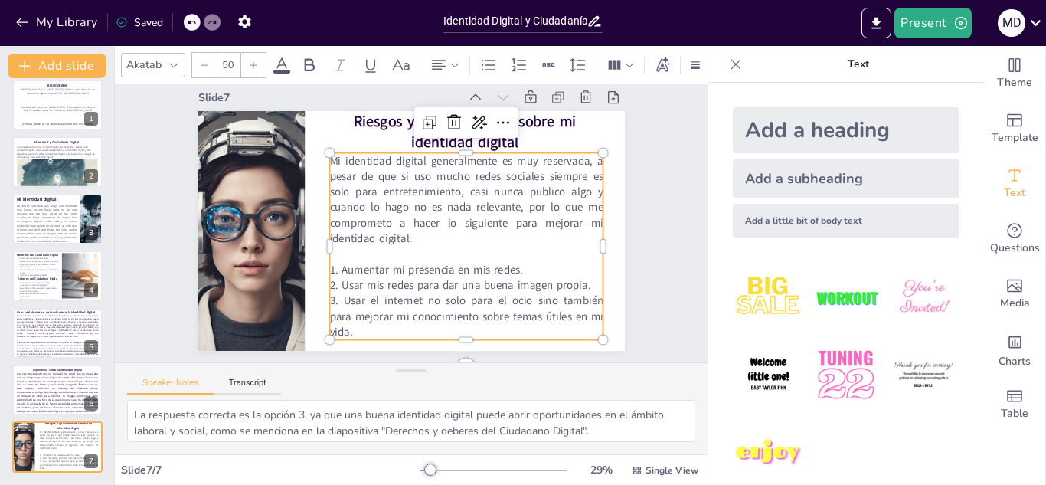
click at [329, 312] on span "3. Usar el internet no solo para el ocio sino también para mejorar mi conocimie…" at bounding box center [465, 316] width 273 height 46
click at [329, 316] on span "3. Usar el internet no solo para el ocio sino tambien para mejorar mi conocimie…" at bounding box center [465, 316] width 273 height 46
click at [329, 315] on span "3. Usar el internet no solo para el ocio sino tambien para mejorar mi conocimie…" at bounding box center [465, 316] width 273 height 46
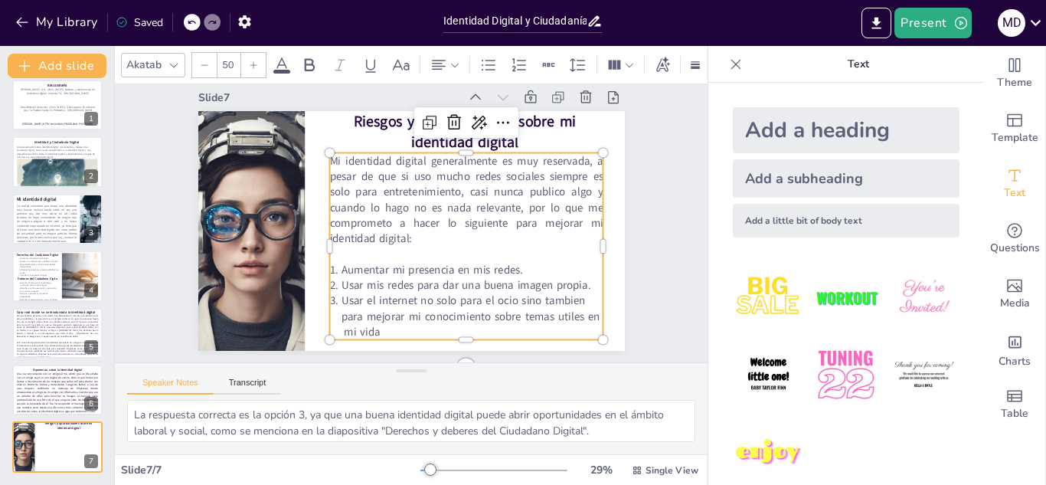
click at [332, 330] on span "3. Usar el internet no solo para el ocio sino tambien para mejorar mi conocimie…" at bounding box center [465, 316] width 273 height 46
click at [364, 332] on span "3. Usar el internet no solo para el ocio sino tambien para mejorar mi conocimie…" at bounding box center [465, 316] width 273 height 46
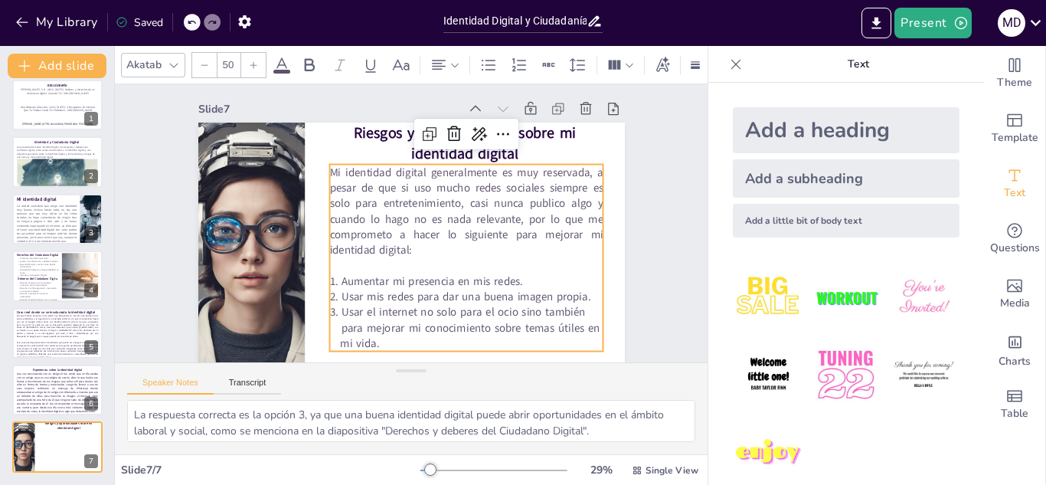
click at [652, 298] on div "Slide 1 BIBLIOGRAFÍA DrossRotzank (Director). (2021, [DATE]). 3 Busquedas En In…" at bounding box center [411, 221] width 512 height 283
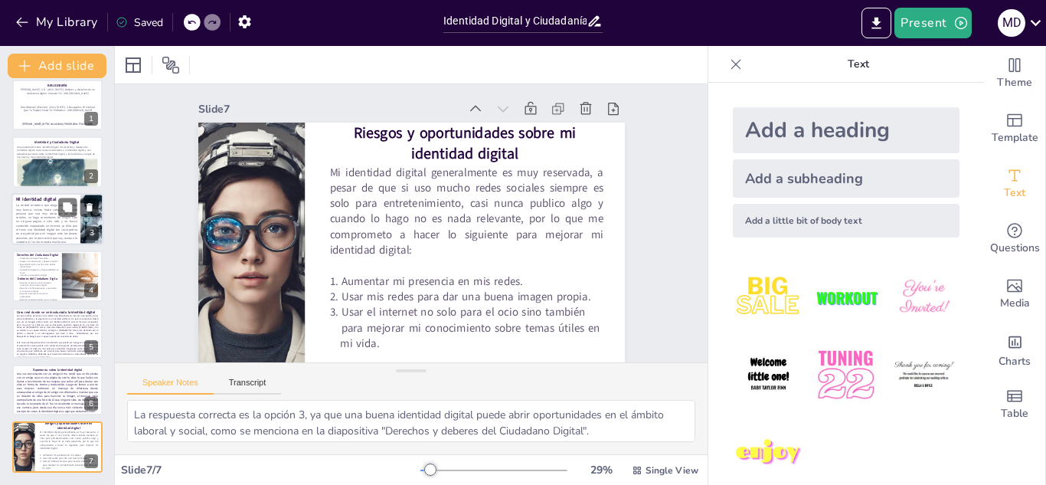
click at [29, 221] on p "La verdad considero que tengo una identidad muy buena, incluso hasta vacía, no …" at bounding box center [46, 223] width 61 height 41
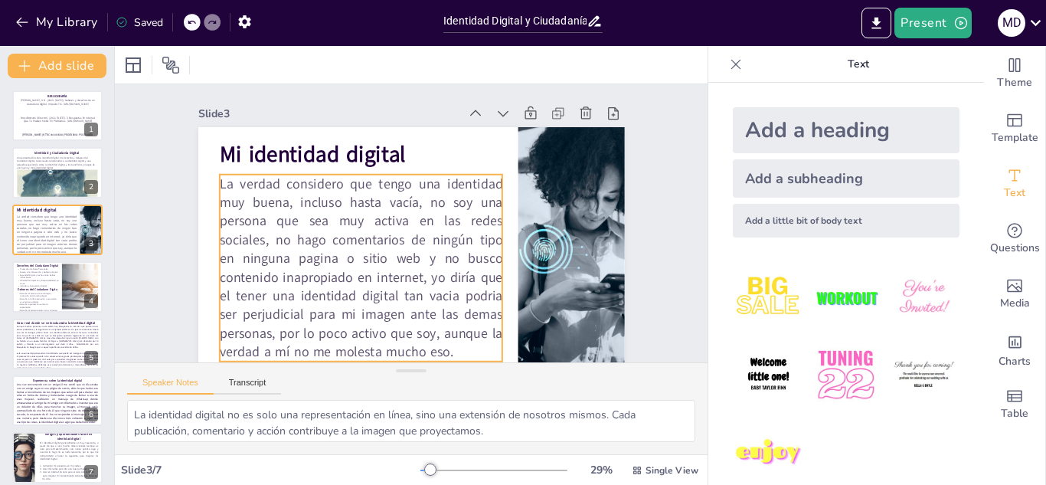
click at [330, 223] on p "La verdad considero que tengo una identidad muy buena, incluso hasta vacía, no …" at bounding box center [360, 268] width 283 height 187
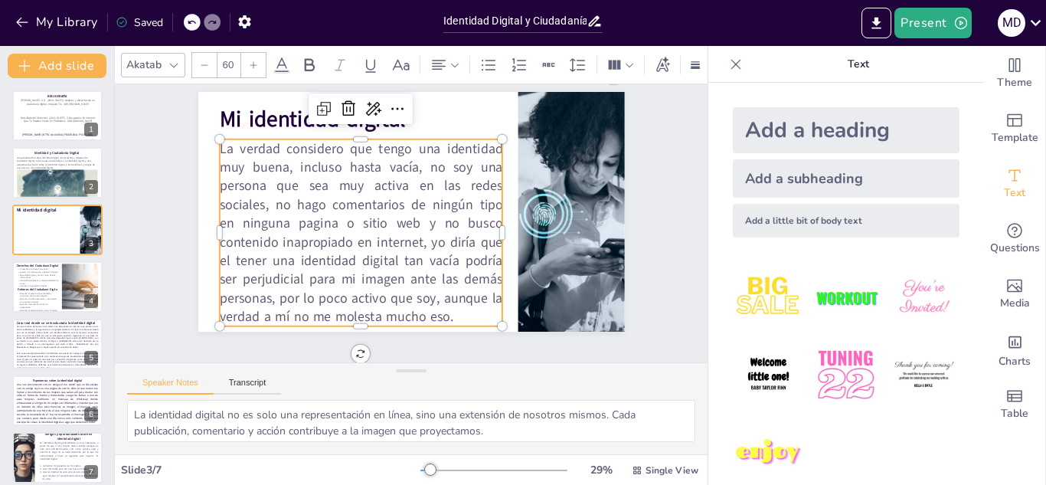
scroll to position [47, 0]
click at [30, 181] on div at bounding box center [52, 191] width 92 height 46
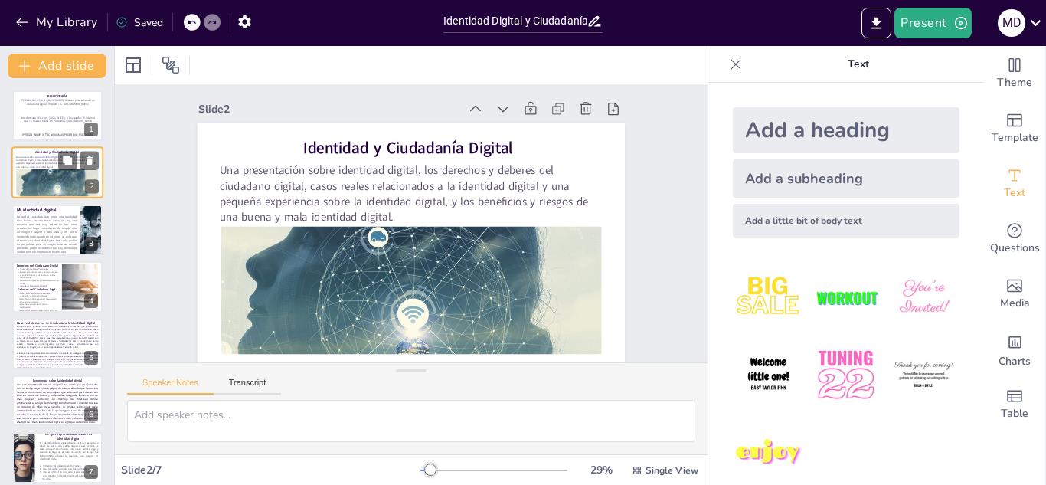
scroll to position [0, 0]
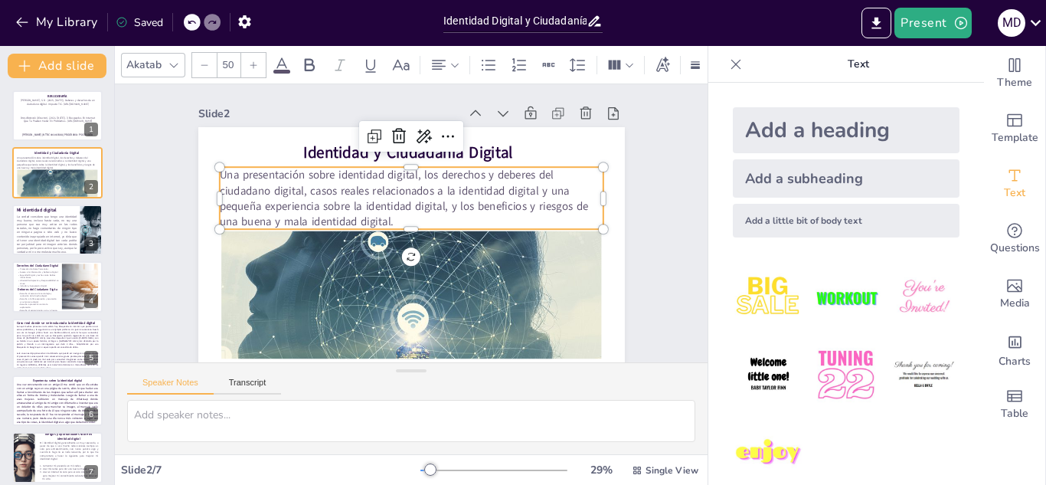
click at [318, 178] on p "Una presentación sobre identidad digital, los derechos y deberes del ciudadano …" at bounding box center [411, 198] width 384 height 62
click at [51, 128] on div at bounding box center [57, 116] width 92 height 52
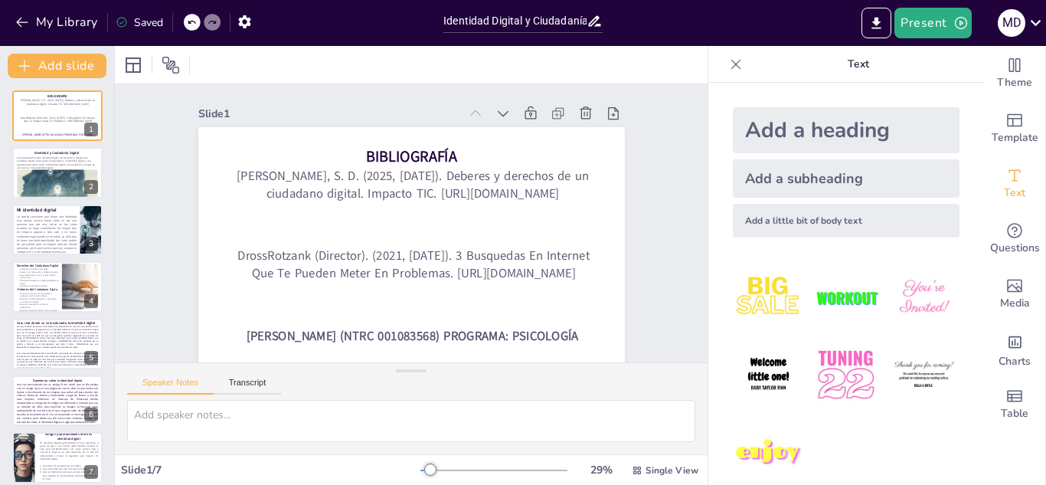
scroll to position [16, 0]
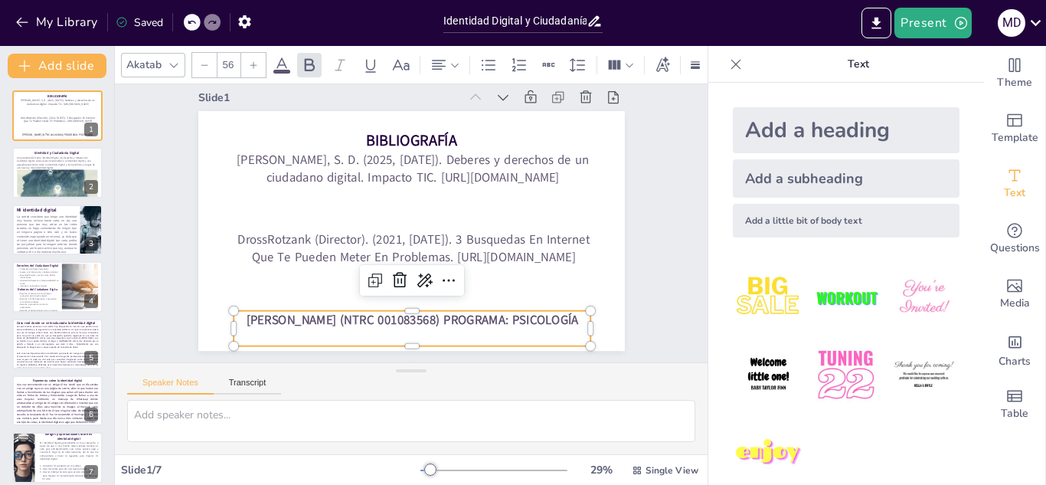
click at [545, 316] on strong "[PERSON_NAME] (NTRC 001083568) PROGRAMA: PSICOLOGÍA" at bounding box center [412, 319] width 332 height 17
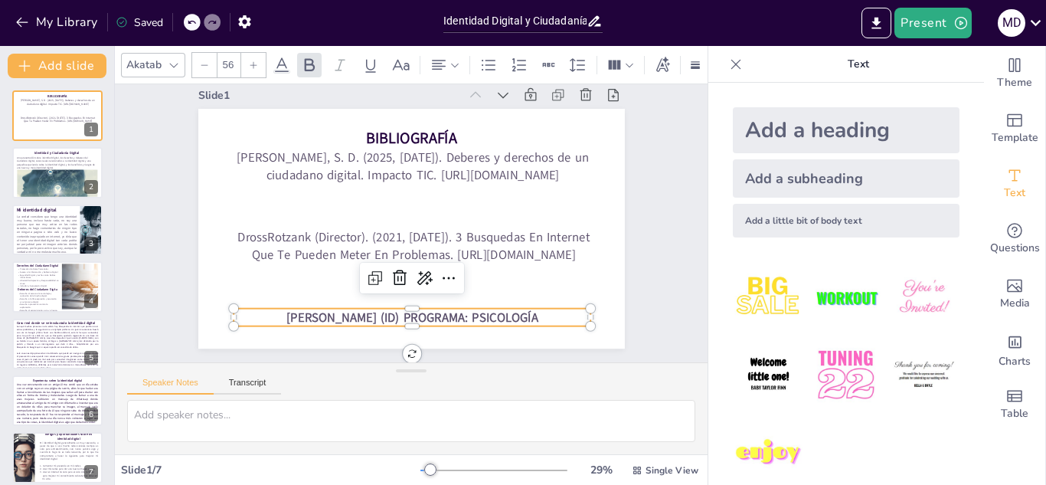
scroll to position [15, 0]
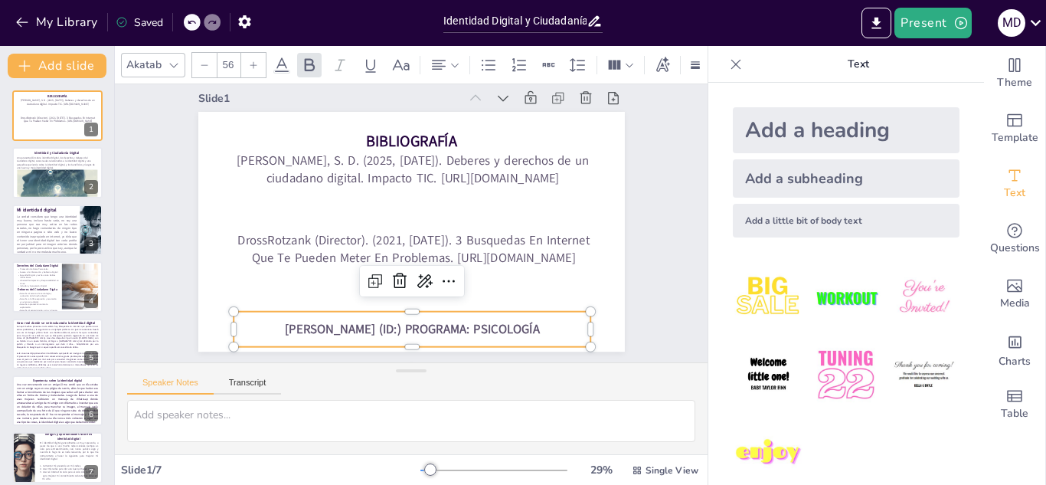
click at [467, 322] on strong "[PERSON_NAME] (ID:) PROGRAMA: PSICOLOGÍA" at bounding box center [412, 328] width 254 height 17
click at [472, 322] on strong "[PERSON_NAME] (ID:) PROGRAMA: PSICOLOGÍA" at bounding box center [412, 328] width 254 height 17
drag, startPoint x: 472, startPoint y: 322, endPoint x: 461, endPoint y: 322, distance: 10.7
click at [461, 322] on strong "[PERSON_NAME] (ID:) PROGRAMA: PSICOLOGÍA" at bounding box center [412, 328] width 254 height 17
click at [473, 320] on strong "[PERSON_NAME] (ID:) PROGRAMA: PSICOLOGÍA" at bounding box center [412, 328] width 254 height 17
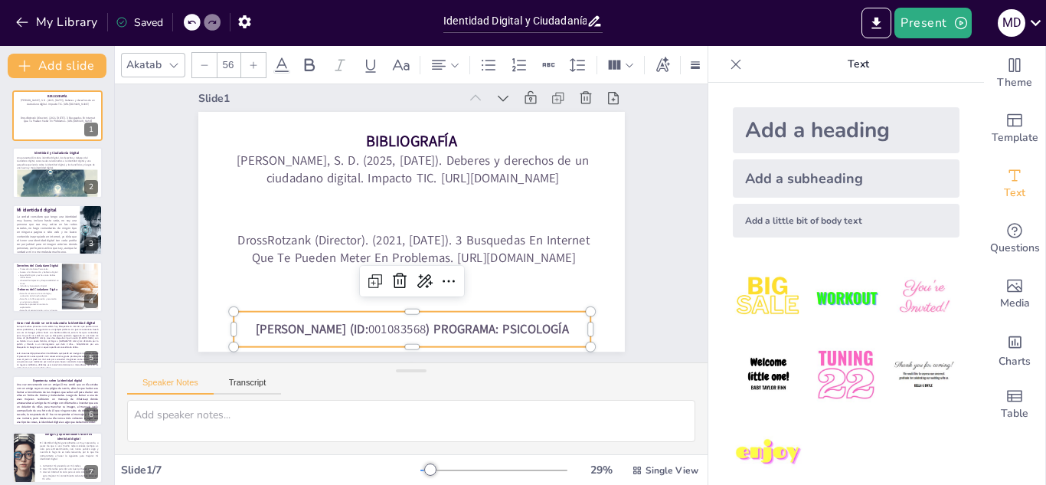
click at [489, 320] on p "[PERSON_NAME] (ID: 001083568 ) PROGRAMA: PSICOLOGÍA" at bounding box center [413, 329] width 358 height 18
click at [307, 60] on icon at bounding box center [309, 65] width 18 height 18
click at [523, 337] on p "[PERSON_NAME] (ID:001083568) PROGRAMA: PSICOLOGÍA" at bounding box center [413, 329] width 358 height 18
click at [504, 320] on strong "[PERSON_NAME] (ID:001083568) PROGRAMA: PSICOLOGÍA" at bounding box center [412, 328] width 312 height 17
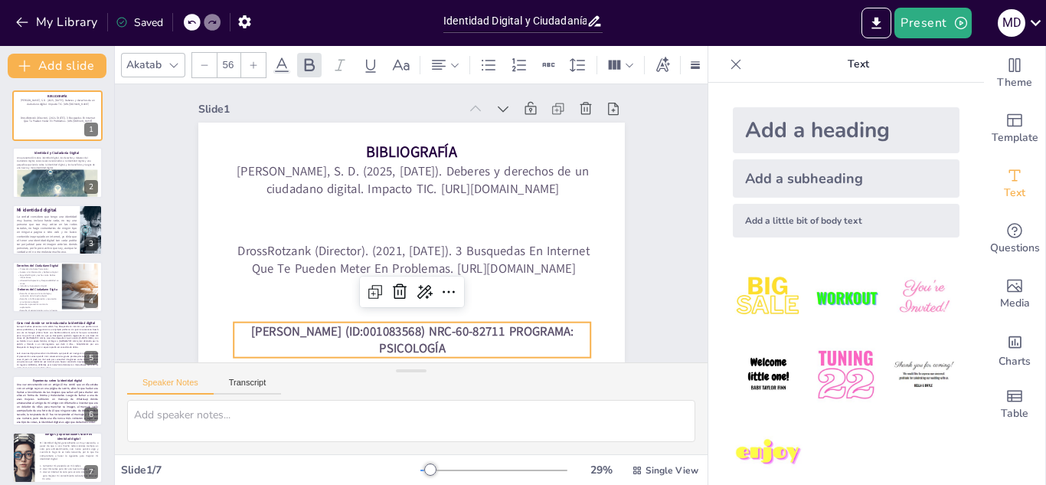
click at [624, 333] on div "Slide 1 BIBLIOGRAFÍA DrossRotzank (Director). (2021, [DATE]). 3 Busquedas En In…" at bounding box center [411, 221] width 512 height 283
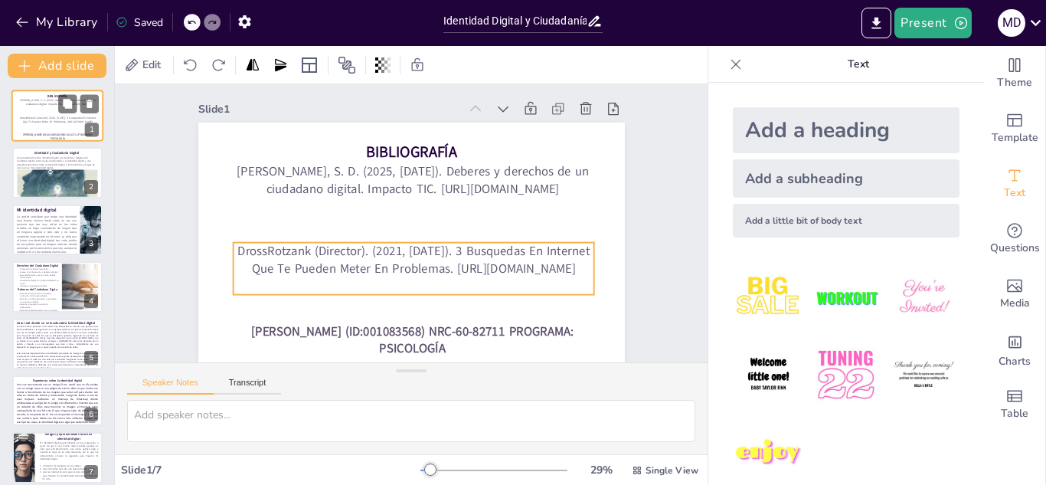
click at [35, 123] on p "DrossRotzank (Director). (2021, [DATE]). 3 Busquedas En Internet Que Te Pueden …" at bounding box center [58, 120] width 78 height 8
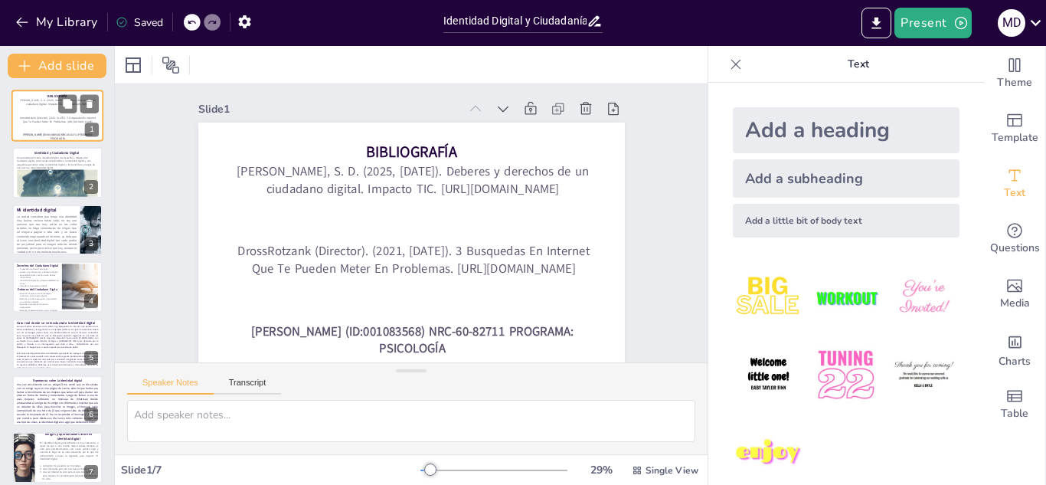
scroll to position [16, 0]
click at [899, 20] on button "Present" at bounding box center [932, 23] width 77 height 31
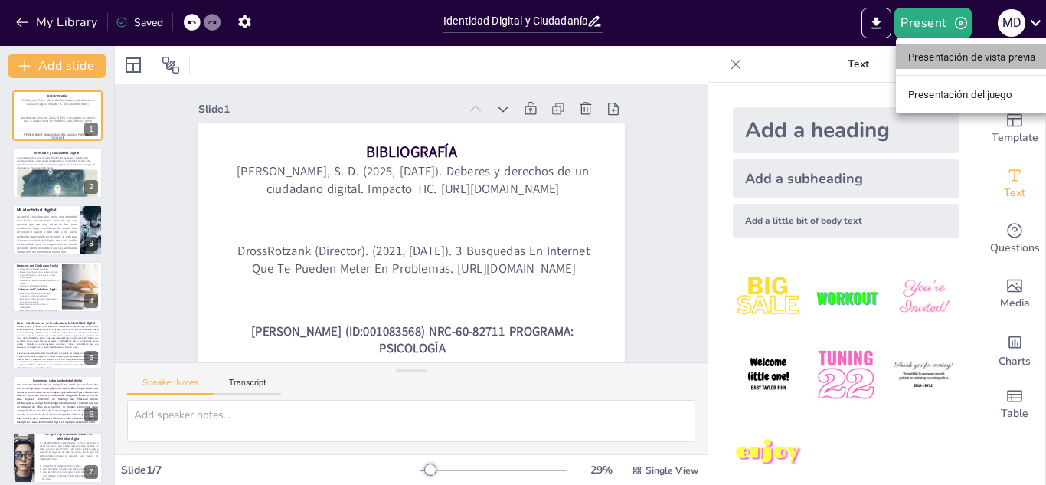
click at [924, 48] on li "Presentación de vista previa" at bounding box center [972, 56] width 152 height 25
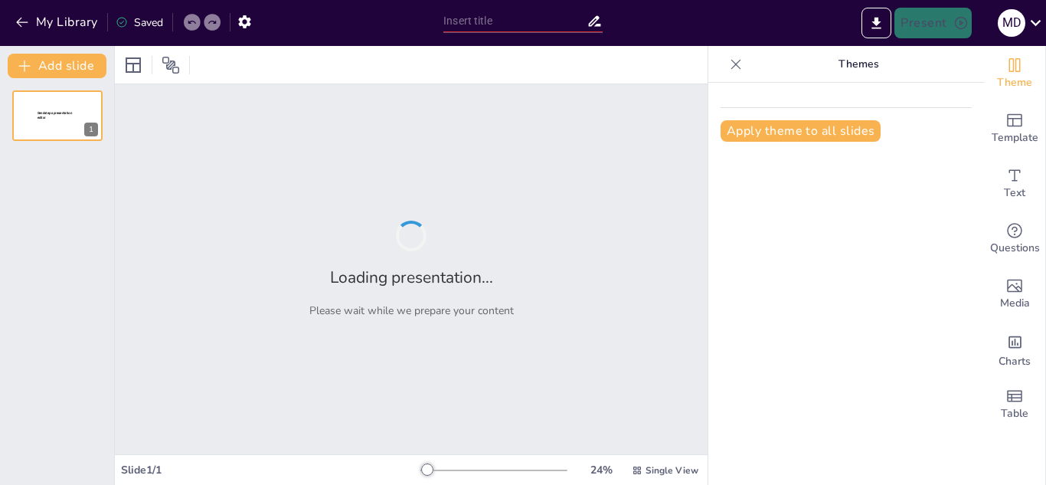
type input "Identidad Digital y Ciudadanía: Un Enfoque en Derechos y Responsabilidades"
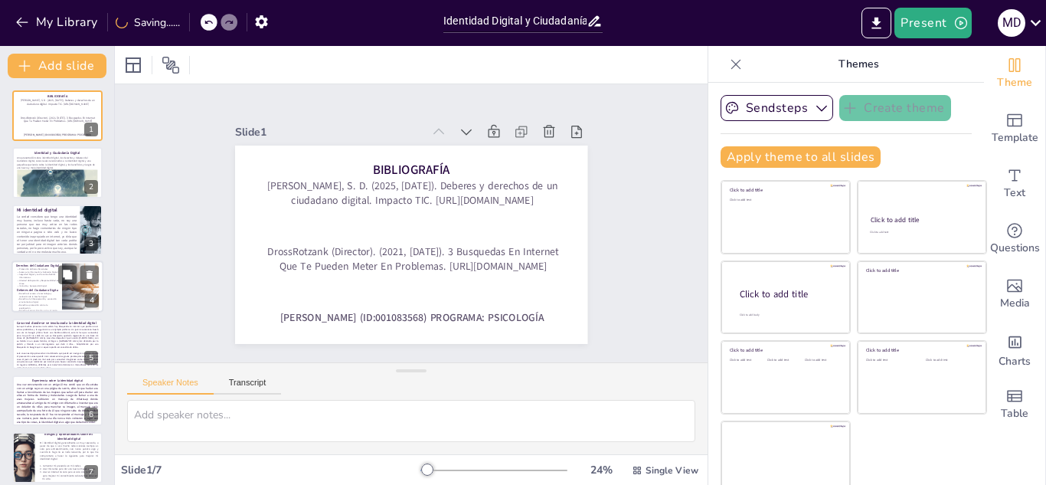
click at [32, 276] on p "Seguridad Digital y Lucha contra Delitos Informáticos" at bounding box center [38, 275] width 42 height 5
type textarea "Reconocer y respetar los derechos digitales es fundamental para una convivencia…"
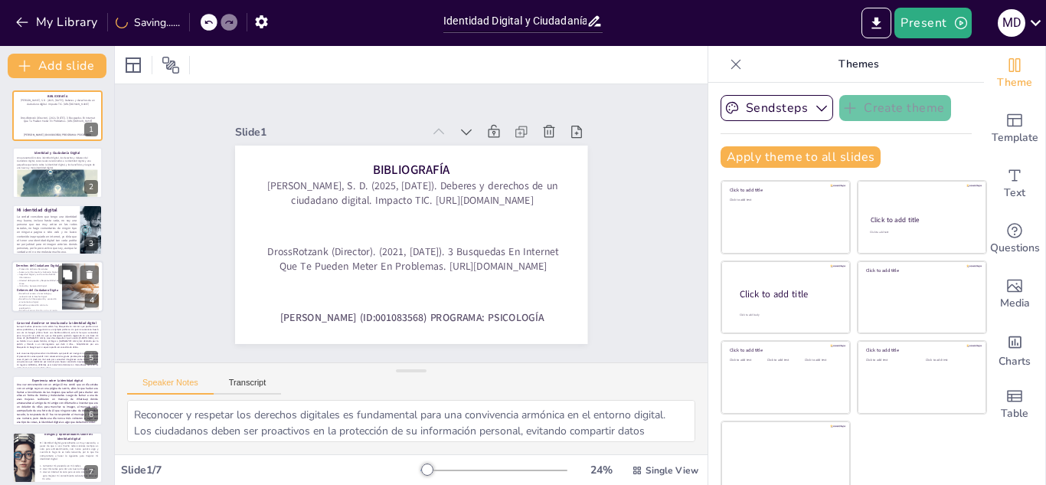
scroll to position [5, 0]
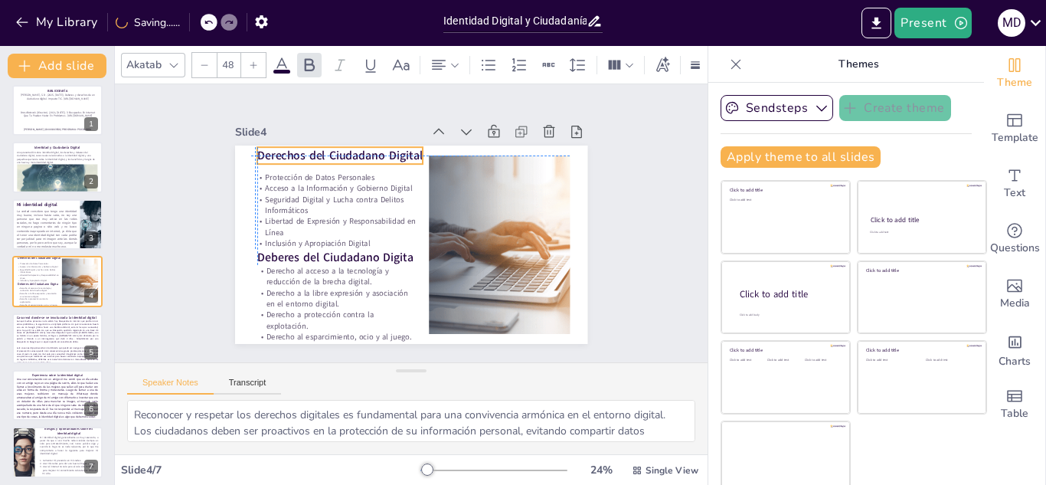
drag, startPoint x: 317, startPoint y: 158, endPoint x: 316, endPoint y: 149, distance: 8.6
click at [322, 149] on strong "Derechos del Ciudadano Digital" at bounding box center [393, 126] width 143 height 110
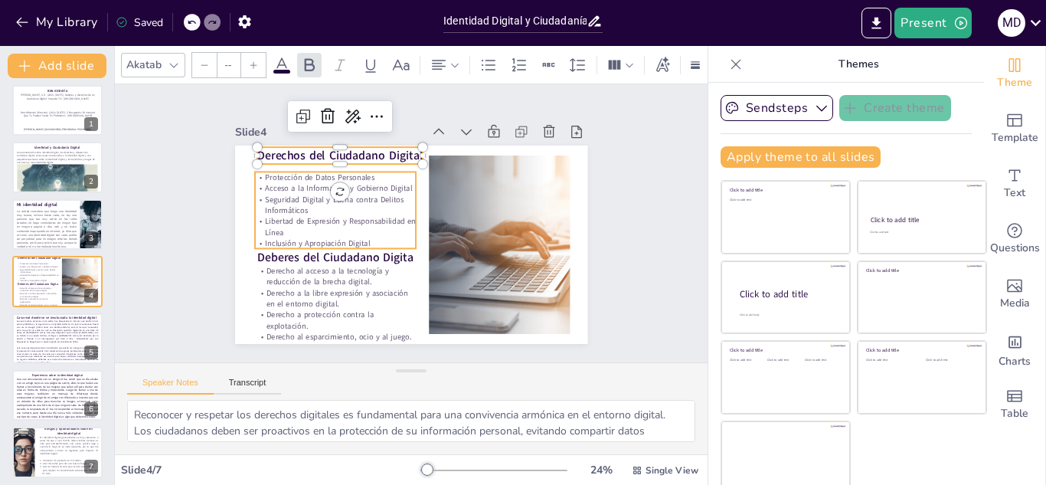
type input "32"
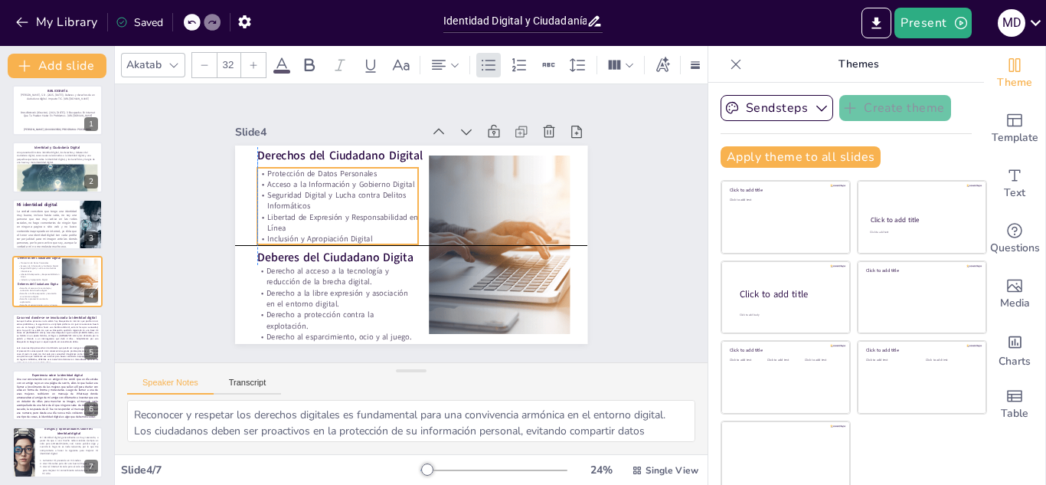
drag, startPoint x: 292, startPoint y: 181, endPoint x: 289, endPoint y: 172, distance: 10.2
click at [289, 172] on div "Protección de Datos Personales Acceso a la Información y Gobierno Digital Segur…" at bounding box center [356, 171] width 178 height 147
click at [152, 217] on div "Slide 1 BIBLIOGRAFÍA DrossRotzank (Director). (2021, octubre 27). 3 Busquedas E…" at bounding box center [411, 223] width 652 height 537
drag, startPoint x: 299, startPoint y: 200, endPoint x: 300, endPoint y: 192, distance: 7.7
click at [300, 192] on p "Seguridad Digital y Lucha contra Delitos Informáticos" at bounding box center [364, 166] width 150 height 100
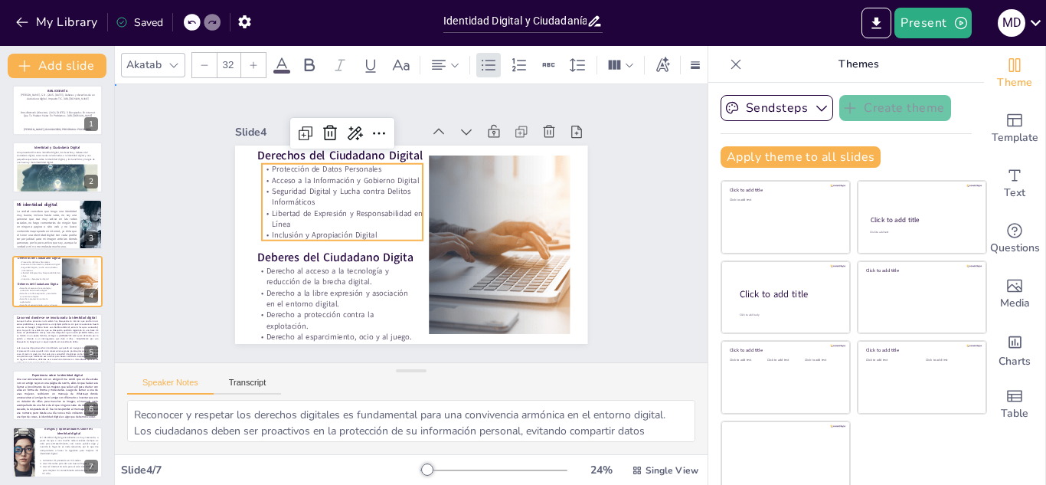
click at [160, 184] on div "Slide 1 BIBLIOGRAFÍA DrossRotzank (Director). (2021, octubre 27). 3 Busquedas E…" at bounding box center [412, 223] width 638 height 395
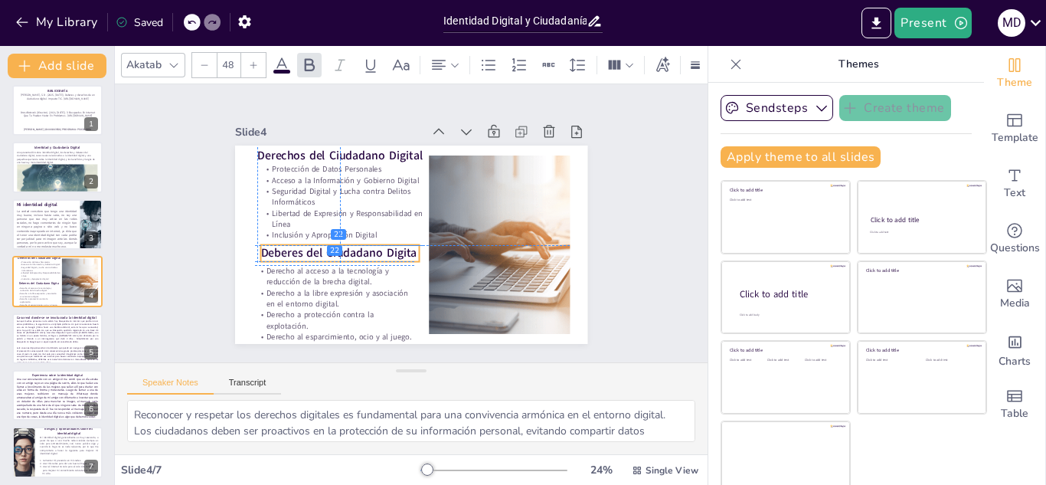
click at [280, 254] on strong "Deberes del Ciudadano Digita" at bounding box center [332, 220] width 149 height 78
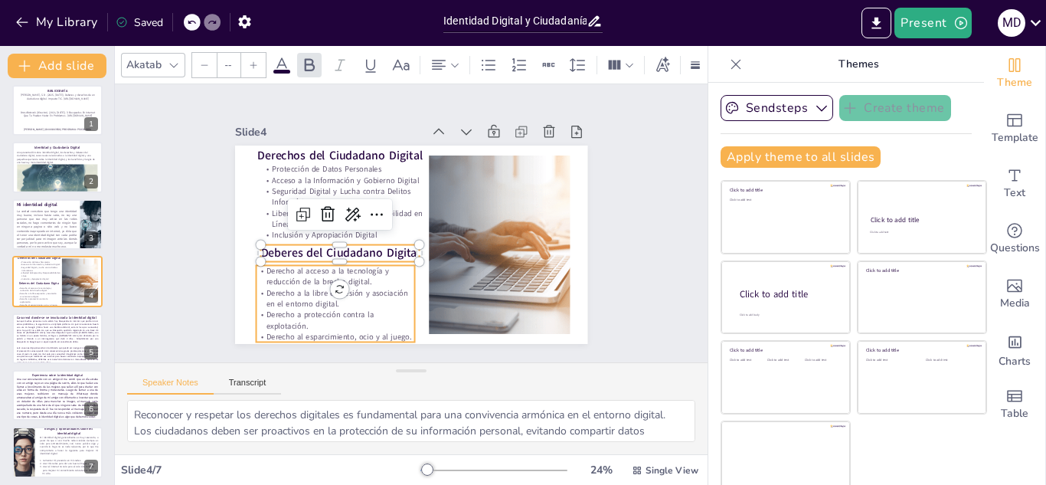
type input "32"
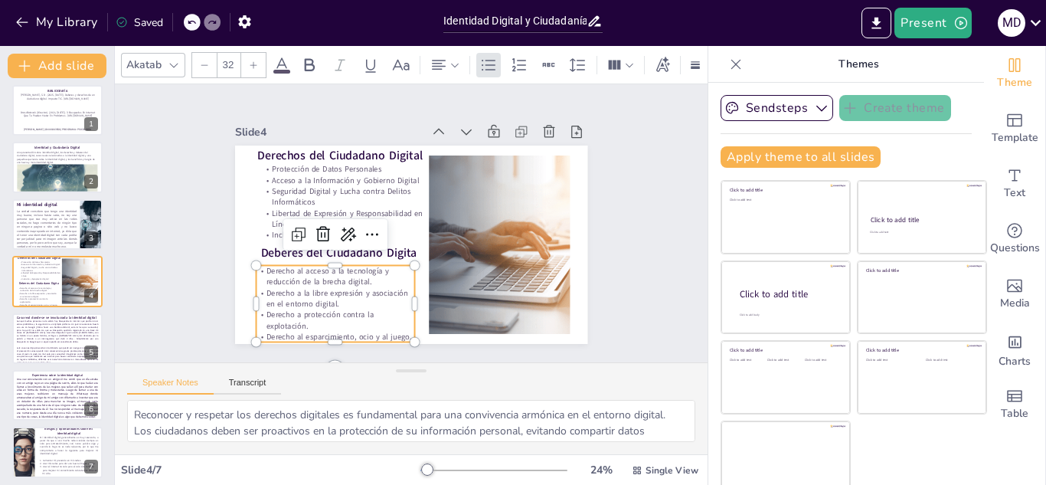
click at [352, 209] on p "Derecho al acceso a la tecnología y reducción de la brecha digital." at bounding box center [394, 132] width 85 height 154
click at [287, 263] on p "Derecho al acceso a la tecnología y reducción de la brecha digital." at bounding box center [323, 193] width 111 height 141
click at [155, 256] on div "Slide 1 BIBLIOGRAFÍA DrossRotzank (Director). (2021, octubre 27). 3 Busquedas E…" at bounding box center [411, 223] width 652 height 537
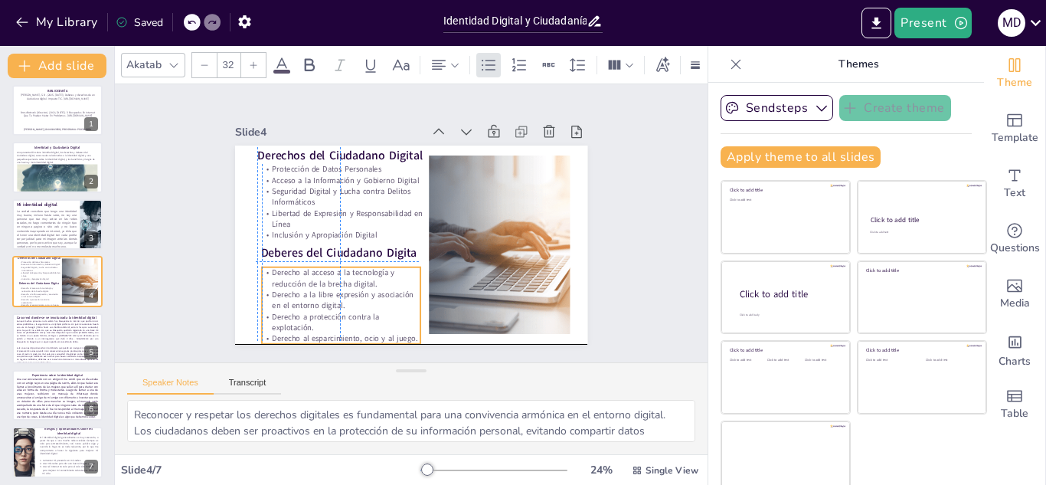
click at [407, 195] on div "Derecho al acceso a la tecnología y reducción de la brecha digital. Derecho a l…" at bounding box center [490, 149] width 166 height 93
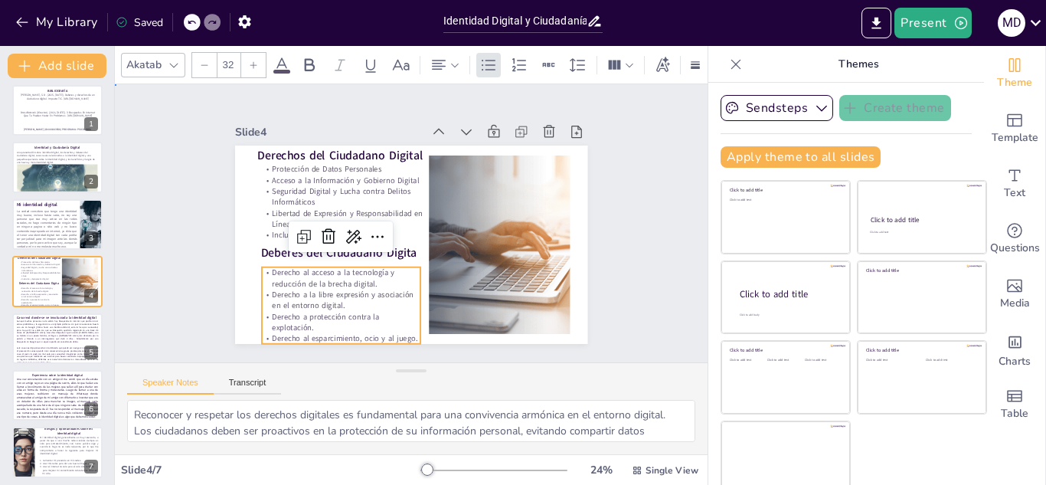
click at [247, 271] on div "Slide 1 BIBLIOGRAFÍA DrossRotzank (Director). (2021, octubre 27). 3 Busquedas E…" at bounding box center [410, 223] width 327 height 479
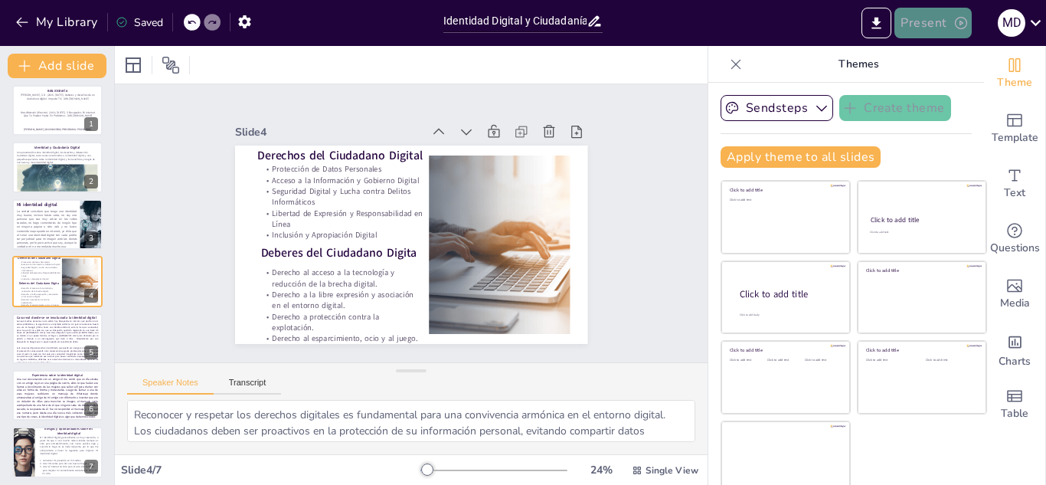
click at [937, 11] on button "Present" at bounding box center [932, 23] width 77 height 31
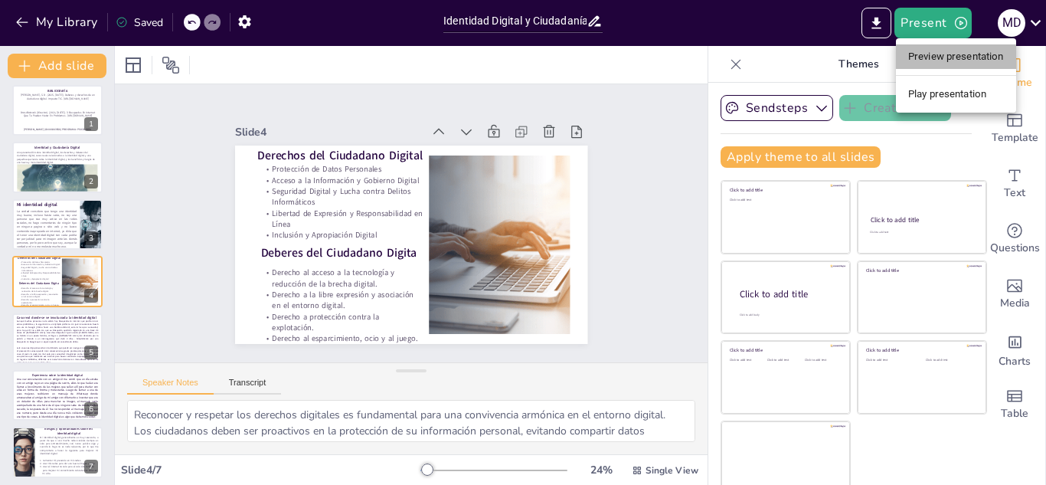
click at [939, 61] on li "Preview presentation" at bounding box center [956, 56] width 120 height 25
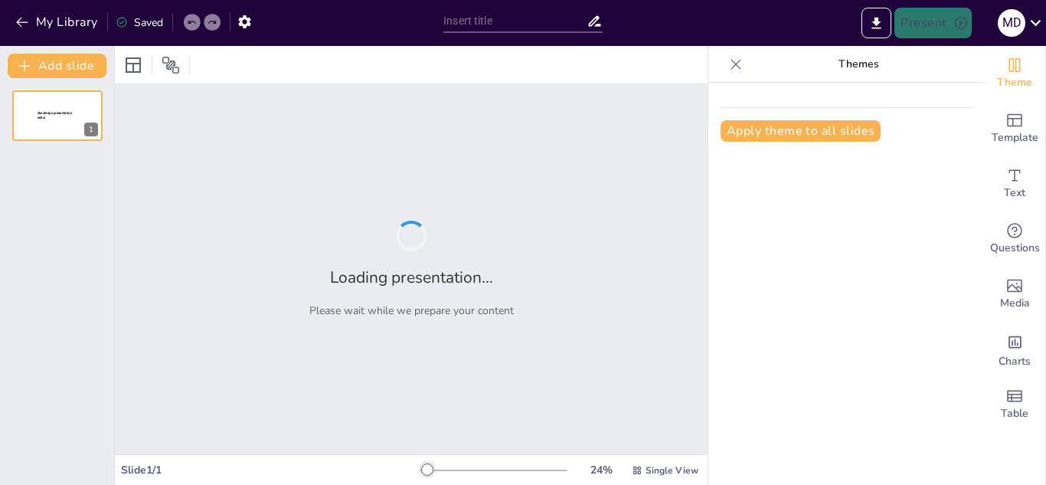
type input "Identidad Digital y Ciudadanía: Un Enfoque en Derechos y Responsabilidades"
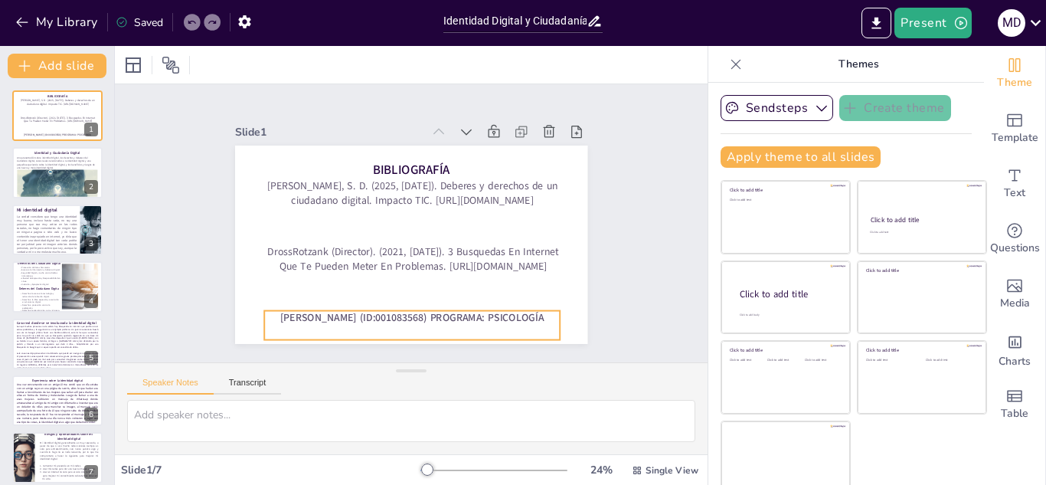
click at [369, 311] on strong "[PERSON_NAME] (ID:001083568) PROGRAMA: PSICOLOGÍA" at bounding box center [321, 194] width 95 height 255
click at [496, 246] on strong "[PERSON_NAME] (ID:001083568) PROGRAMA: PSICOLOGÍA" at bounding box center [473, 152] width 205 height 187
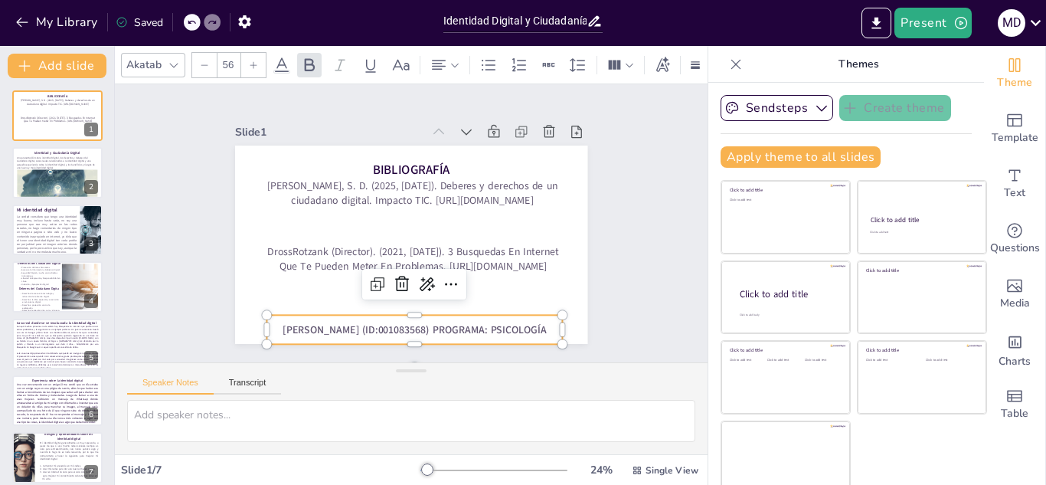
click at [490, 155] on strong "[PERSON_NAME] (ID:001083568) PROGRAMA: PSICOLOGÍA" at bounding box center [386, 120] width 260 height 69
click at [596, 286] on div "Slide 1 BIBLIOGRAFÍA DrossRotzank (Director). (2021, octubre 27). 3 Busquedas E…" at bounding box center [411, 223] width 492 height 365
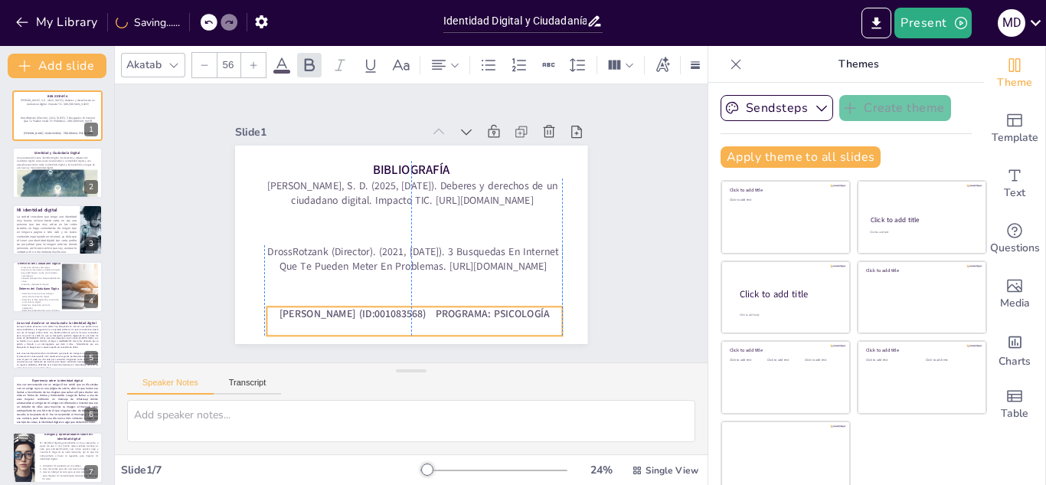
drag, startPoint x: 445, startPoint y: 323, endPoint x: 445, endPoint y: 315, distance: 8.4
click at [495, 315] on strong "[PERSON_NAME] (ID:001083568) PROGRAMA: PSICOLOGÍA" at bounding box center [502, 220] width 14 height 270
click at [358, 311] on strong "[PERSON_NAME] (ID:001083568) PROGRAMA: PSICOLOGÍA" at bounding box center [324, 245] width 70 height 267
click at [363, 311] on strong "[PERSON_NAME] (ID:001083568) PROGRAMA: PSICOLOGÍA" at bounding box center [326, 253] width 96 height 261
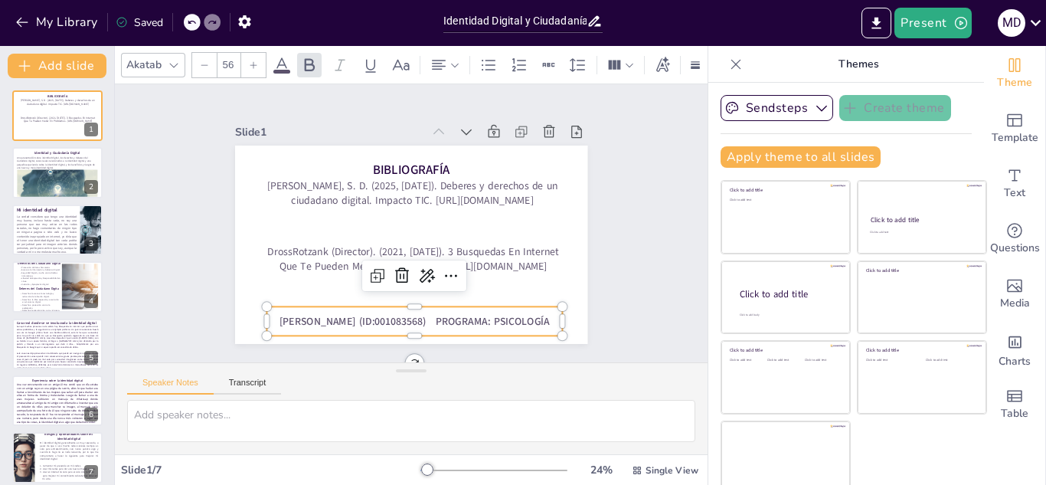
click at [320, 311] on strong "[PERSON_NAME] (ID:001083568) PROGRAMA: PSICOLOGÍA" at bounding box center [313, 226] width 14 height 270
click at [280, 57] on icon at bounding box center [282, 64] width 14 height 15
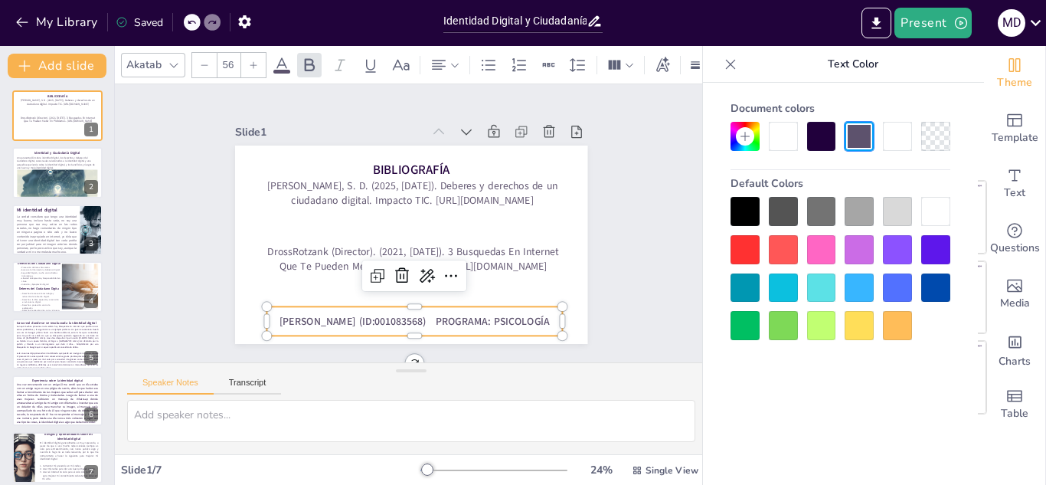
click at [745, 211] on div at bounding box center [745, 211] width 29 height 29
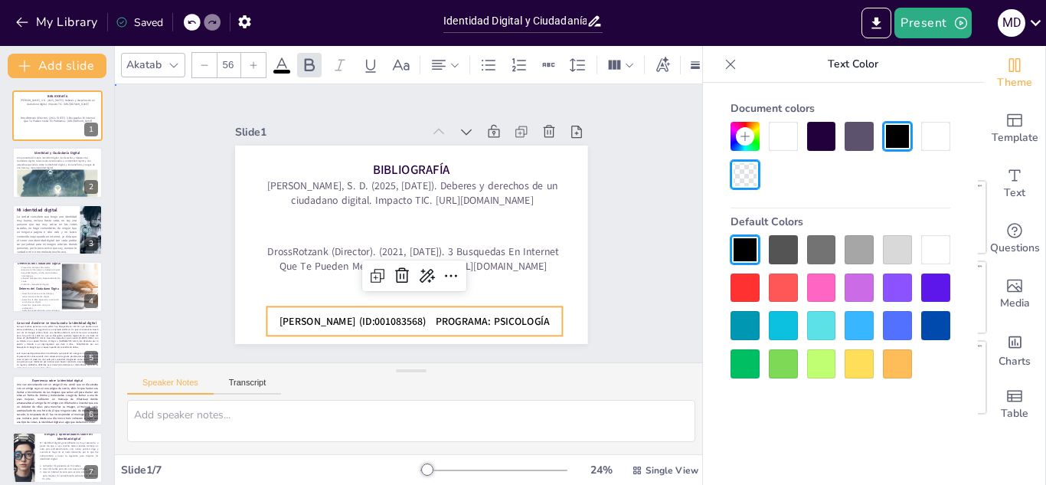
click at [605, 202] on div "Slide 1 BIBLIOGRAFÍA DrossRotzank (Director). (2021, octubre 27). 3 Busquedas E…" at bounding box center [411, 223] width 453 height 496
click at [372, 313] on span "[PERSON_NAME] (ID:001083568) PROGRAMA: PSICOLOGÍA" at bounding box center [324, 197] width 96 height 261
click at [342, 313] on span "[PERSON_NAME] (ID:001083568) PROGRAMA: PSICOLOGÍA" at bounding box center [321, 217] width 42 height 270
click at [607, 273] on div "Slide 1 BIBLIOGRAFÍA DrossRotzank (Director). (2021, octubre 27). 3 Busquedas E…" at bounding box center [411, 223] width 399 height 499
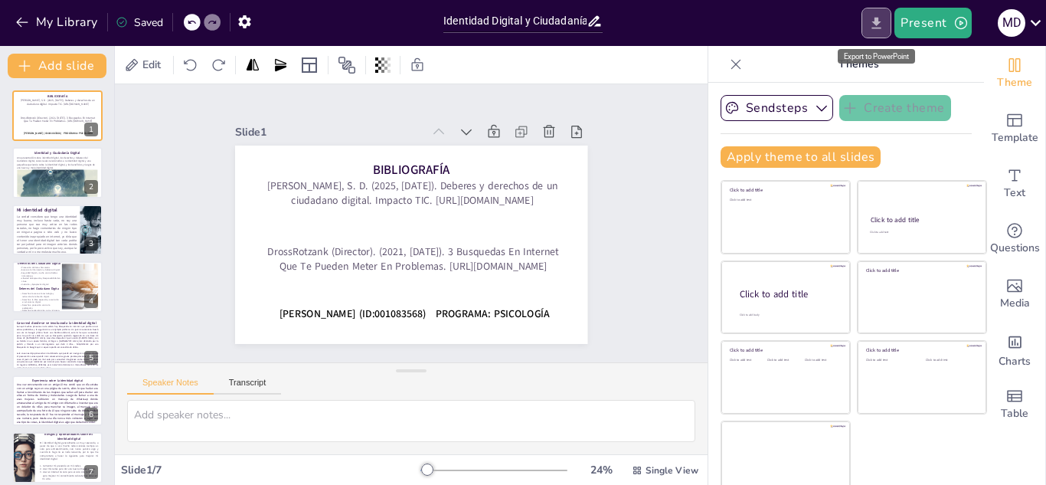
click at [876, 24] on icon "Export to PowerPoint" at bounding box center [876, 23] width 16 height 16
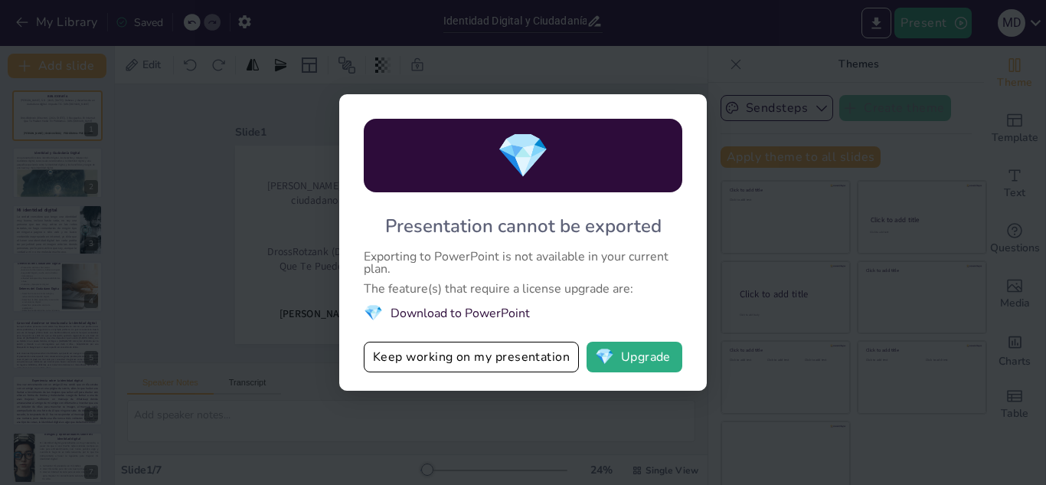
click at [606, 76] on div "💎 Presentation cannot be exported Exporting to PowerPoint is not available in y…" at bounding box center [523, 242] width 1046 height 485
click at [552, 350] on button "Keep working on my presentation" at bounding box center [471, 357] width 215 height 31
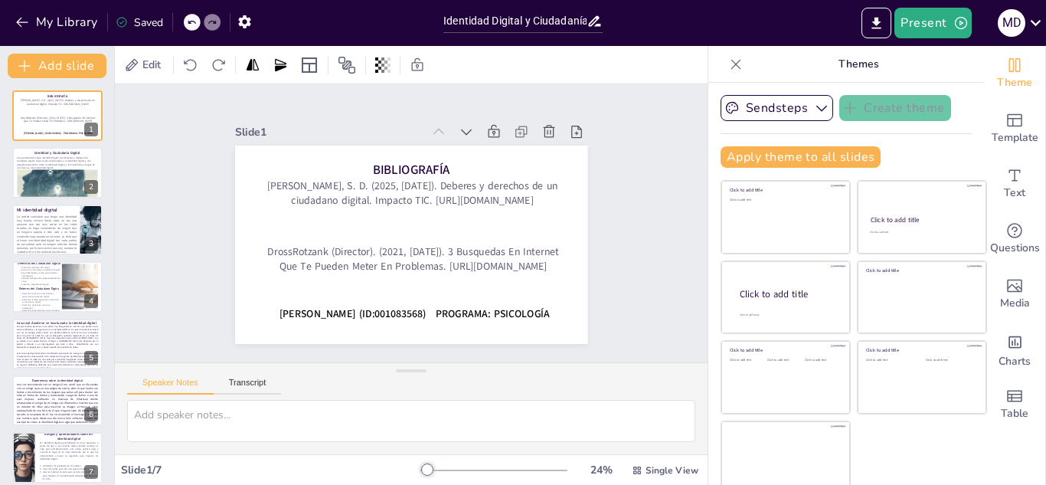
click at [728, 64] on icon at bounding box center [735, 64] width 15 height 15
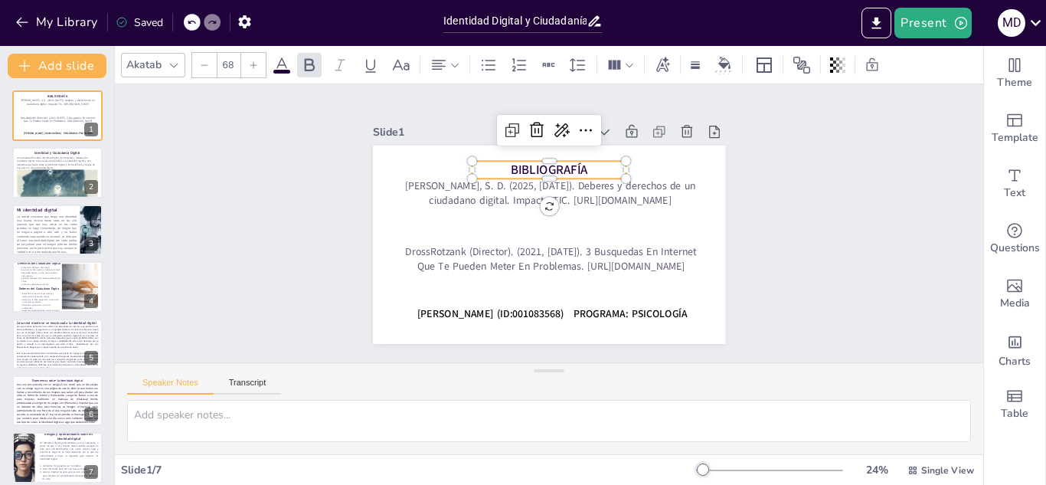
click at [557, 224] on span "BIBLIOGRAFÍA" at bounding box center [589, 258] width 64 height 69
click at [569, 212] on span "BIBLIOGRAFÍA" at bounding box center [596, 250] width 54 height 76
click at [594, 185] on span "BIBLIOGRAFÍA" at bounding box center [602, 223] width 17 height 77
click at [569, 165] on span "BIBLIOGRAFÍA" at bounding box center [596, 197] width 54 height 76
copy span "BIBLIOGRAFÍA"
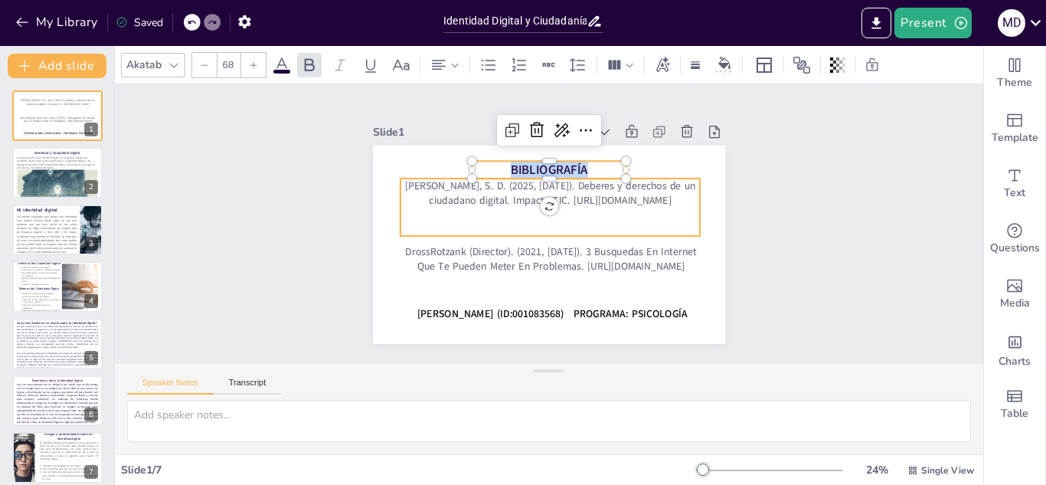
click at [501, 191] on p "[PERSON_NAME], S. D. (2025, [DATE]). Deberes y derechos de un ciudadano digital…" at bounding box center [572, 204] width 222 height 242
click at [501, 191] on p "[PERSON_NAME], S. D. (2025, [DATE]). Deberes y derechos de un ciudadano digital…" at bounding box center [520, 235] width 149 height 286
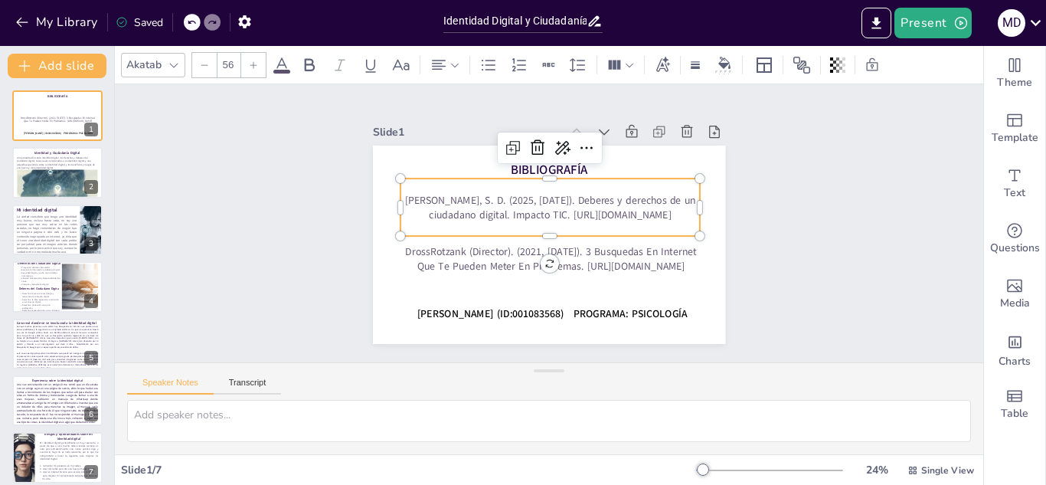
click at [501, 191] on p "[PERSON_NAME], S. D. (2025, [DATE]). Deberes y derechos de un ciudadano digital…" at bounding box center [533, 227] width 120 height 294
click at [501, 193] on p "[PERSON_NAME], S. D. (2025, [DATE]). Deberes y derechos de un ciudadano digital…" at bounding box center [550, 207] width 299 height 29
click at [520, 191] on p "[PERSON_NAME], S. D. (2025, [DATE]). Deberes y derechos de un ciudadano digital…" at bounding box center [565, 220] width 90 height 299
copy p "[PERSON_NAME], S. D. (2025, [DATE]). Deberes y derechos de un ciudadano digital…"
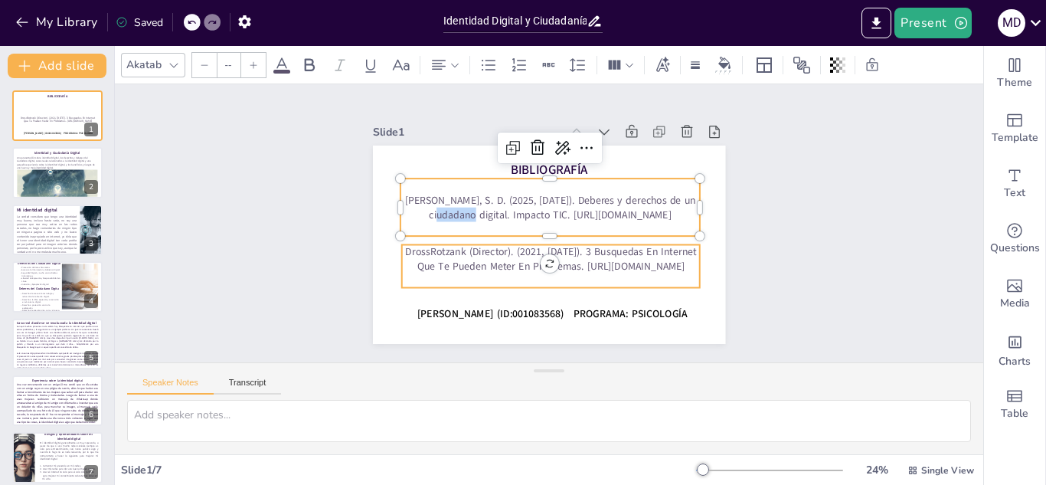
type input "56"
click at [594, 264] on p "DrossRotzank (Director). (2021, [DATE]). 3 Busquedas En Internet Que Te Pueden …" at bounding box center [519, 242] width 174 height 273
click at [559, 264] on p "DrossRotzank (Director). (2021, [DATE]). 3 Busquedas En Internet Que Te Pueden …" at bounding box center [514, 218] width 90 height 298
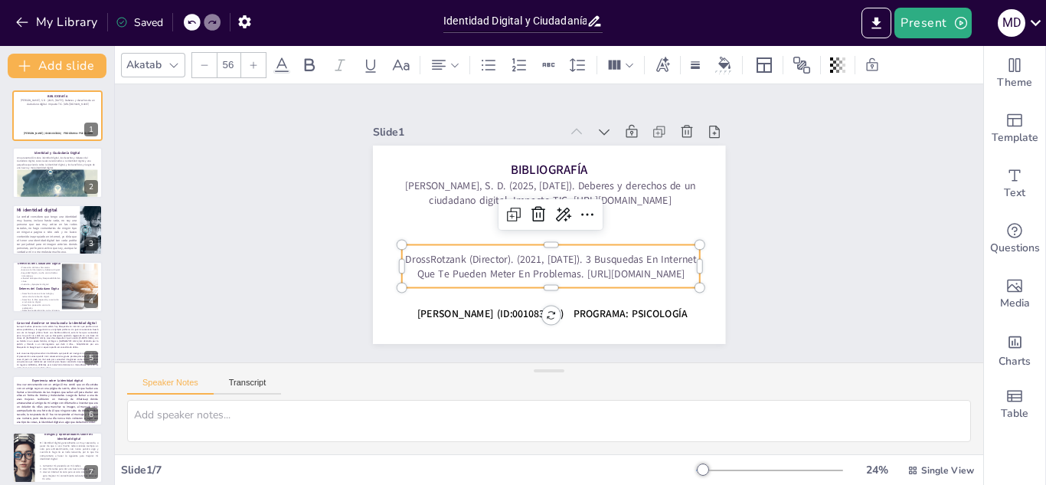
click at [594, 264] on p "DrossRotzank (Director). (2021, [DATE]). 3 Busquedas En Internet Que Te Pueden …" at bounding box center [525, 259] width 258 height 198
click at [521, 264] on p "DrossRotzank (Director). (2021, [DATE]). 3 Busquedas En Internet Que Te Pueden …" at bounding box center [506, 225] width 29 height 299
click at [594, 264] on p "DrossRotzank (Director). (2021, [DATE]). 3 Busquedas En Internet Que Te Pueden …" at bounding box center [525, 259] width 258 height 198
click at [594, 264] on p "DrossRotzank (Director). (2021, [DATE]). 3 Busquedas En Internet Que Te Pueden …" at bounding box center [568, 262] width 284 height 148
click at [567, 255] on p "DrossRotzank (Director). (2021, [DATE]). 3 Busquedas En Internet Que Te Pueden …" at bounding box center [507, 211] width 119 height 293
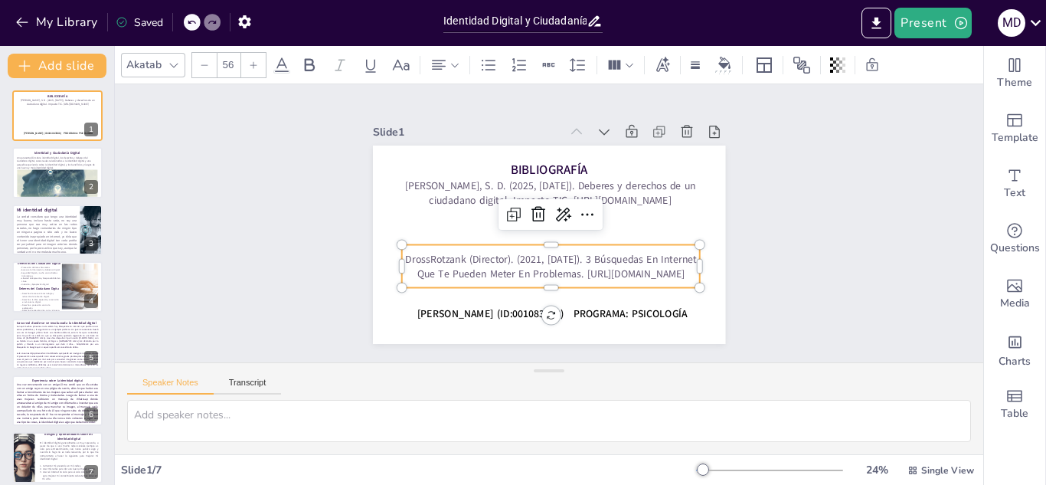
click at [564, 250] on p "DrossRotzank (Director). (2021, octubre 27). 3 Búsquedas En Internet Que Te Pue…" at bounding box center [518, 192] width 241 height 221
click at [564, 250] on p "DrossRotzank (Director). (2021, octubre 27). 3 Búsquedas En Internet Que Te Pue…" at bounding box center [589, 239] width 148 height 284
click at [564, 227] on p "DrossRotzank (Director). (2021, octubre 27). 3 Búsquedas En Internet Que Te Pue…" at bounding box center [539, 181] width 298 height 90
copy p "DrossRotzank (Director). (2021, octubre 27). 3 Búsquedas En Internet Que Te Pue…"
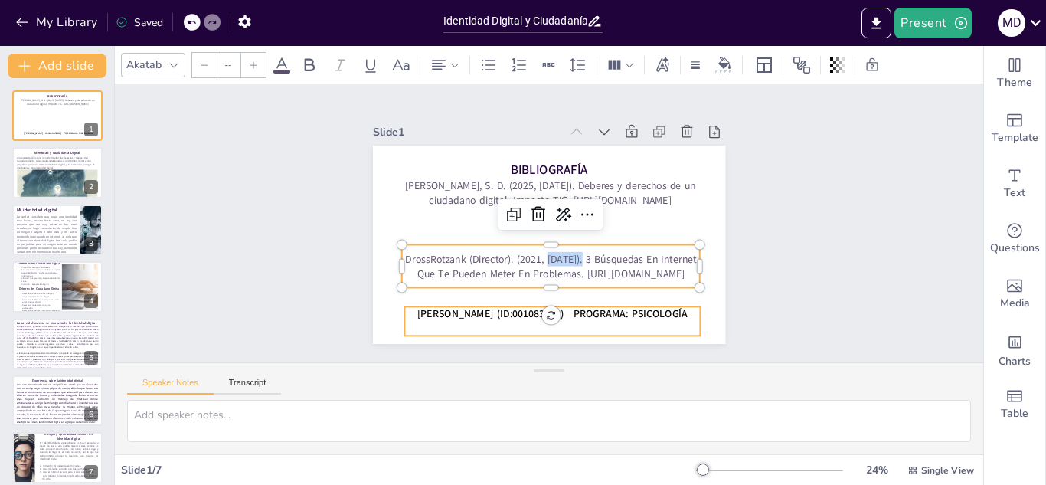
type input "56"
click at [512, 316] on span "[PERSON_NAME] (ID:001083568) PROGRAMA: PSICOLOGÍA" at bounding box center [464, 253] width 96 height 261
click at [586, 316] on span "[PERSON_NAME] (ID:001083568) PROGRAMA: PSICOLOGÍA" at bounding box center [596, 300] width 241 height 147
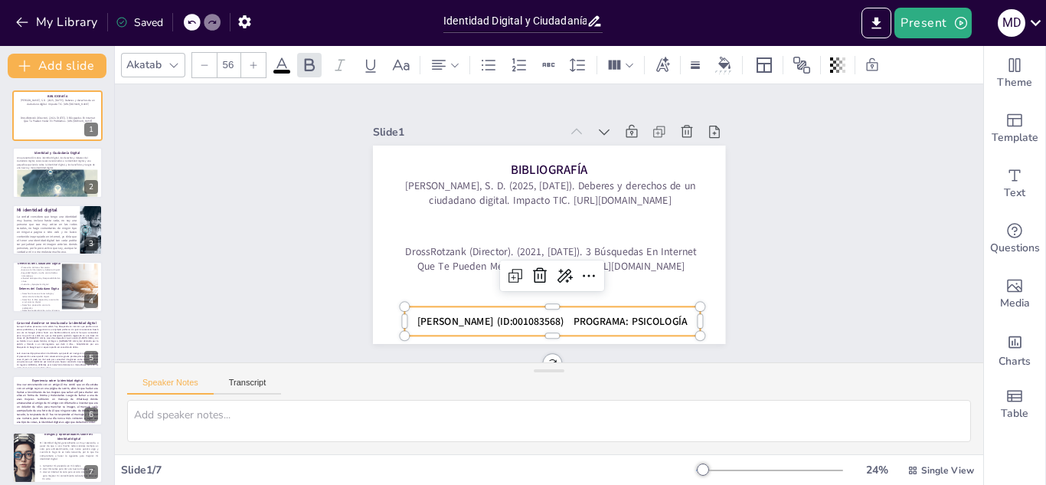
click at [557, 316] on span "[PERSON_NAME] (ID:001083568) PROGRAMA: PSICOLOGÍA" at bounding box center [472, 283] width 170 height 227
click at [522, 316] on span "[PERSON_NAME] (ID:001083568) PROGRAMA: PSICOLOGÍA" at bounding box center [461, 265] width 123 height 253
click at [503, 316] on span "[PERSON_NAME] (ID:001083568) PROGRAMA: PSICOLOGÍA" at bounding box center [455, 195] width 96 height 261
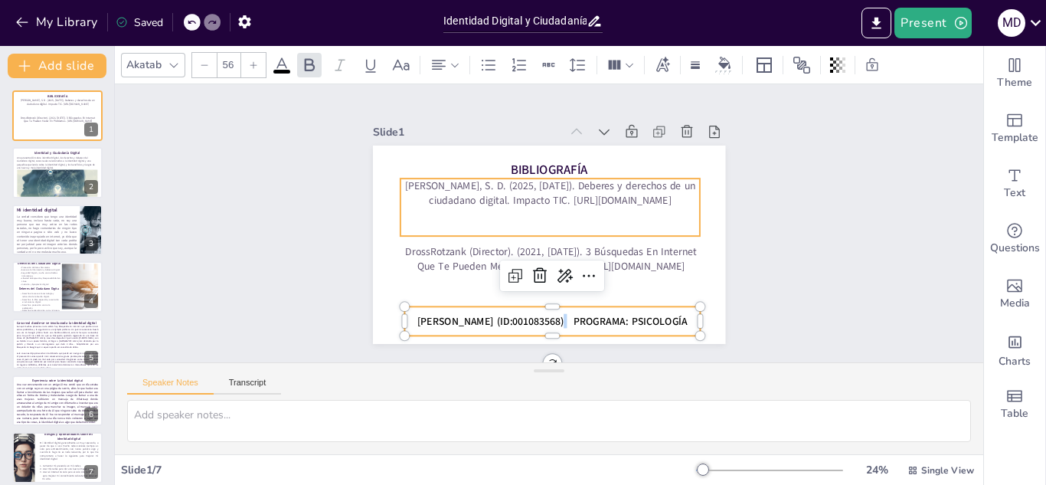
copy span "[PERSON_NAME] (ID:001083568) PROGRAMA: PSICOLOGÍA"
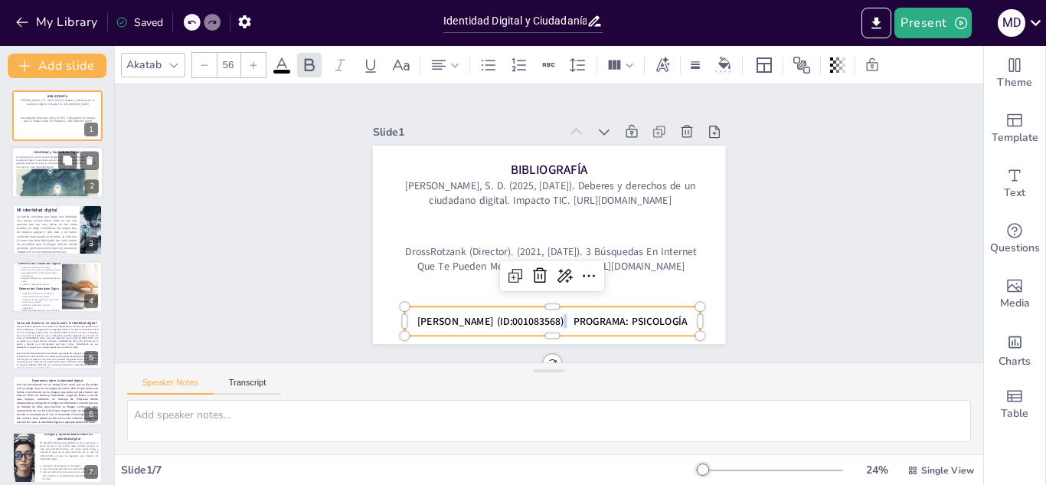
click at [51, 182] on div at bounding box center [52, 191] width 92 height 46
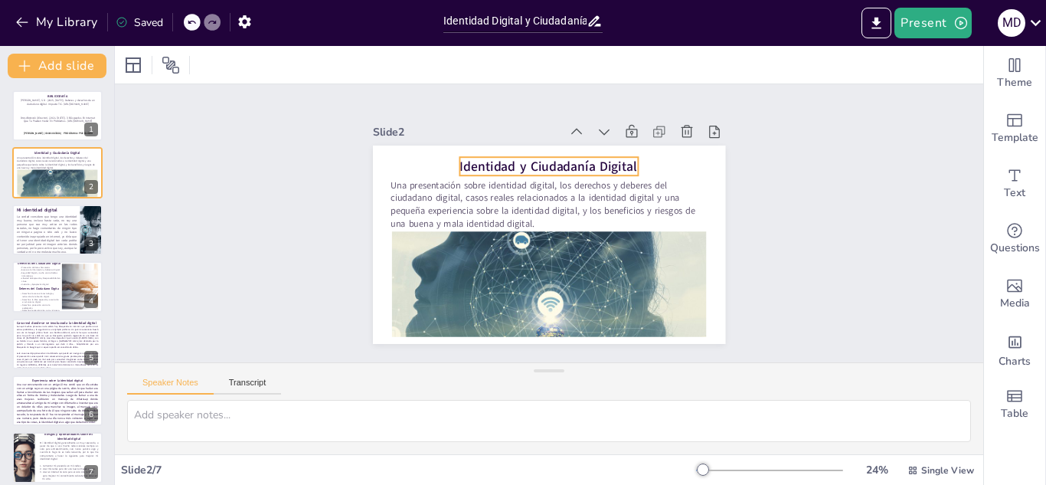
click at [548, 170] on strong "Identidad y Ciudadanía Digital" at bounding box center [599, 251] width 104 height 162
click at [548, 155] on strong "Identidad y Ciudadanía Digital" at bounding box center [542, 167] width 178 height 37
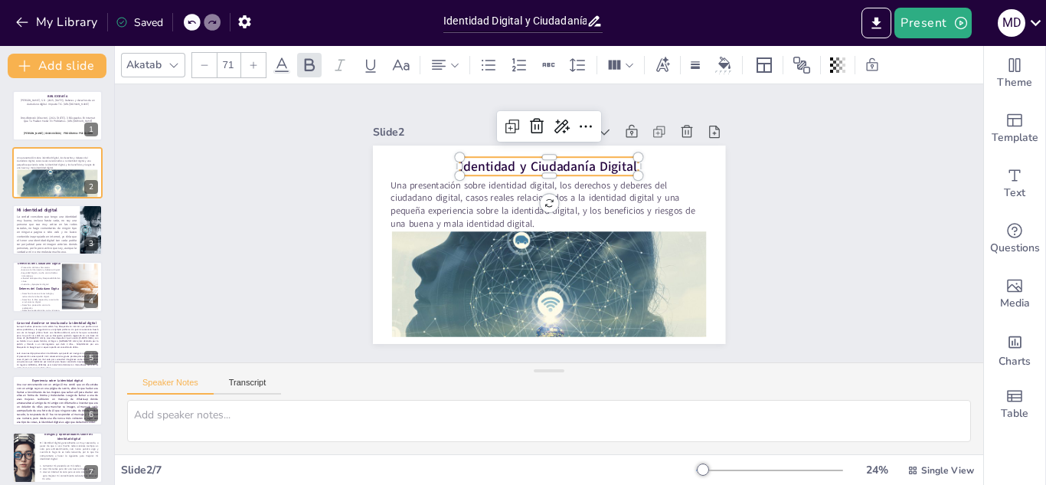
click at [588, 155] on strong "Identidad y Ciudadanía Digital" at bounding box center [606, 228] width 37 height 178
click at [548, 155] on strong "Identidad y Ciudadanía Digital" at bounding box center [560, 167] width 177 height 54
click at [558, 161] on strong "Identidad y Ciudadanía Digital" at bounding box center [602, 245] width 89 height 169
copy strong "Identidad y Ciudadanía Digital"
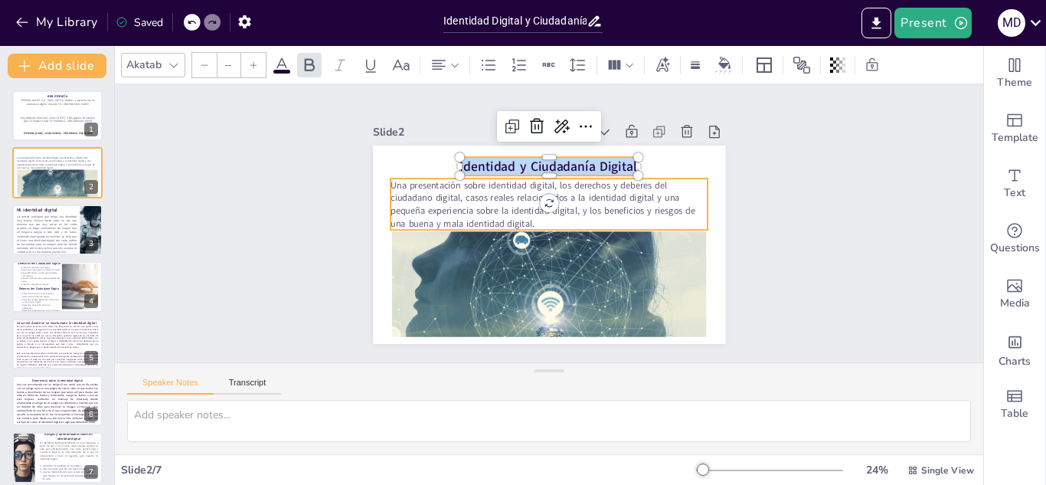
type input "50"
click at [577, 189] on p "Una presentación sobre identidad digital, los derechos y deberes del ciudadano …" at bounding box center [547, 204] width 321 height 84
click at [577, 189] on p "Una presentación sobre identidad digital, los derechos y deberes del ciudadano …" at bounding box center [560, 208] width 287 height 228
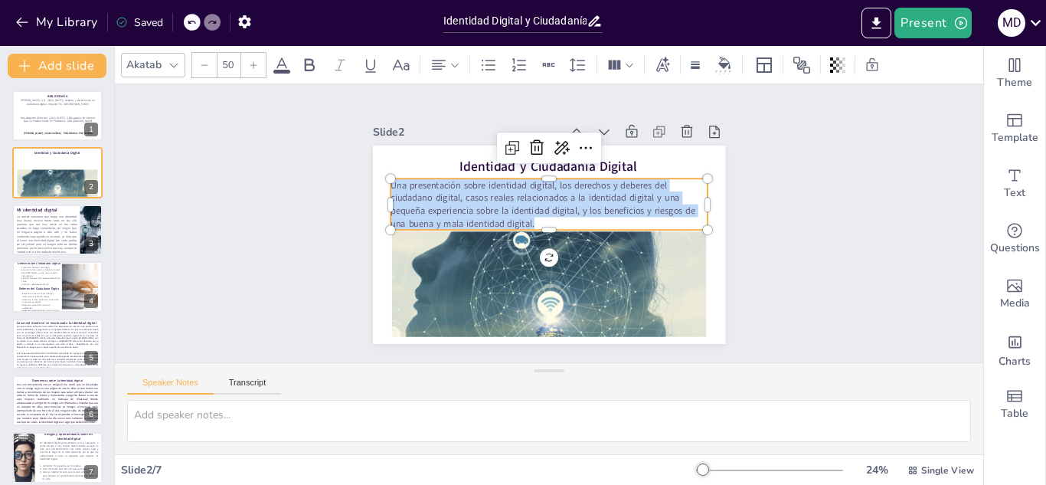
click at [577, 189] on p "Una presentación sobre identidad digital, los derechos y deberes del ciudadano …" at bounding box center [543, 205] width 318 height 147
copy p "Una presentación sobre identidad digital, los derechos y deberes del ciudadano …"
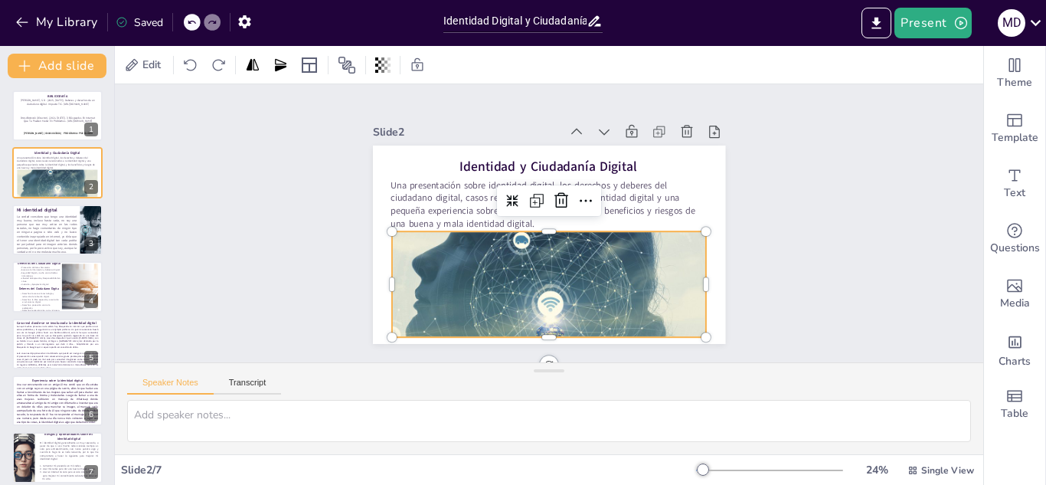
click at [553, 296] on div at bounding box center [464, 261] width 350 height 389
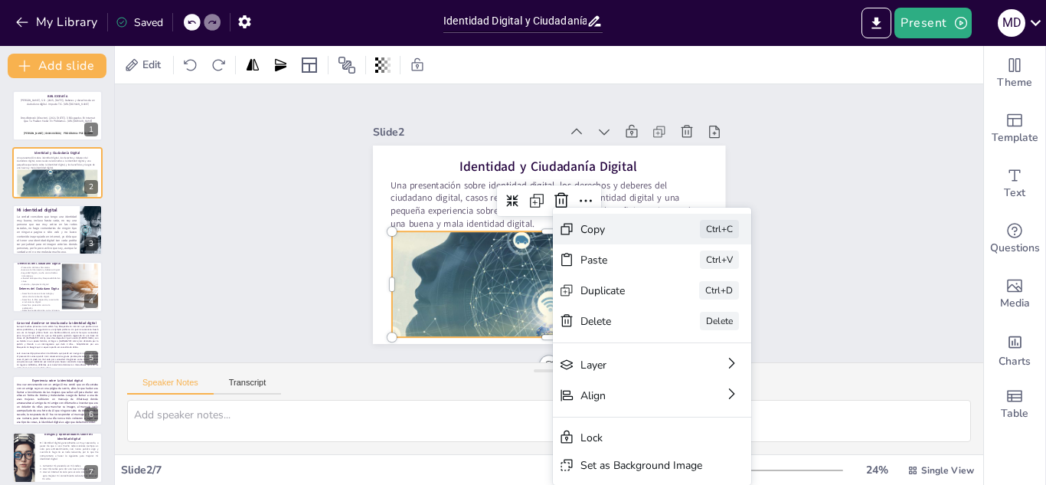
click at [623, 388] on div "Copy" at bounding box center [605, 421] width 62 height 67
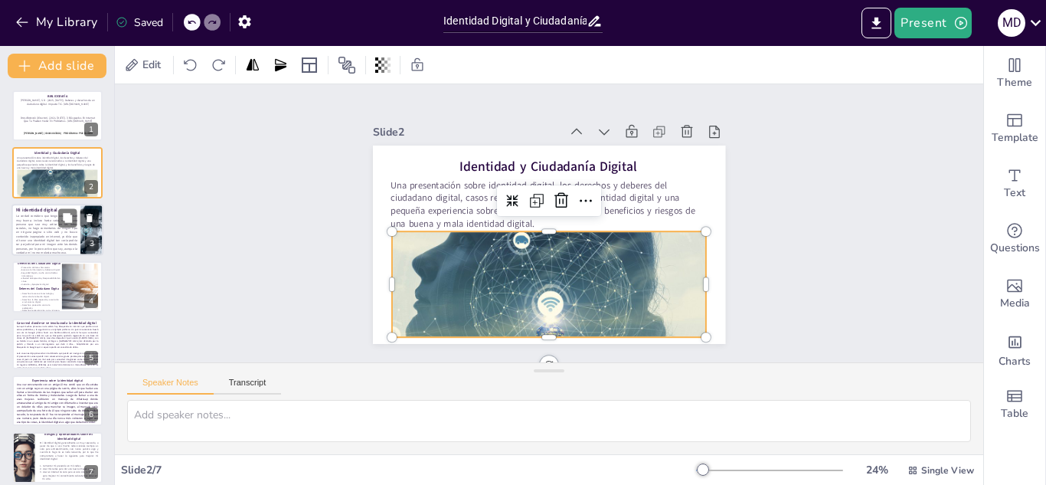
click at [34, 240] on p "La verdad considero que tengo una identidad muy buena, incluso hasta vacía, no …" at bounding box center [46, 234] width 61 height 41
type textarea "La identidad digital no es solo una representación en línea, sino una extensión…"
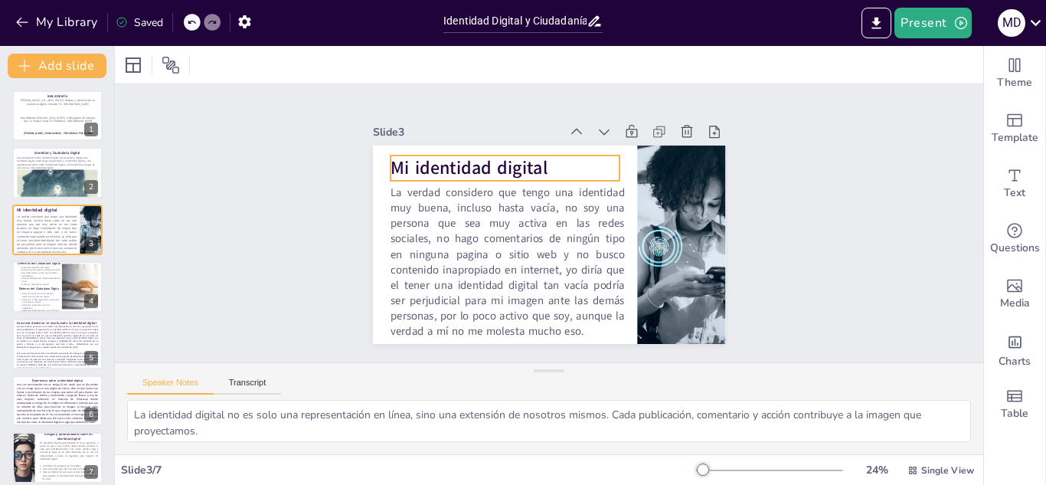
click at [495, 250] on strong "Mi identidad digital" at bounding box center [551, 321] width 113 height 142
click at [491, 157] on strong "Mi identidad digital" at bounding box center [547, 126] width 113 height 142
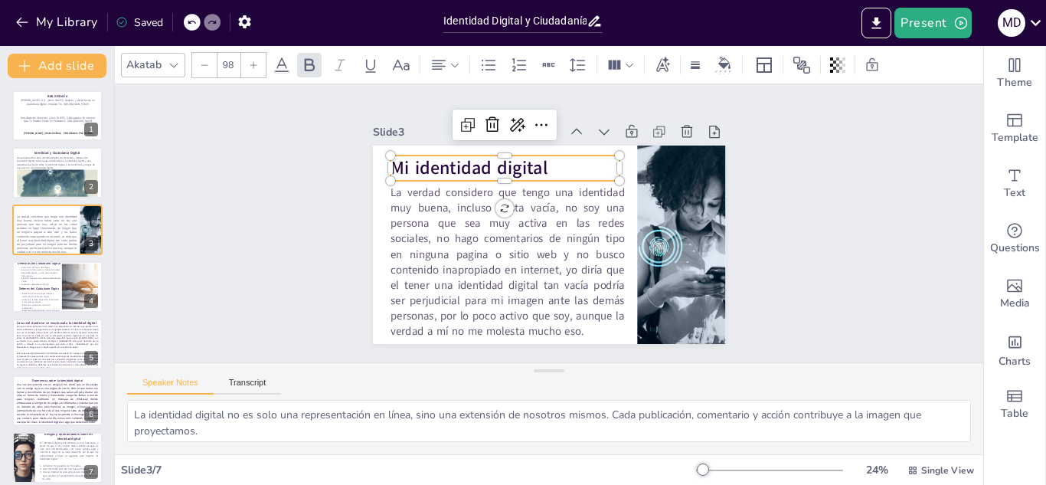
click at [516, 261] on strong "Mi identidad digital" at bounding box center [590, 311] width 149 height 100
click at [572, 181] on strong "Mi identidad digital" at bounding box center [646, 231] width 149 height 100
copy strong "Mi identidad digital"
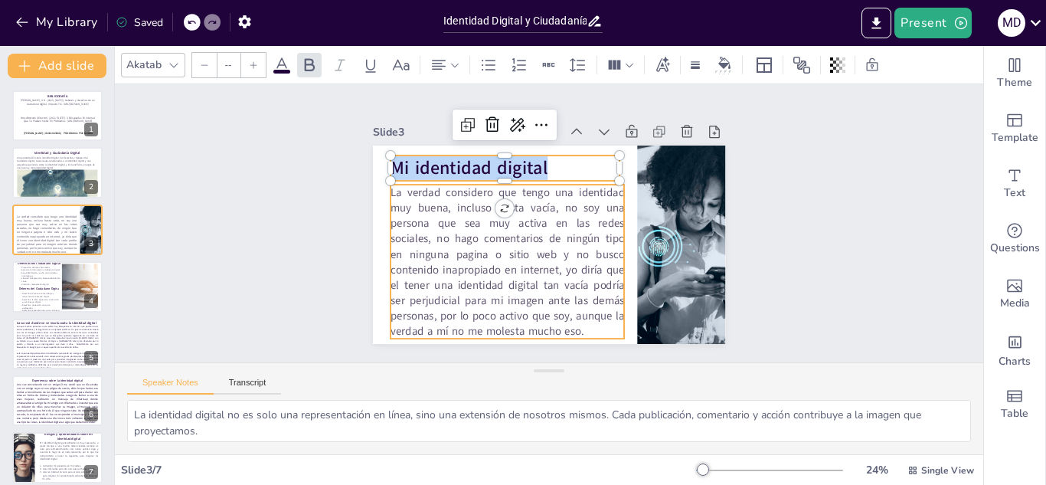
type input "60"
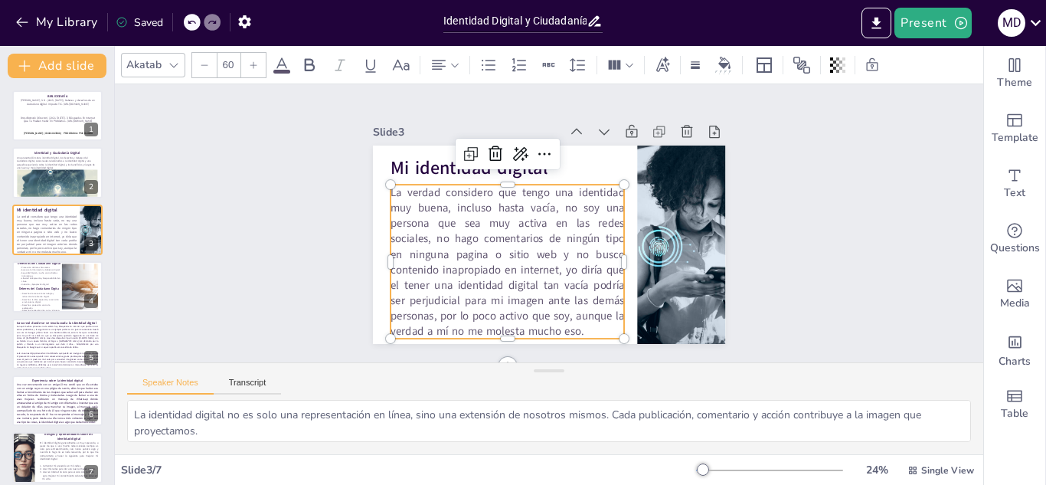
click at [497, 227] on p "La verdad considero que tengo una identidad muy buena, incluso hasta vacía, no …" at bounding box center [562, 279] width 250 height 280
click at [497, 227] on p "La verdad considero que tengo una identidad muy buena, incluso hasta vacía, no …" at bounding box center [492, 218] width 271 height 277
click at [497, 227] on p "La verdad considero que tengo una identidad muy buena, incluso hasta vacía, no …" at bounding box center [605, 210] width 280 height 250
click at [52, 305] on p "Derecho a protección contra la explotación." at bounding box center [39, 306] width 41 height 5
type textarea "Reconocer y respetar los derechos digitales es fundamental para una convivencia…"
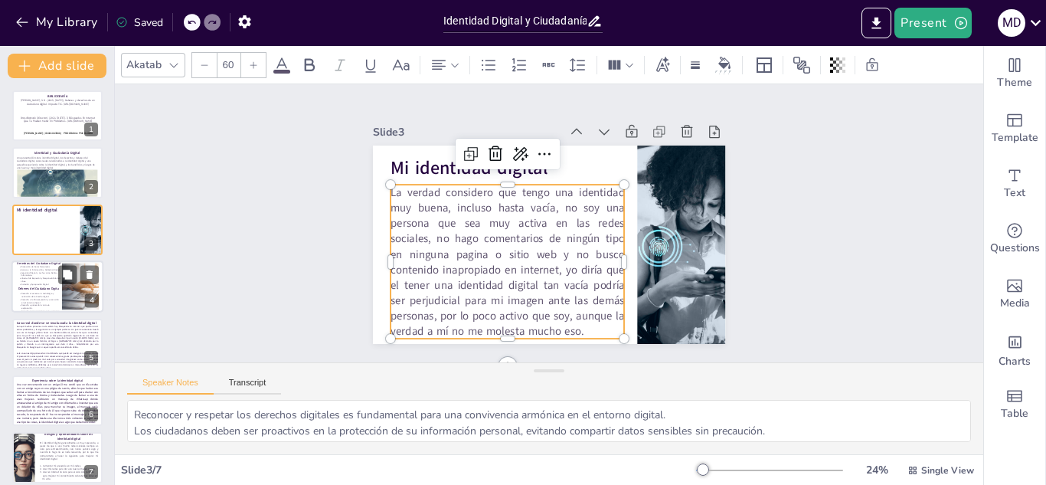
scroll to position [5, 0]
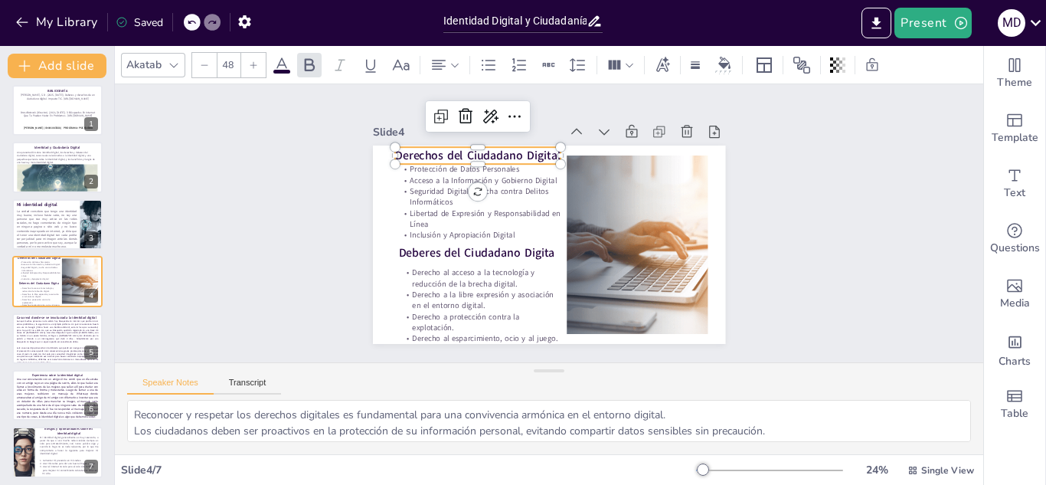
click at [491, 155] on strong "Derechos del Ciudadano Digital" at bounding box center [552, 124] width 123 height 133
click at [524, 155] on strong "Derechos del Ciudadano Digital" at bounding box center [572, 127] width 96 height 151
click at [489, 148] on strong "Derechos del Ciudadano Digital" at bounding box center [502, 136] width 162 height 66
click at [489, 231] on strong "Derechos del Ciudadano Digital" at bounding box center [506, 312] width 67 height 162
click at [495, 265] on strong "Derechos del Ciudadano Digital" at bounding box center [566, 320] width 143 height 110
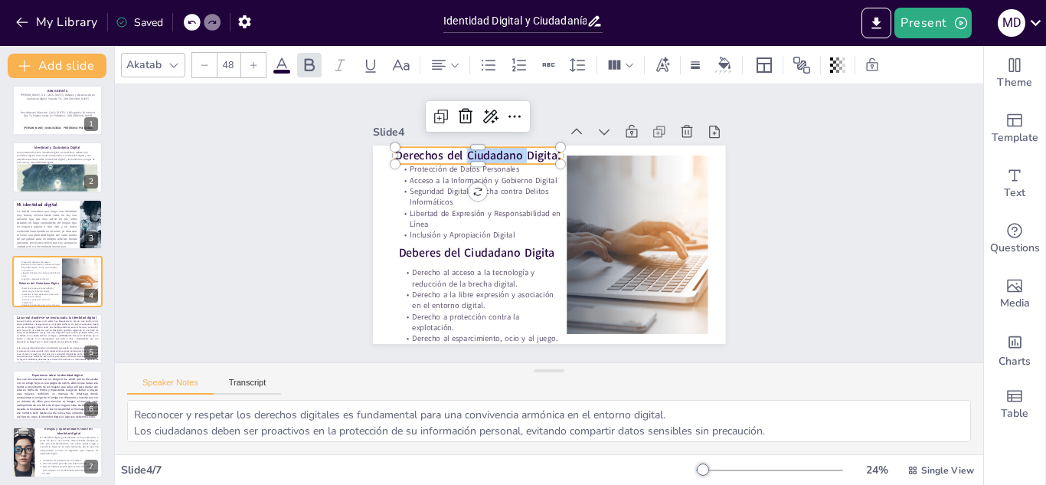
click at [489, 148] on strong "Derechos del Ciudadano Digital" at bounding box center [492, 142] width 165 height 50
click at [569, 198] on strong "Derechos del Ciudadano Digital" at bounding box center [644, 246] width 151 height 96
click at [522, 280] on strong "Derechos del Ciudadano Digital" at bounding box center [604, 305] width 165 height 50
click at [490, 260] on strong "Derechos del Ciudadano Digital" at bounding box center [556, 321] width 133 height 123
copy strong "Derechos del Ciudadano Digital"
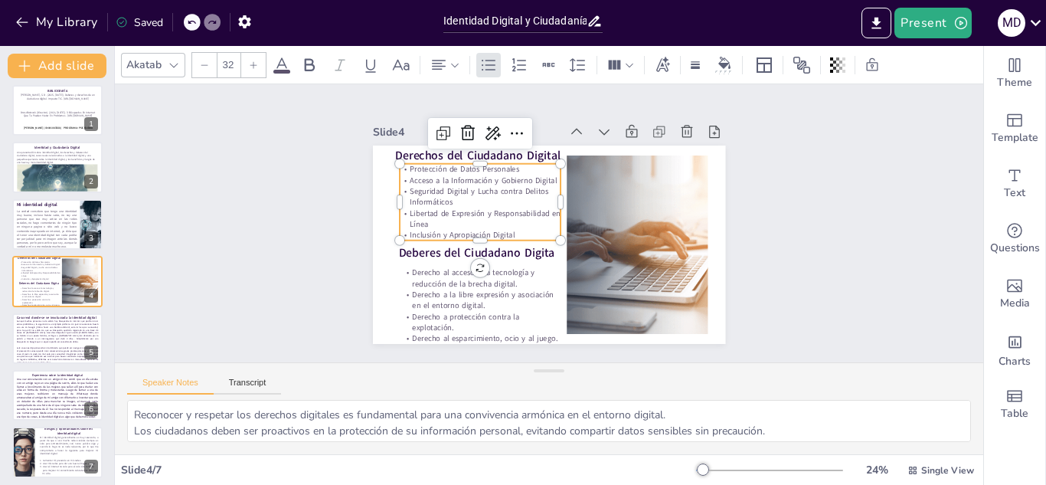
click at [585, 172] on p "Acceso a la Información y Gobierno Digital" at bounding box center [599, 160] width 28 height 162
click at [478, 172] on p "Acceso a la Información y Gobierno Digital" at bounding box center [518, 147] width 137 height 103
click at [478, 172] on p "Acceso a la Información y Gobierno Digital" at bounding box center [485, 173] width 162 height 28
click at [554, 197] on p "Acceso a la Información y Gobierno Digital" at bounding box center [630, 234] width 152 height 75
click at [478, 198] on p "Acceso a la Información y Gobierno Digital" at bounding box center [487, 276] width 60 height 156
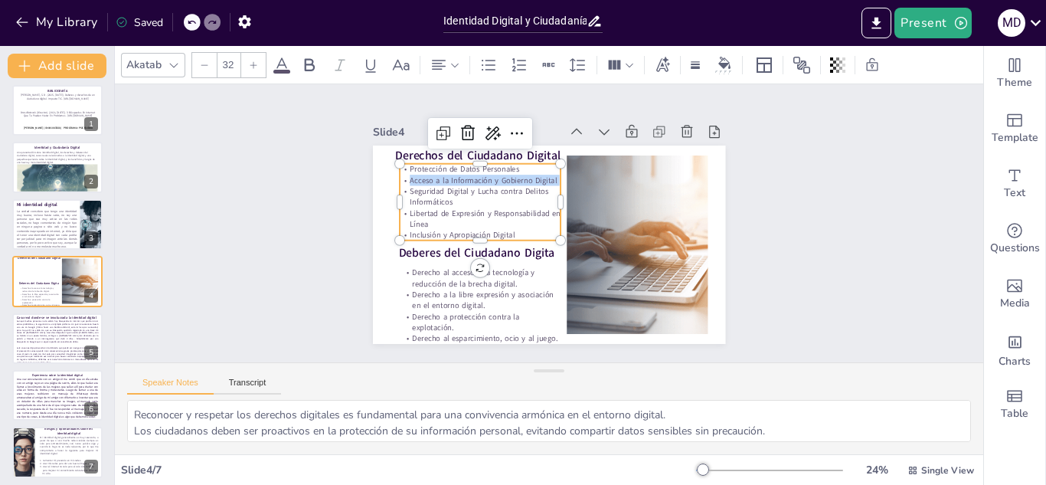
click at [502, 232] on p "Acceso a la Información y Gobierno Digital" at bounding box center [547, 304] width 90 height 145
click at [505, 240] on p "Acceso a la Información y Gobierno Digital" at bounding box center [563, 303] width 116 height 127
click at [499, 224] on p "Acceso a la Información y Gobierno Digital" at bounding box center [529, 302] width 60 height 156
click at [585, 172] on p "Acceso a la Información y Gobierno Digital" at bounding box center [599, 159] width 28 height 162
click at [566, 172] on p "Acceso a la Información y Gobierno Digital" at bounding box center [629, 209] width 127 height 116
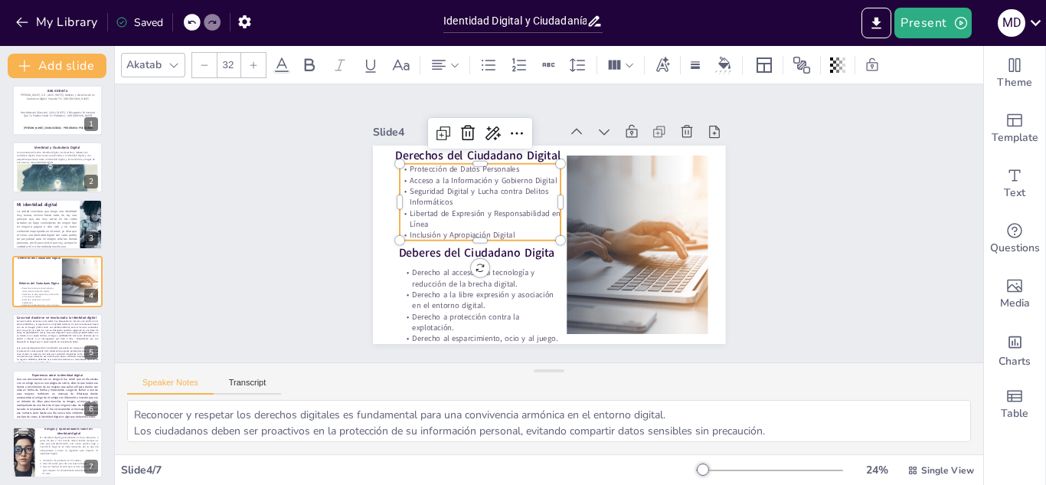
click at [495, 221] on p "Libertad de Expresión y Responsabilidad en Línea" at bounding box center [488, 191] width 156 height 86
click at [538, 221] on p "Libertad de Expresión y Responsabilidad en Línea" at bounding box center [581, 162] width 86 height 156
click at [527, 221] on p "Libertad de Expresión y Responsabilidad en Línea" at bounding box center [546, 154] width 38 height 162
click at [497, 221] on p "Libertad de Expresión y Responsabilidad en Línea" at bounding box center [532, 157] width 70 height 160
click at [538, 221] on p "Libertad de Expresión y Responsabilidad en Línea" at bounding box center [581, 162] width 86 height 156
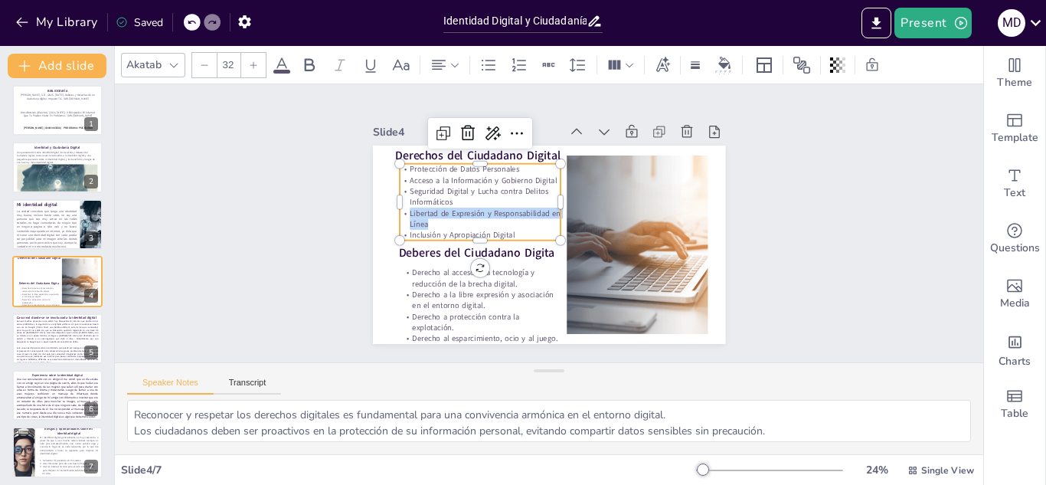
click at [530, 221] on p "Libertad de Expresión y Responsabilidad en Línea" at bounding box center [592, 278] width 124 height 134
click at [495, 221] on p "Libertad de Expresión y Responsabilidad en Línea" at bounding box center [494, 266] width 134 height 124
click at [538, 221] on p "Libertad de Expresión y Responsabilidad en Línea" at bounding box center [588, 165] width 100 height 150
click at [495, 221] on p "Libertad de Expresión y Responsabilidad en Línea" at bounding box center [484, 247] width 156 height 86
click at [539, 221] on p "Libertad de Expresión y Responsabilidad en Línea" at bounding box center [574, 159] width 70 height 160
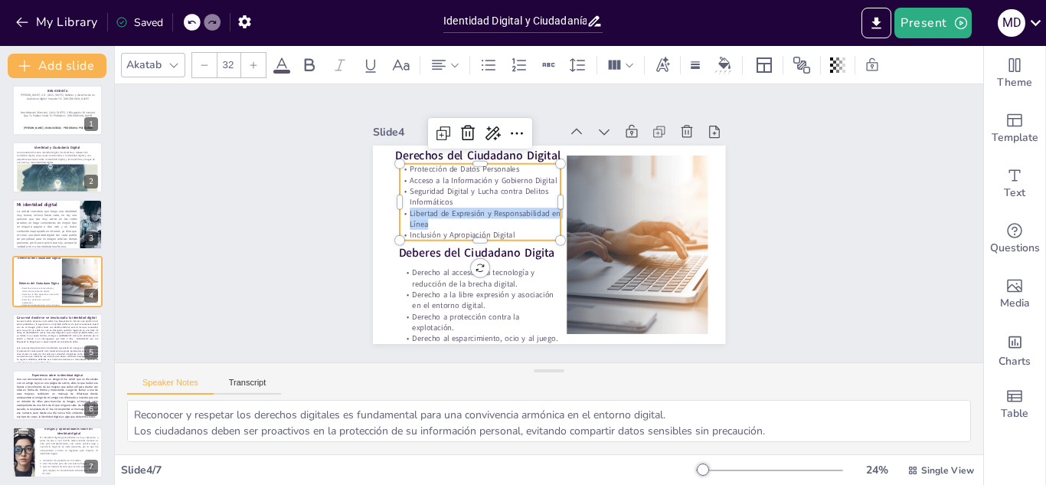
click at [518, 221] on p "Libertad de Expresión y Responsabilidad en Línea" at bounding box center [537, 291] width 38 height 162
click at [495, 221] on p "Libertad de Expresión y Responsabilidad en Línea" at bounding box center [480, 219] width 161 height 22
click at [536, 221] on p "Libertad de Expresión y Responsabilidad en Línea" at bounding box center [617, 235] width 162 height 38
click at [495, 221] on p "Libertad de Expresión y Responsabilidad en Línea" at bounding box center [523, 288] width 70 height 160
click at [495, 221] on p "Libertad de Expresión y Responsabilidad en Línea" at bounding box center [482, 204] width 162 height 55
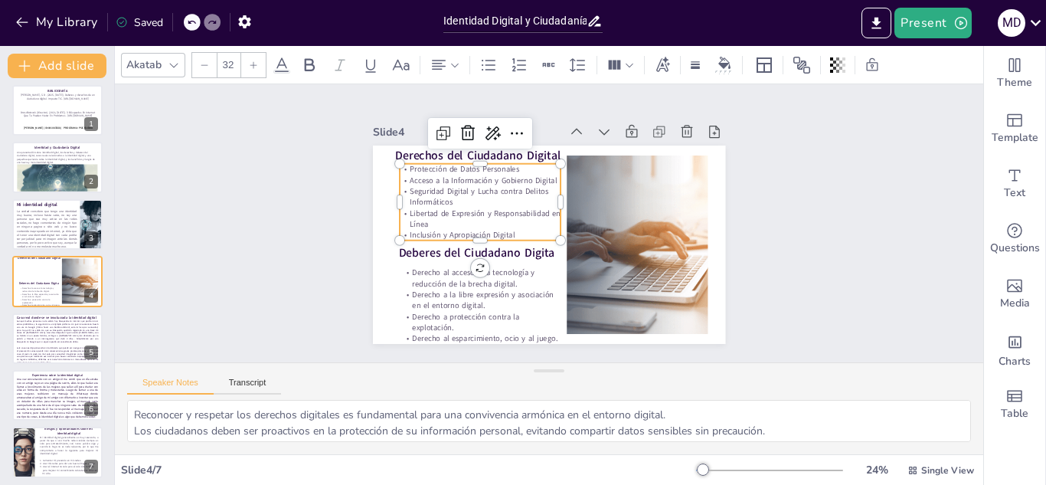
click at [532, 221] on p "Libertad de Expresión y Responsabilidad en Línea" at bounding box center [610, 255] width 156 height 85
click at [538, 217] on p "Libertad de Expresión y Responsabilidad en Línea" at bounding box center [618, 228] width 161 height 22
click at [444, 206] on p "Libertad de Expresión y Responsabilidad en Línea" at bounding box center [506, 169] width 124 height 134
click at [527, 206] on p "Libertad de Expresión y Responsabilidad en Línea" at bounding box center [546, 154] width 39 height 162
click at [537, 206] on p "Libertad de Expresión y Responsabilidad en Línea" at bounding box center [593, 170] width 113 height 143
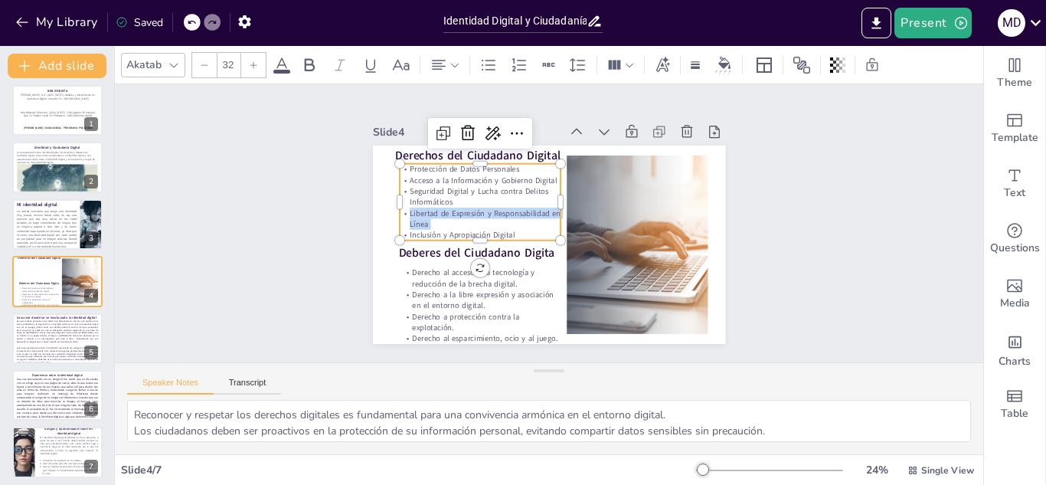
click at [536, 206] on p "Libertad de Expresión y Responsabilidad en Línea" at bounding box center [603, 181] width 134 height 124
click at [512, 211] on p "Seguridad Digital y Lucha contra Delitos Informáticos" at bounding box center [523, 291] width 22 height 161
click at [564, 188] on p "Seguridad Digital y Lucha contra Delitos Informáticos" at bounding box center [575, 154] width 22 height 161
click at [538, 239] on p "Seguridad Digital y Lucha contra Delitos Informáticos" at bounding box center [618, 250] width 161 height 22
click at [425, 188] on p "Seguridad Digital y Lucha contra Delitos Informáticos" at bounding box center [487, 182] width 162 height 55
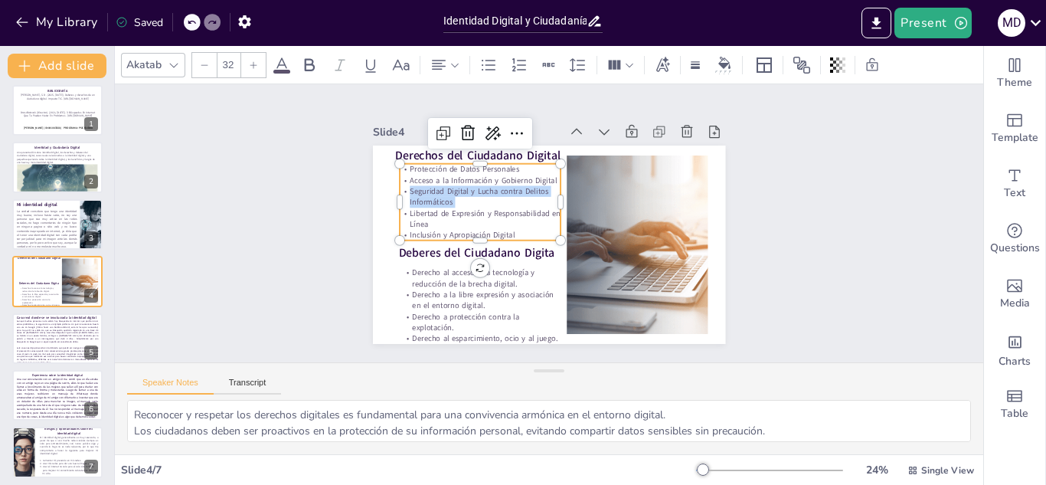
click at [510, 219] on p "Seguridad Digital y Lucha contra Delitos Informáticos" at bounding box center [553, 297] width 86 height 156
click at [467, 201] on p "Seguridad Digital y Lucha contra Delitos Informáticos" at bounding box center [502, 281] width 70 height 160
click at [538, 228] on p "Inclusión y Apropiación Digital" at bounding box center [619, 218] width 162 height 28
click at [528, 227] on p "Inclusión y Apropiación Digital" at bounding box center [586, 163] width 116 height 127
click at [447, 228] on p "Inclusión y Apropiación Digital" at bounding box center [498, 174] width 103 height 137
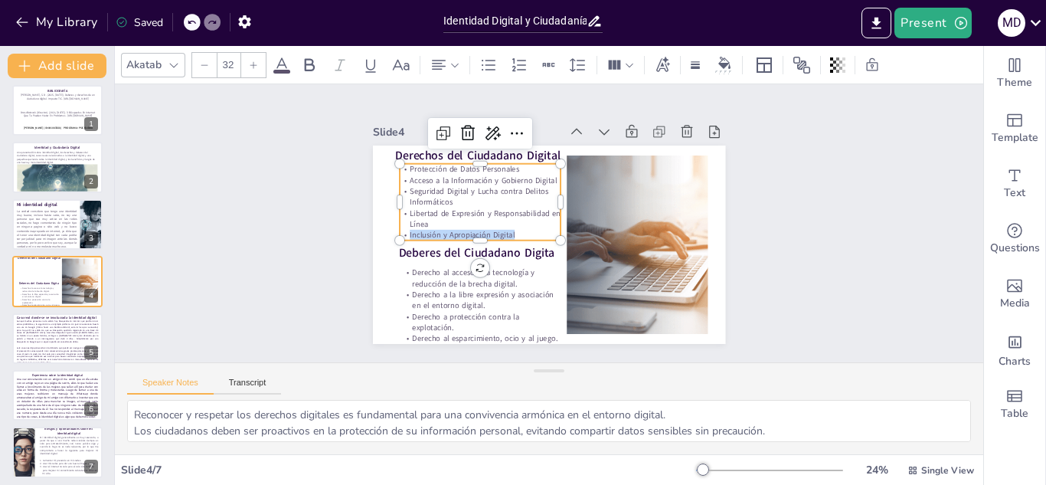
click at [546, 228] on p "Inclusión y Apropiación Digital" at bounding box center [604, 266] width 116 height 127
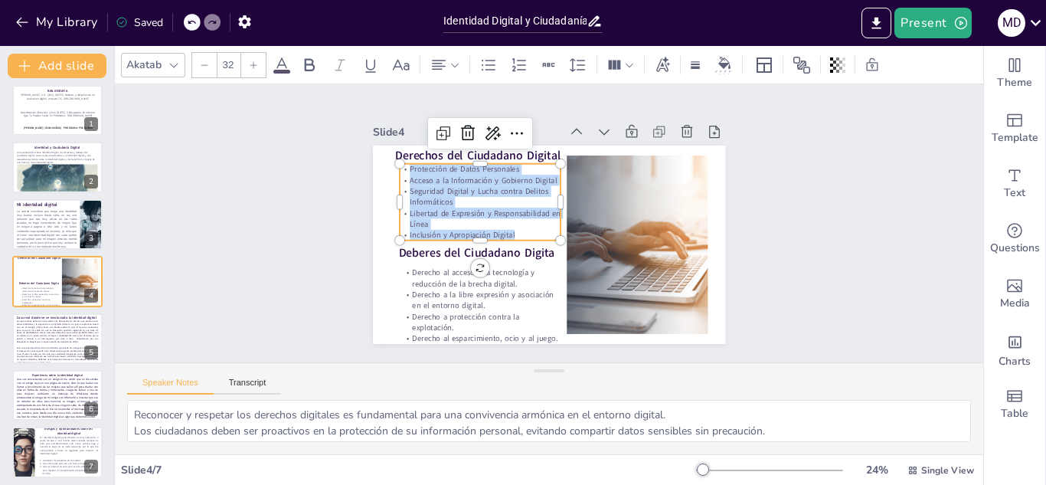
drag, startPoint x: 396, startPoint y: 162, endPoint x: 522, endPoint y: 228, distance: 141.8
click at [530, 228] on div "Protección de Datos Personales Acceso a la Información y Gobierno Digital Segur…" at bounding box center [617, 199] width 175 height 157
copy div "Protección de Datos Personales Acceso a la Información y Gobierno Digital Segur…"
click at [515, 214] on strong "Deberes del Ciudadano Digita" at bounding box center [567, 147] width 105 height 136
click at [512, 220] on strong "Deberes del Ciudadano Digita" at bounding box center [551, 144] width 78 height 149
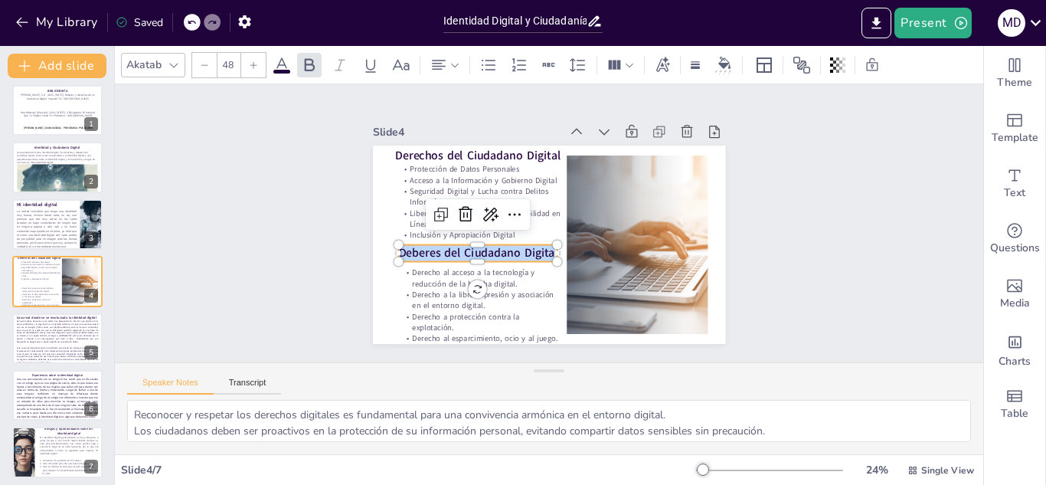
click at [511, 224] on strong "Deberes del Ciudadano Digita" at bounding box center [535, 146] width 48 height 156
type input "32"
click at [495, 172] on p "Derecho a la libre expresión y asociación en el entorno digital." at bounding box center [569, 123] width 149 height 98
click at [441, 300] on p "Derecho a la libre expresión y asociación en el entorno digital." at bounding box center [518, 321] width 154 height 84
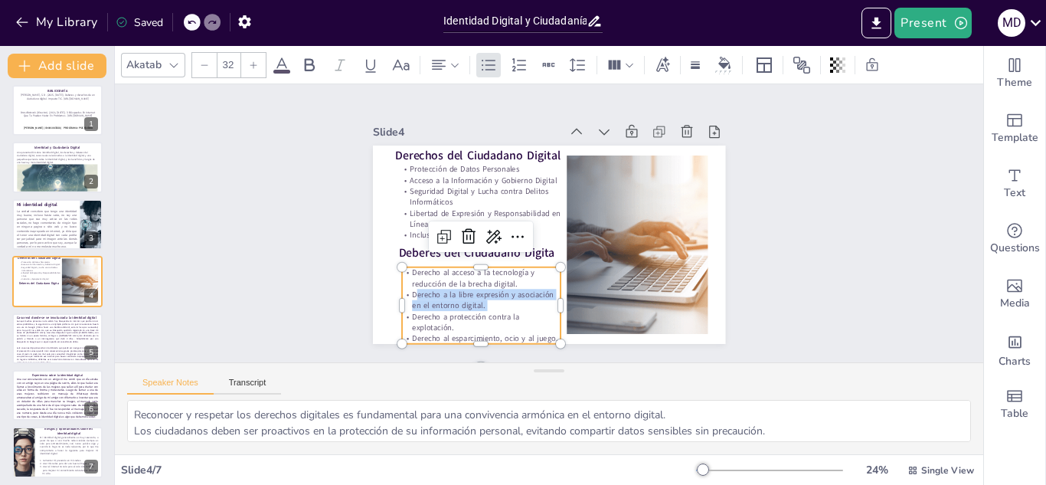
click at [418, 284] on p "Derecho a la libre expresión y asociación en el entorno digital." at bounding box center [446, 213] width 111 height 141
click at [558, 206] on p "Derecho a la libre expresión y asociación en el entorno digital." at bounding box center [637, 171] width 158 height 70
click at [528, 159] on p "Derecho a la libre expresión y asociación en el entorno digital." at bounding box center [608, 139] width 160 height 38
click at [476, 188] on p "Derecho a la libre expresión y asociación en el entorno digital." at bounding box center [537, 121] width 123 height 132
click at [418, 300] on p "Derecho a la libre expresión y asociación en el entorno digital." at bounding box center [452, 256] width 149 height 98
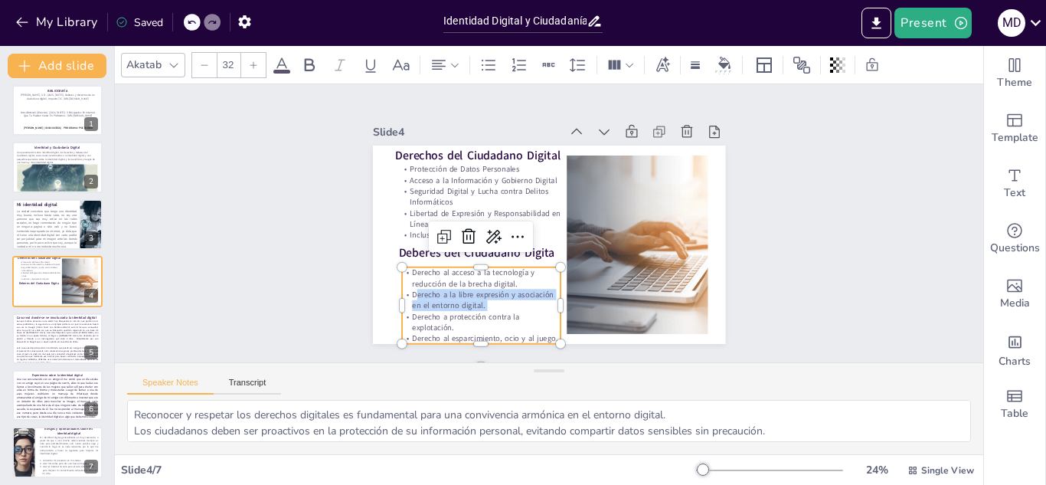
click at [578, 257] on p "Derecho a la libre expresión y asociación en el entorno digital." at bounding box center [649, 201] width 142 height 111
click at [578, 257] on p "Derecho a la libre expresión y asociación en el entorno digital." at bounding box center [648, 201] width 141 height 111
click at [476, 188] on p "Derecho a la libre expresión y asociación en el entorno digital." at bounding box center [537, 121] width 123 height 132
click at [495, 172] on p "Derecho a la libre expresión y asociación en el entorno digital." at bounding box center [569, 123] width 149 height 98
click at [566, 300] on p "Derecho a la libre expresión y asociación en el entorno digital." at bounding box center [601, 312] width 70 height 158
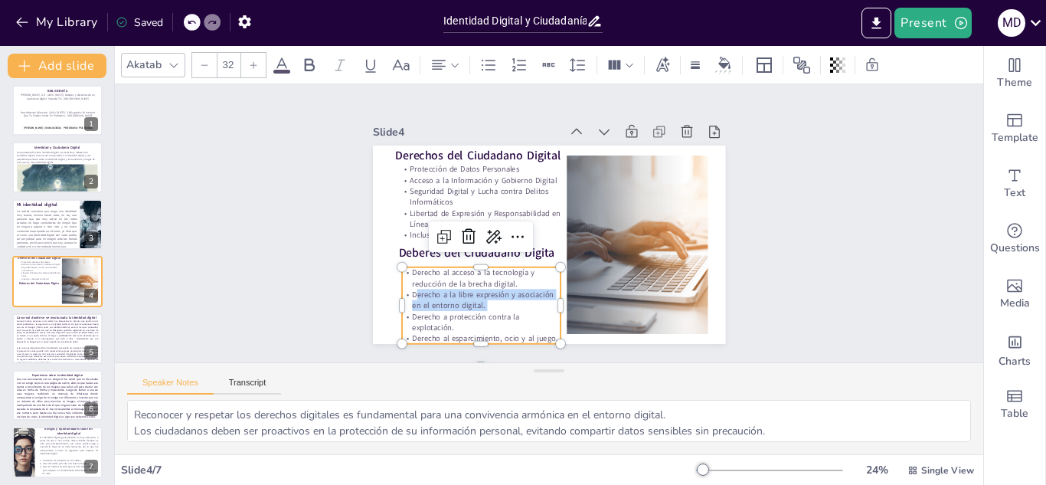
click at [433, 253] on p "Derecho a la libre expresión y asociación en el entorno digital." at bounding box center [460, 173] width 54 height 160
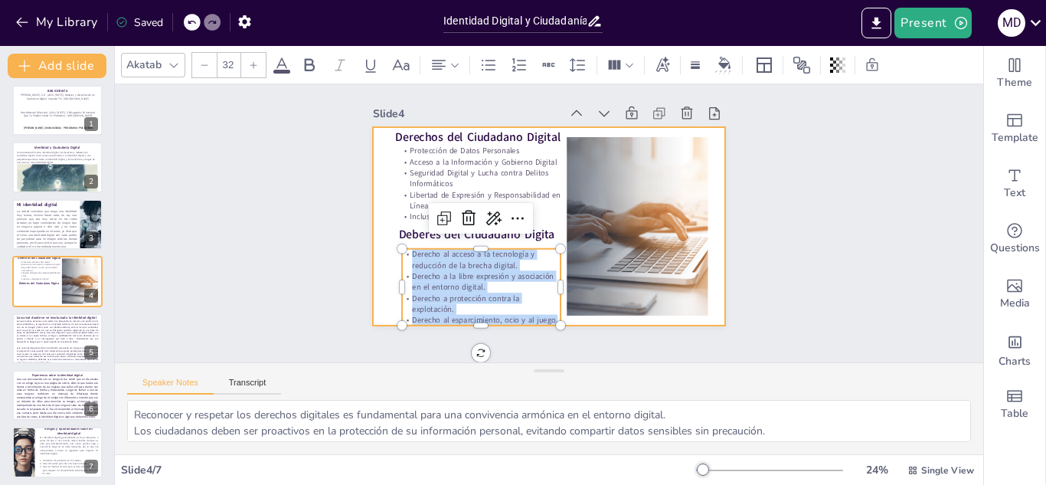
drag, startPoint x: 401, startPoint y: 263, endPoint x: 564, endPoint y: 309, distance: 168.9
click at [564, 309] on div "Derechos del Ciudadano Digital Protección de Datos Personales Acceso a la Infor…" at bounding box center [546, 223] width 234 height 371
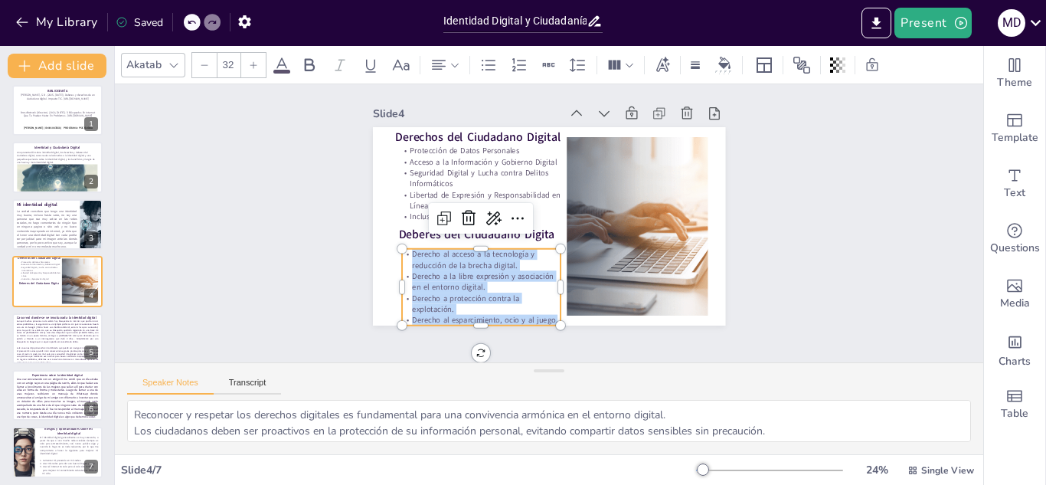
copy div "Derecho al acceso a la tecnología y reducción de la brecha digital. Derecho a l…"
click at [47, 325] on p "Aunque muchas personas no lo saben hay búsquedas en internet que podrían traer …" at bounding box center [57, 331] width 83 height 25
type textarea "Los casos de mal uso de información personal subrayan la necesidad de ser caute…"
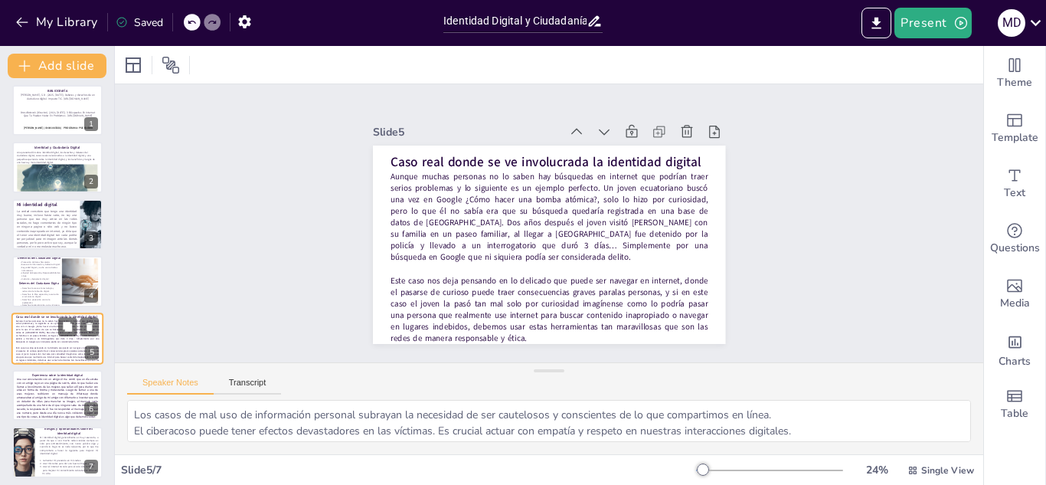
scroll to position [0, 0]
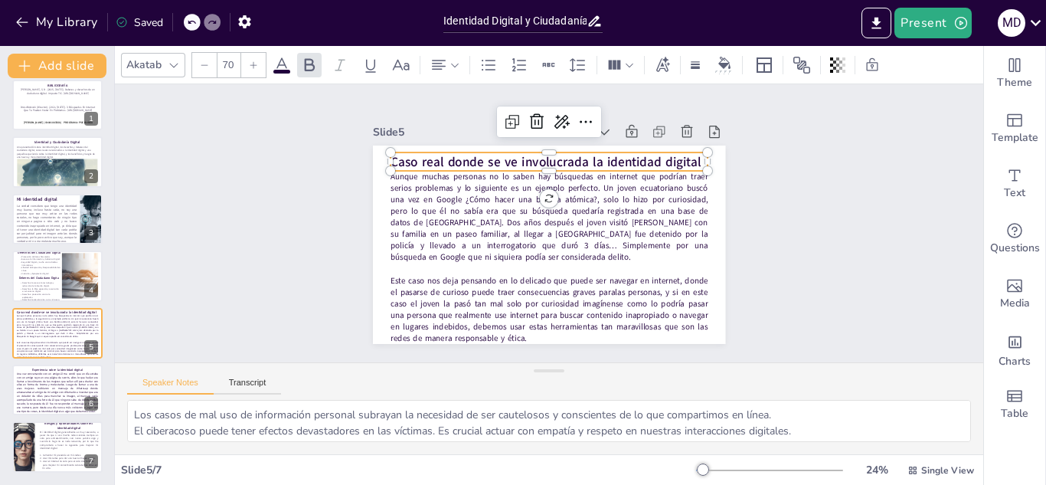
click at [568, 157] on strong "Caso real donde se ve involucrada la identidad digital" at bounding box center [609, 207] width 82 height 307
click at [476, 157] on strong "Caso real donde se ve involucrada la identidad digital" at bounding box center [489, 207] width 113 height 301
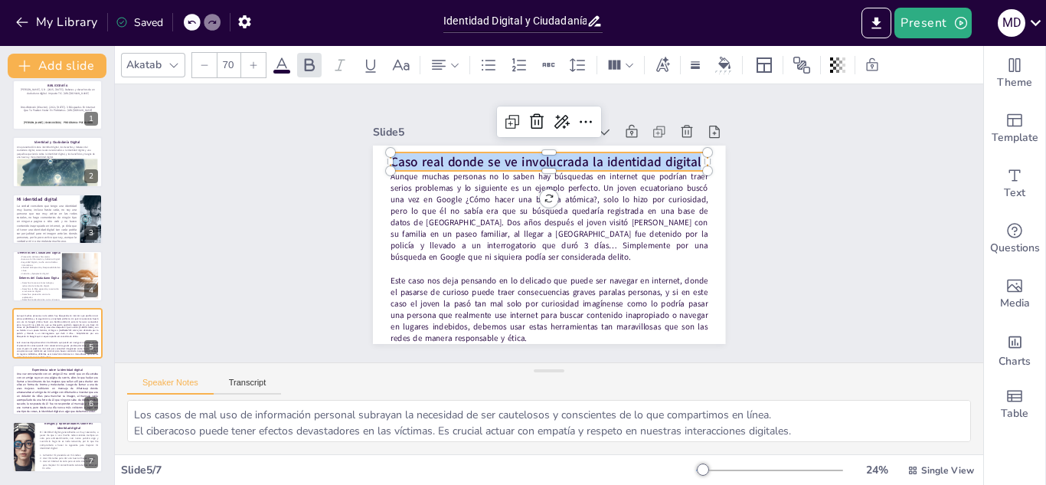
click at [476, 157] on strong "Caso real donde se ve involucrada la identidad digital" at bounding box center [490, 239] width 82 height 307
click at [551, 157] on strong "Caso real donde se ve involucrada la identidad digital" at bounding box center [607, 201] width 113 height 301
click at [476, 157] on strong "Caso real donde se ve involucrada la identidad digital" at bounding box center [488, 233] width 50 height 311
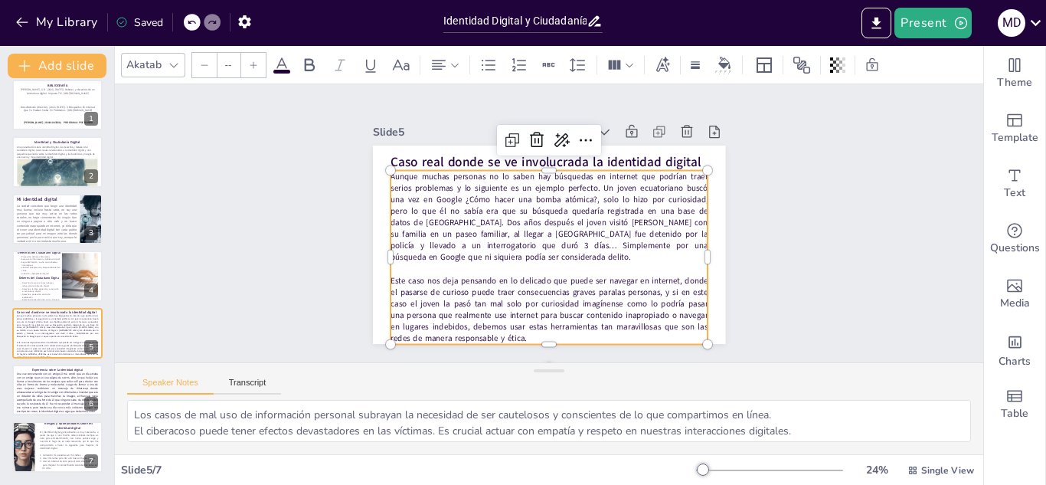
type input "45"
click at [509, 215] on p "Aunque muchas personas no lo saben hay búsquedas en internet que podrían traer …" at bounding box center [555, 223] width 93 height 318
click at [489, 215] on p "Aunque muchas personas no lo saben hay búsquedas en internet que podrían traer …" at bounding box center [554, 226] width 239 height 321
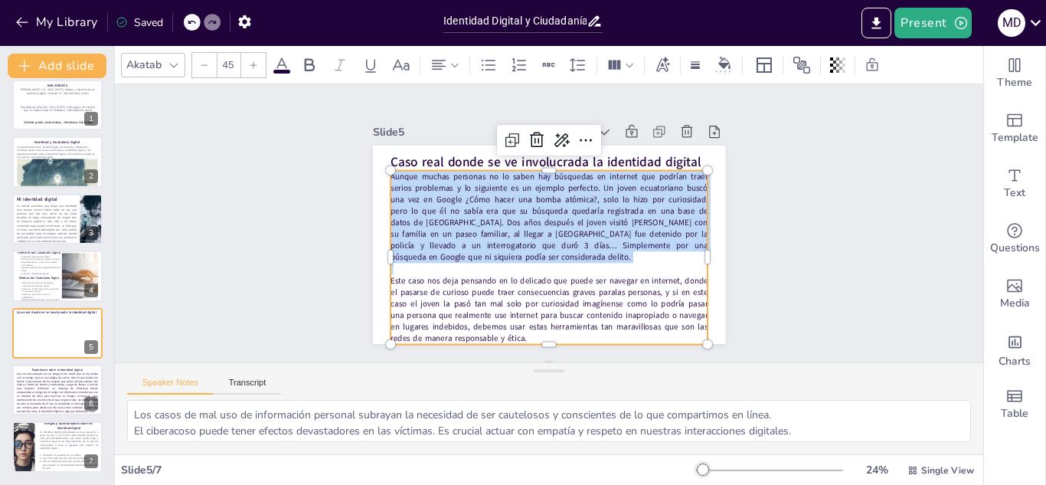
click at [489, 215] on p "Aunque muchas personas no lo saben hay búsquedas en internet que podrían traer …" at bounding box center [554, 219] width 281 height 298
click at [411, 183] on p "Aunque muchas personas no lo saben hay búsquedas en internet que podrían traer …" at bounding box center [548, 229] width 325 height 125
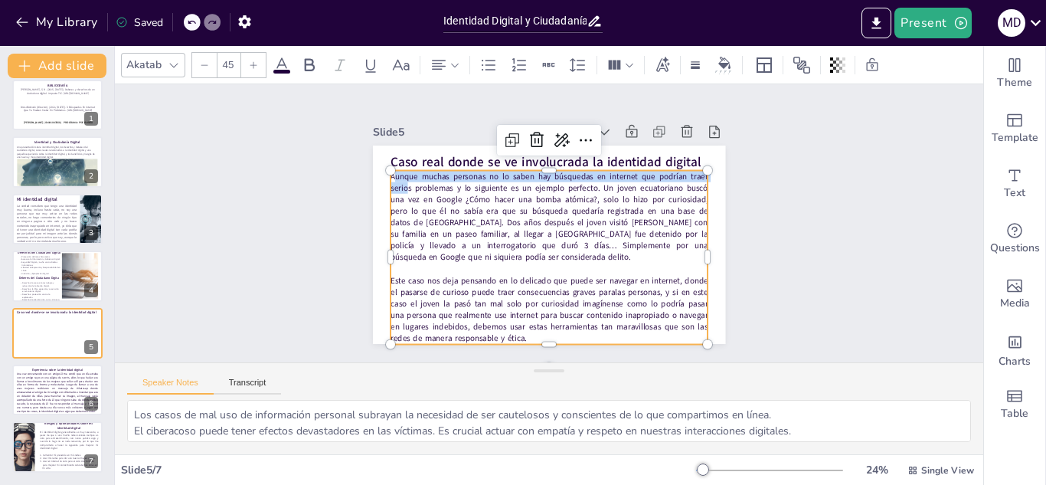
drag, startPoint x: 382, startPoint y: 172, endPoint x: 397, endPoint y: 178, distance: 16.2
click at [477, 178] on p "Aunque muchas personas no lo saben hay búsquedas en internet que podrían traer …" at bounding box center [555, 221] width 156 height 329
click at [396, 177] on p "Aunque muchas personas no lo saben hay búsquedas en internet que podrían traer …" at bounding box center [550, 230] width 329 height 157
click at [390, 170] on p "Aunque muchas personas no lo saben hay búsquedas en internet que podrían traer …" at bounding box center [545, 228] width 311 height 261
drag, startPoint x: 379, startPoint y: 174, endPoint x: 606, endPoint y: 333, distance: 277.1
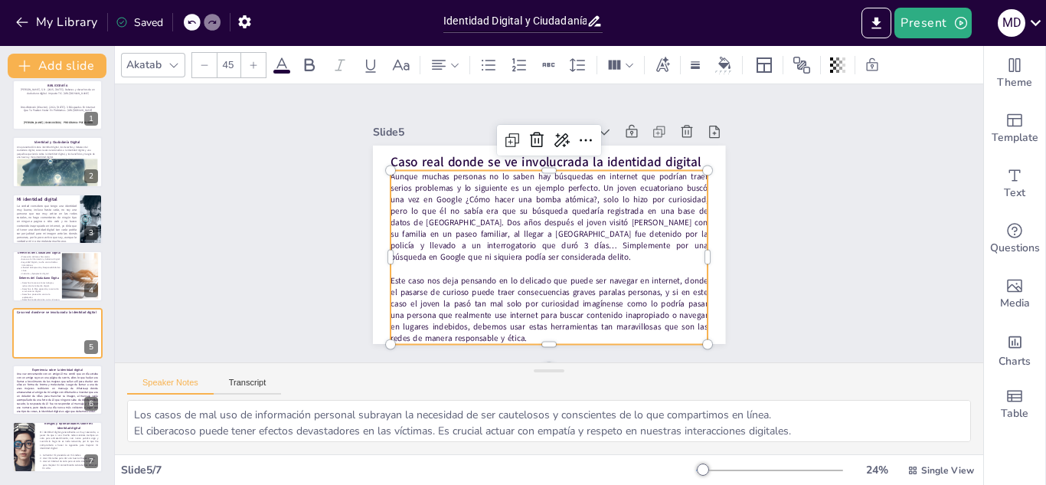
click at [606, 333] on div "Aunque muchas personas no lo saben hay búsquedas en internet que podrían traer …" at bounding box center [578, 240] width 309 height 361
click at [460, 34] on div "Identidad Digital y Ciudadanía: Un Enfoque en Derechos y Responsabilidades" at bounding box center [523, 19] width 175 height 38
click at [47, 388] on p "Una vez conversando con un amigo él me contó que un día estaba con un amigo suy…" at bounding box center [57, 392] width 83 height 42
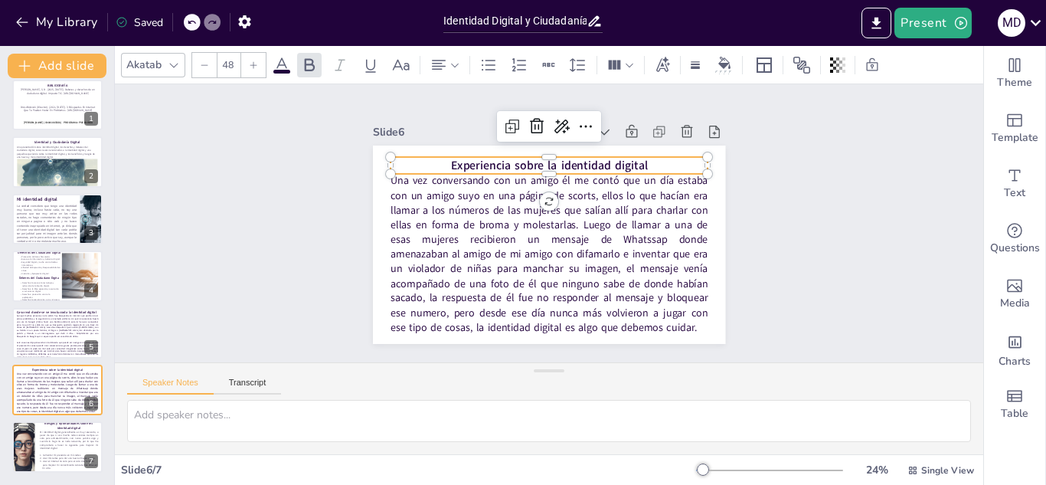
click at [577, 161] on strong "Experiencia sobre la identidad digital" at bounding box center [605, 211] width 57 height 196
click at [518, 161] on strong "Experiencia sobre la identidad digital" at bounding box center [561, 166] width 196 height 57
click at [518, 161] on strong "Experiencia sobre la identidad digital" at bounding box center [583, 176] width 168 height 129
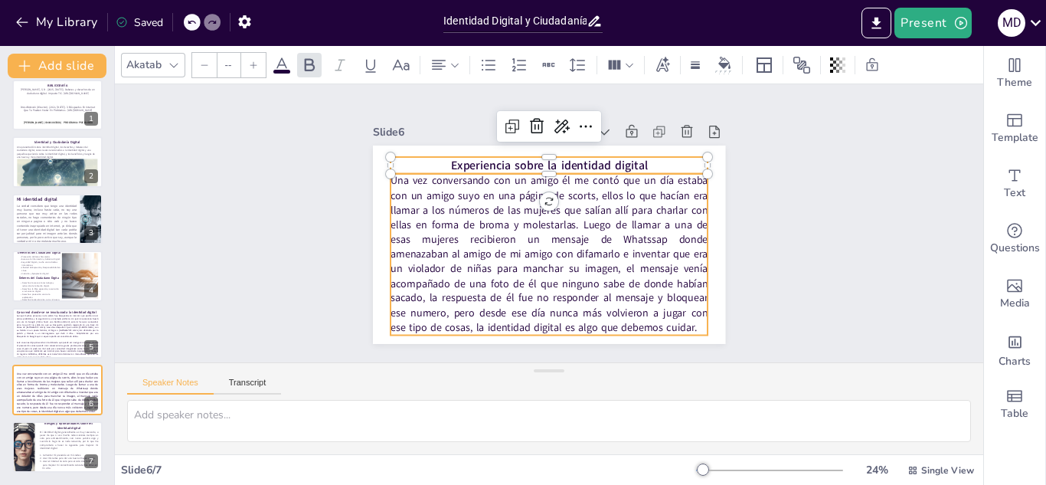
type input "57"
click at [437, 208] on p "Una vez conversando con un amigo él me contó que un día estaba con un amigo suy…" at bounding box center [518, 222] width 162 height 317
click at [412, 208] on p "Una vez conversando con un amigo él me contó que un día estaba con un amigo suy…" at bounding box center [549, 193] width 317 height 162
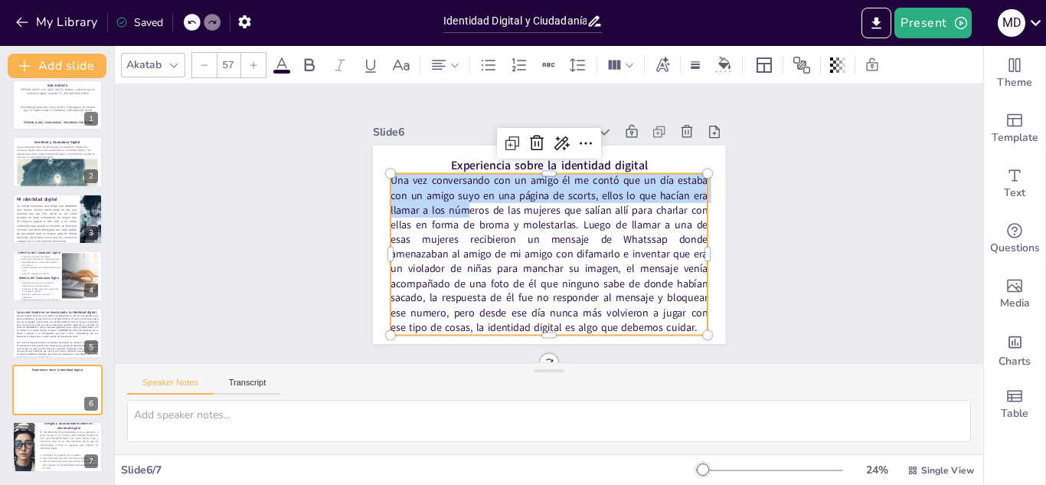
drag, startPoint x: 381, startPoint y: 177, endPoint x: 691, endPoint y: 323, distance: 342.9
click at [677, 323] on div "Experiencia sobre la identidad digital Una vez conversando con un amigo él me c…" at bounding box center [528, 216] width 297 height 397
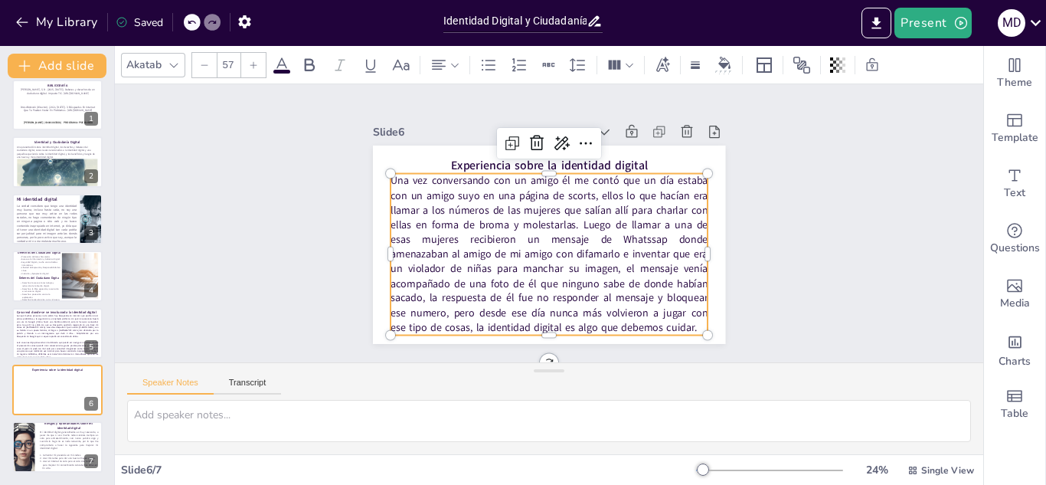
click at [492, 207] on p "Una vez conversando con un amigo él me contó que un día estaba con un amigo suy…" at bounding box center [518, 226] width 194 height 332
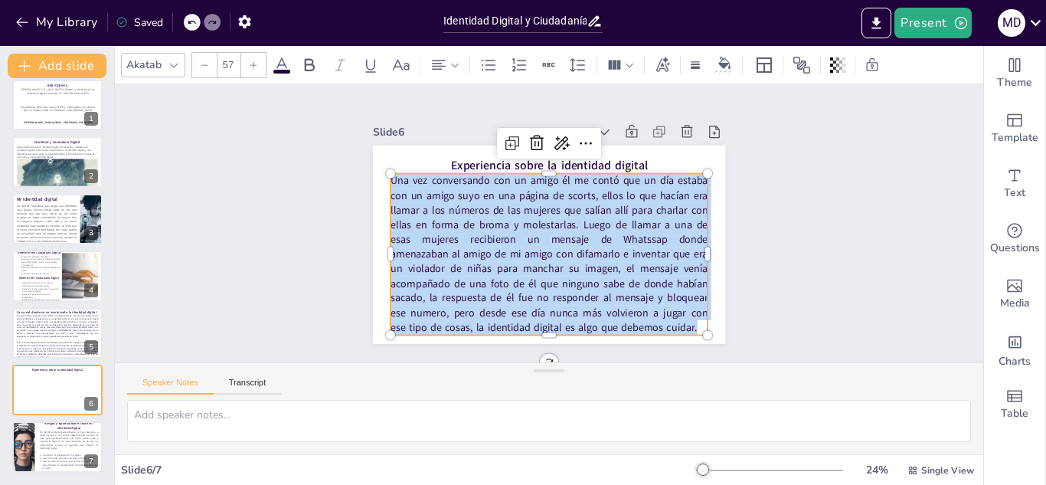
drag, startPoint x: 381, startPoint y: 177, endPoint x: 689, endPoint y: 320, distance: 340.2
click at [689, 320] on p "Una vez conversando con un amigo él me contó que un día estaba con un amigo suy…" at bounding box center [564, 196] width 355 height 298
click at [45, 446] on span "Mi identidad digital generalmente es muy reservada, a pesar de que si uso mucho…" at bounding box center [69, 440] width 59 height 20
type textarea "La respuesta correcta es la opción 3, ya que una buena identidad digital puede …"
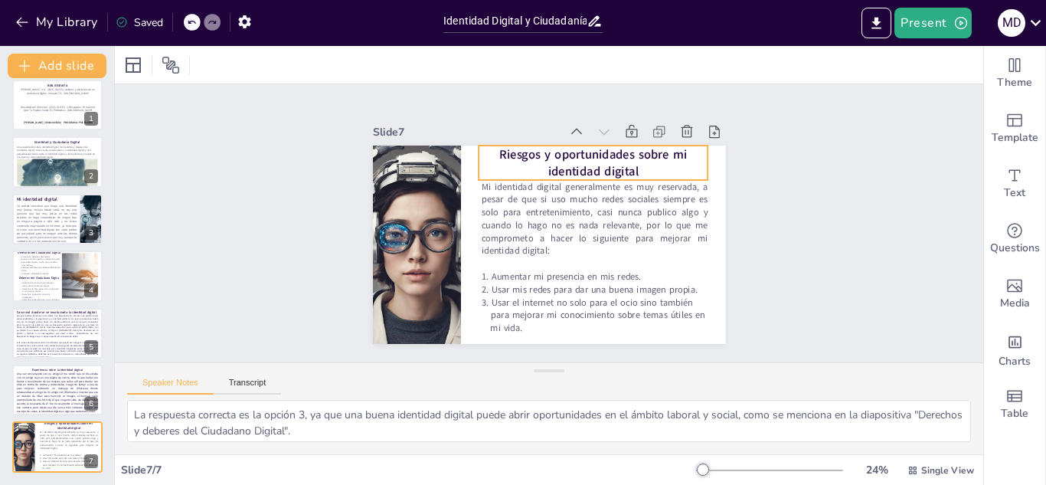
click at [581, 267] on strong "Riesgos y oportunidades sobre mi identidad digital" at bounding box center [505, 284] width 188 height 34
click at [581, 159] on strong "Riesgos y oportunidades sobre mi identidad digital" at bounding box center [617, 178] width 178 height 92
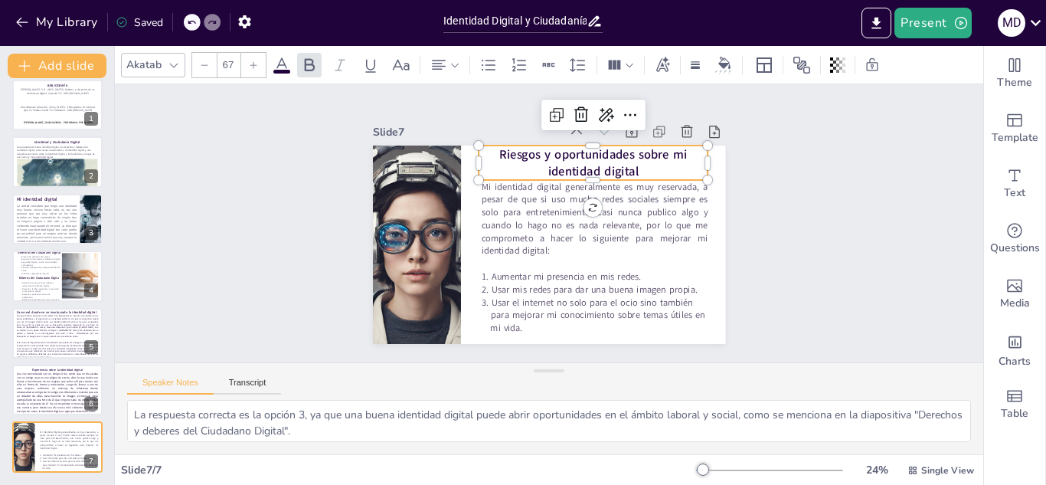
click at [581, 159] on strong "Riesgos y oportunidades sobre mi identidad digital" at bounding box center [606, 168] width 187 height 62
click at [514, 159] on strong "Riesgos y oportunidades sobre mi identidad digital" at bounding box center [468, 211] width 92 height 178
click at [535, 159] on strong "Riesgos y oportunidades sobre mi identidad digital" at bounding box center [497, 160] width 75 height 184
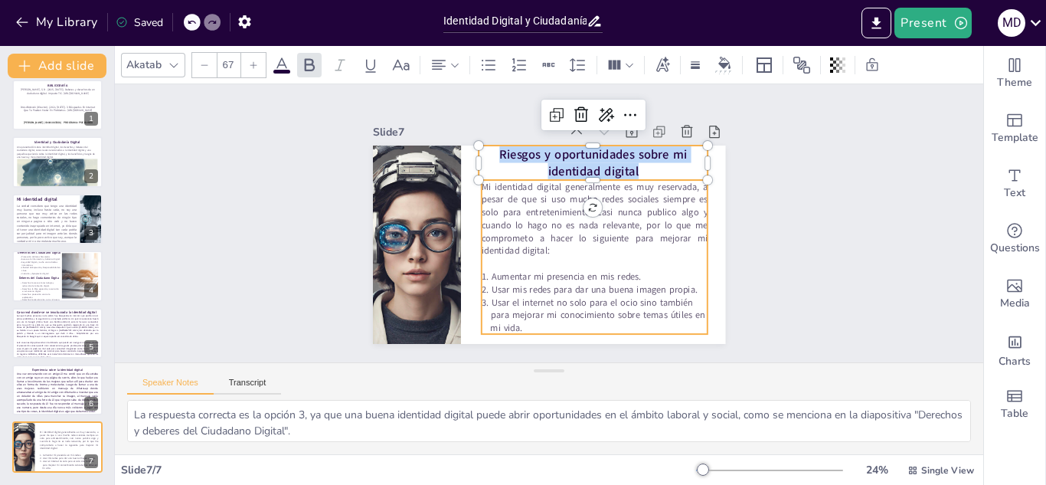
type input "50"
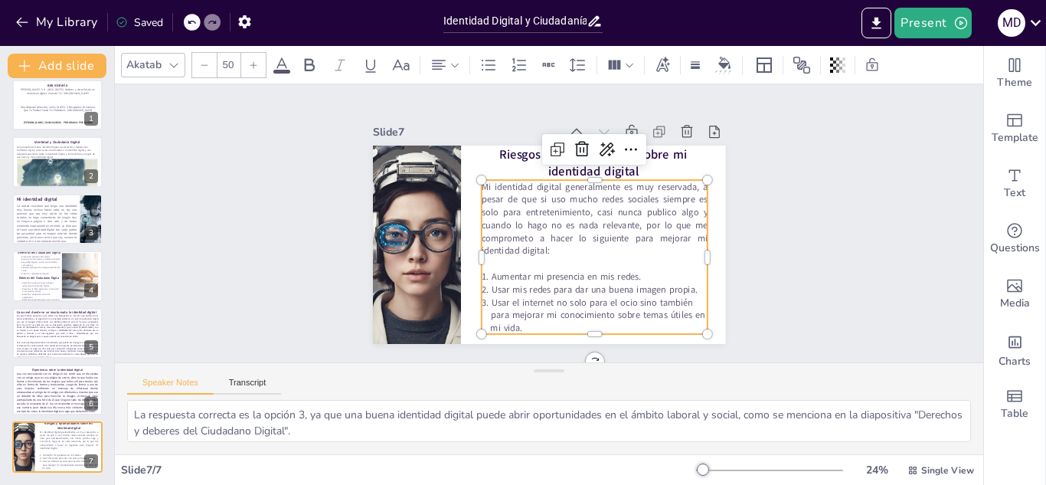
click at [533, 201] on span "Mi identidad digital generalmente es muy reservada, a pesar de que si uso mucho…" at bounding box center [579, 192] width 221 height 195
click at [499, 183] on span "Mi identidad digital generalmente es muy reservada, a pesar de que si uso mucho…" at bounding box center [542, 177] width 87 height 233
click at [473, 183] on span "Mi identidad digital generalmente es muy reservada, a pesar de que si uso mucho…" at bounding box center [590, 236] width 234 height 168
click at [474, 183] on span "Mi identidad digital generalmente es muy reservada, a pesar de que si uso mucho…" at bounding box center [591, 209] width 234 height 123
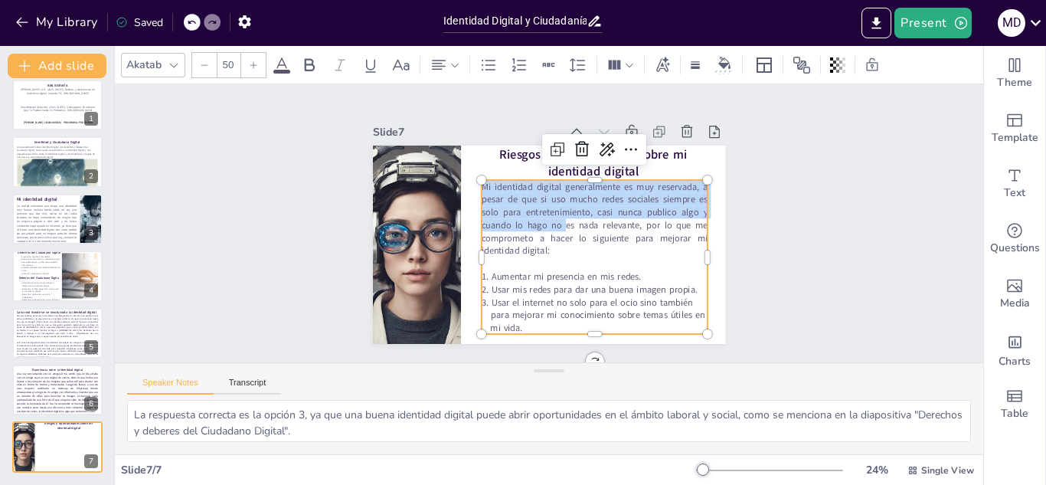
scroll to position [15, 0]
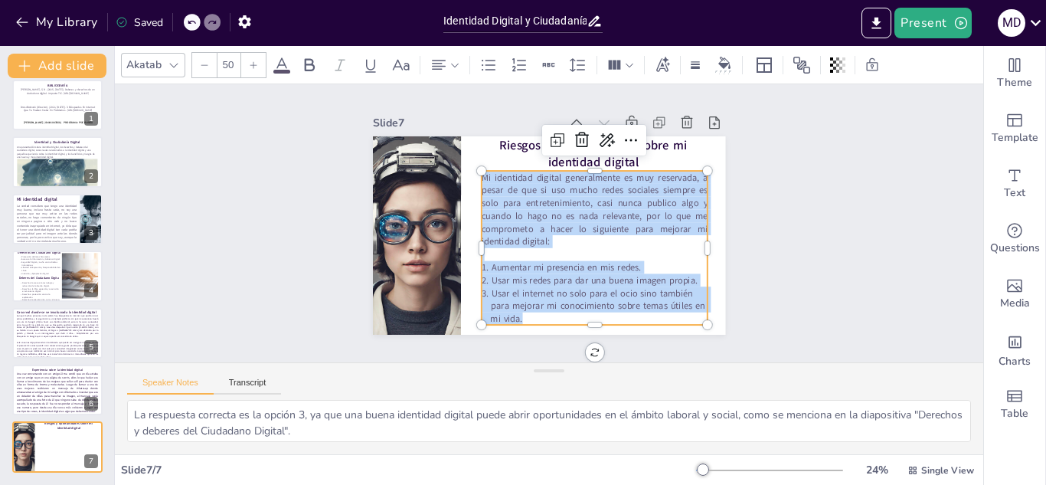
drag, startPoint x: 471, startPoint y: 184, endPoint x: 685, endPoint y: 304, distance: 245.8
click at [685, 304] on div "Mi identidad digital generalmente es muy reservada, a pesar de que si uso mucho…" at bounding box center [600, 222] width 273 height 247
